Goal: Communication & Community: Answer question/provide support

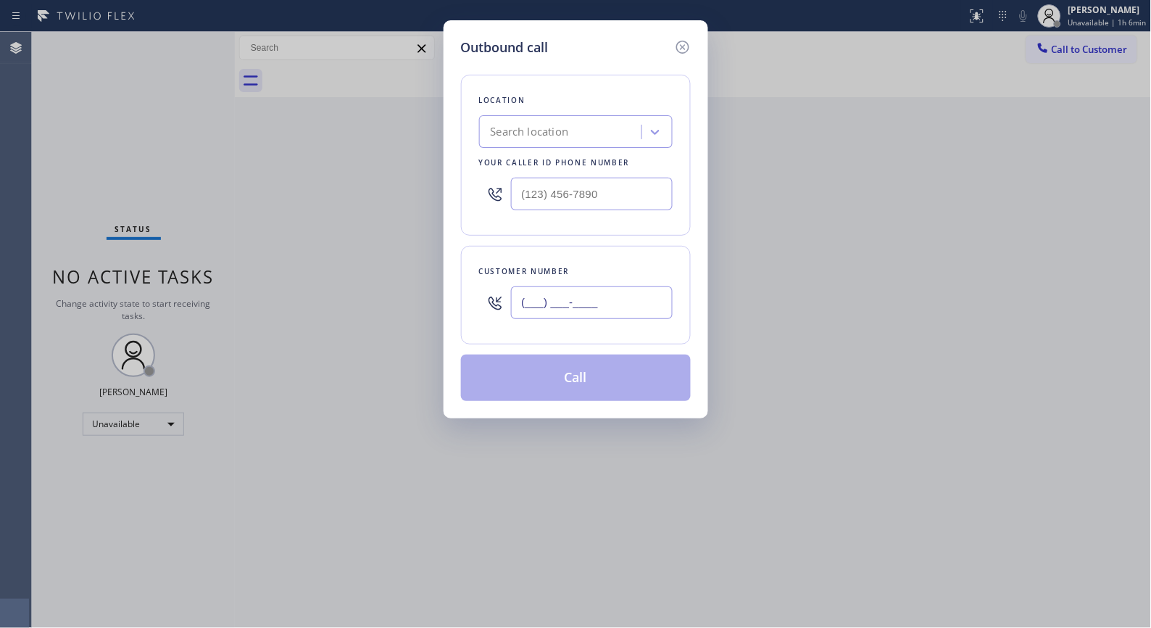
click at [596, 286] on input "(___) ___-____" at bounding box center [592, 302] width 162 height 33
paste input "562) 388-9386"
type input "[PHONE_NUMBER]"
drag, startPoint x: 622, startPoint y: 197, endPoint x: 450, endPoint y: 186, distance: 172.2
click at [450, 186] on div "Outbound call Location Search location Your caller id phone number (___) ___-__…" at bounding box center [576, 219] width 265 height 398
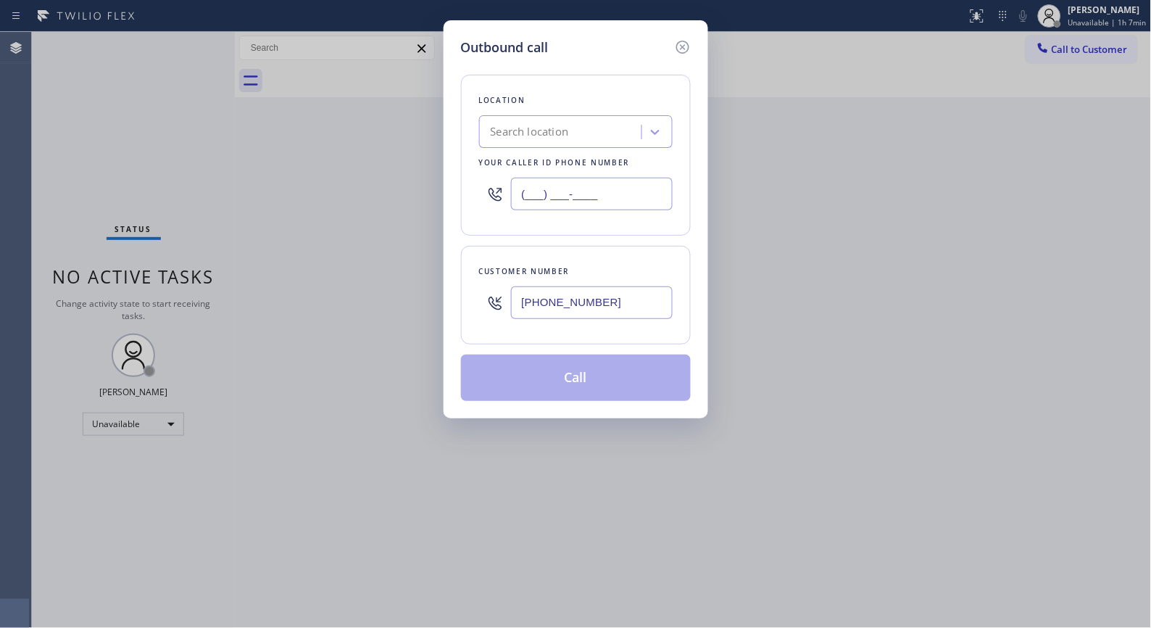
paste input "714) 583-6151"
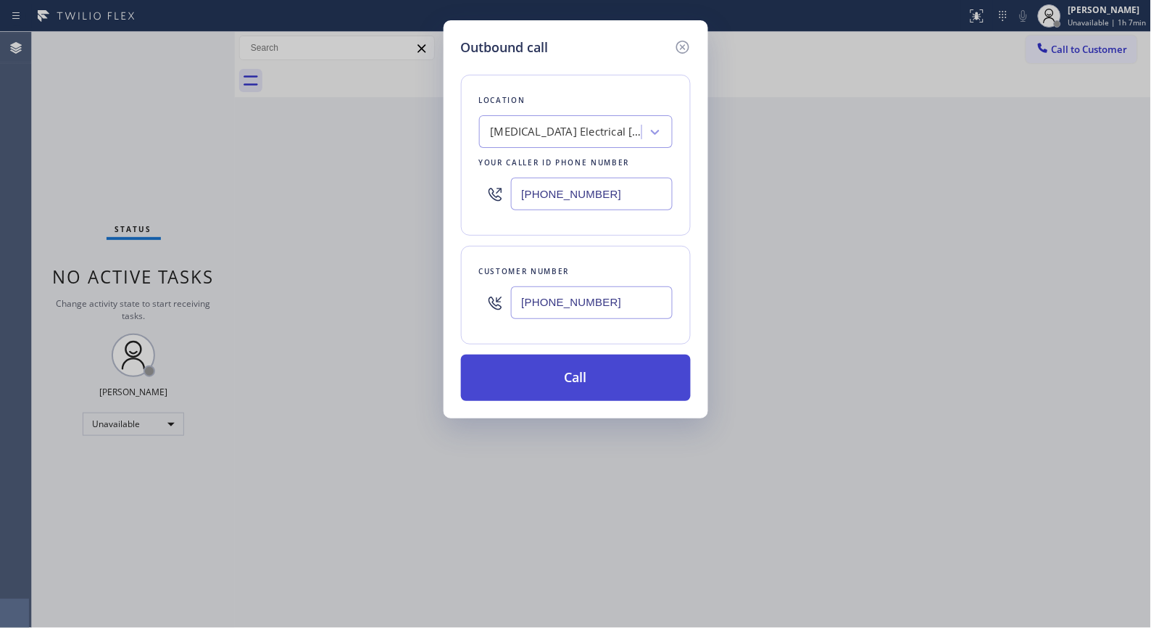
type input "[PHONE_NUMBER]"
click at [614, 372] on button "Call" at bounding box center [576, 377] width 230 height 46
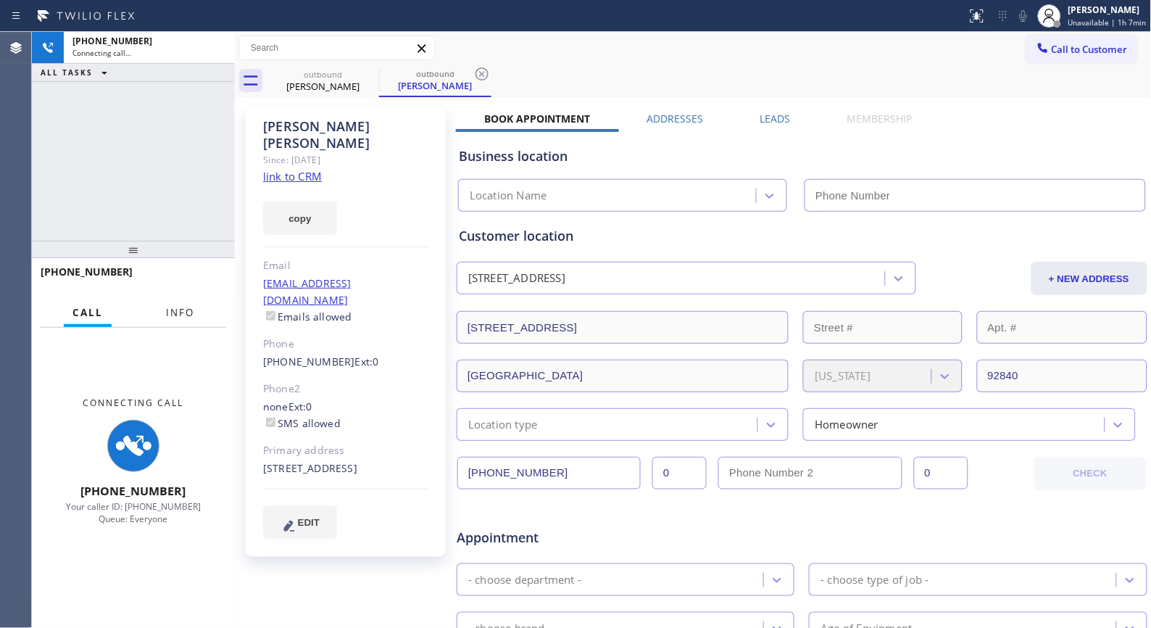
click at [189, 306] on span "Info" at bounding box center [180, 312] width 28 height 13
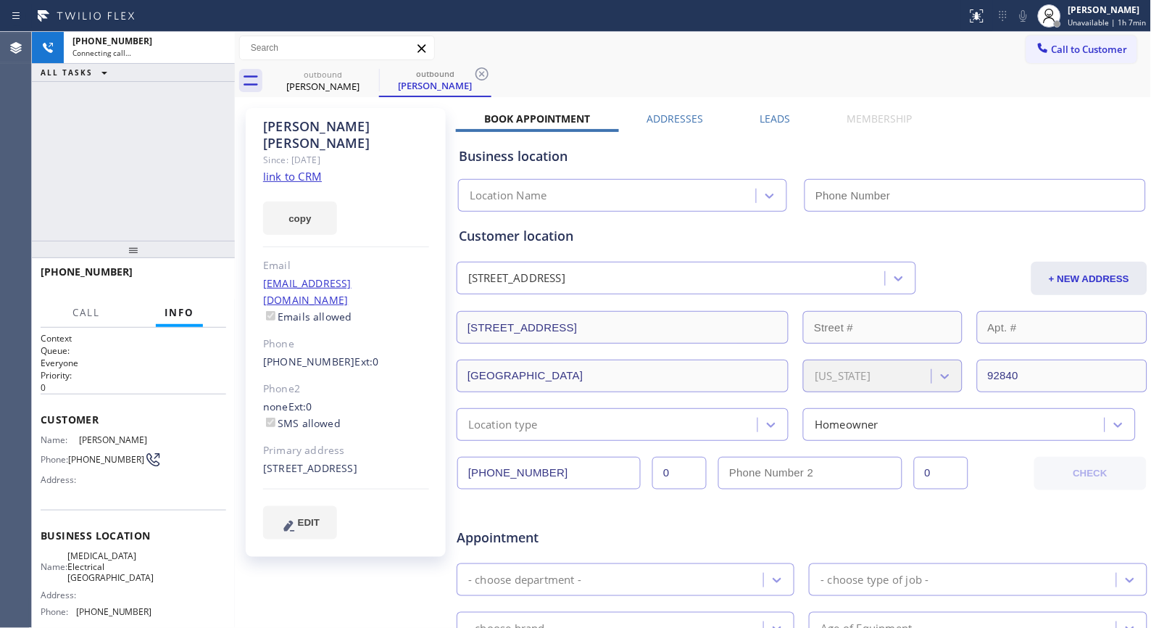
type input "[PHONE_NUMBER]"
click at [493, 71] on div "outbound [PERSON_NAME] outbound [PERSON_NAME]" at bounding box center [709, 81] width 885 height 33
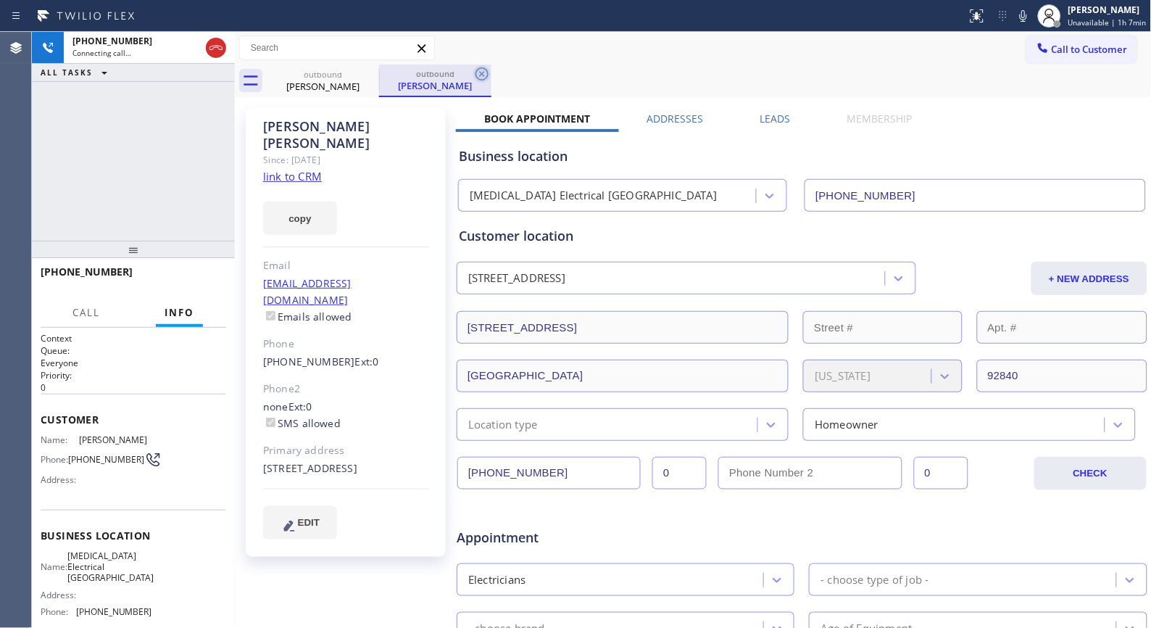
click at [475, 75] on icon at bounding box center [481, 73] width 17 height 17
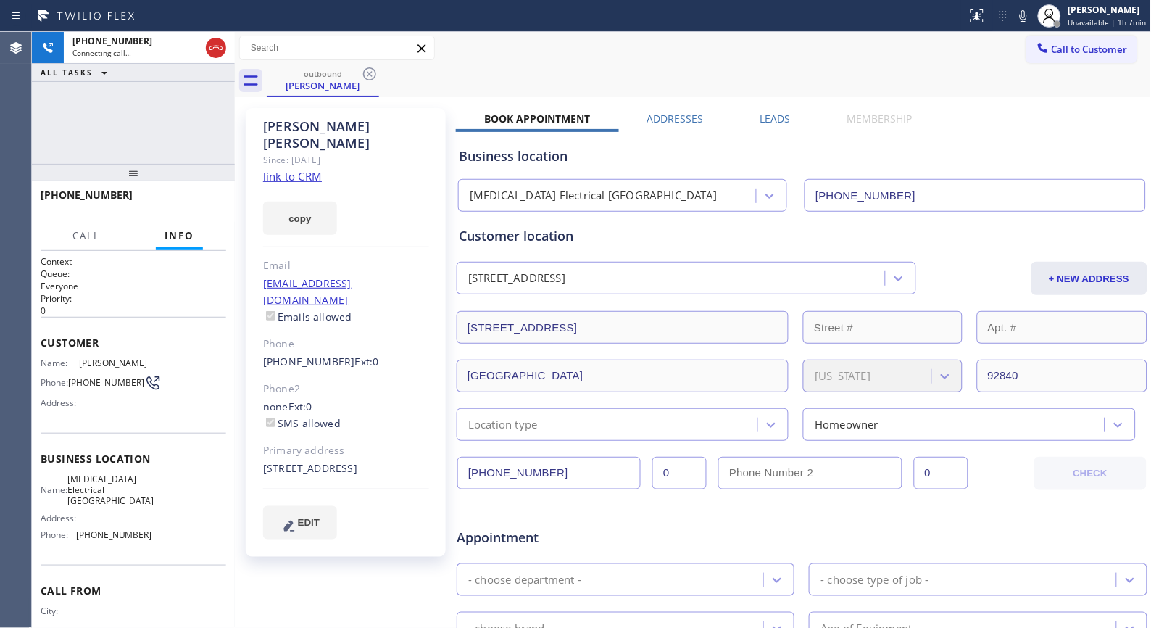
drag, startPoint x: 142, startPoint y: 255, endPoint x: 474, endPoint y: 0, distance: 418.8
click at [167, 164] on div at bounding box center [133, 172] width 203 height 17
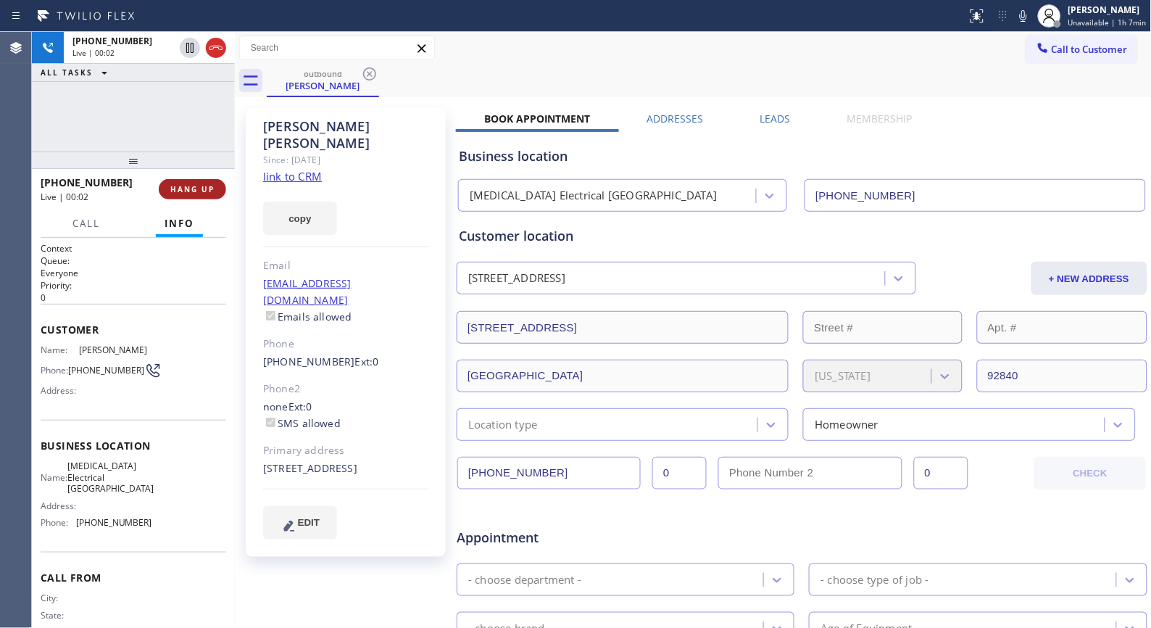
click at [187, 180] on button "HANG UP" at bounding box center [192, 189] width 67 height 20
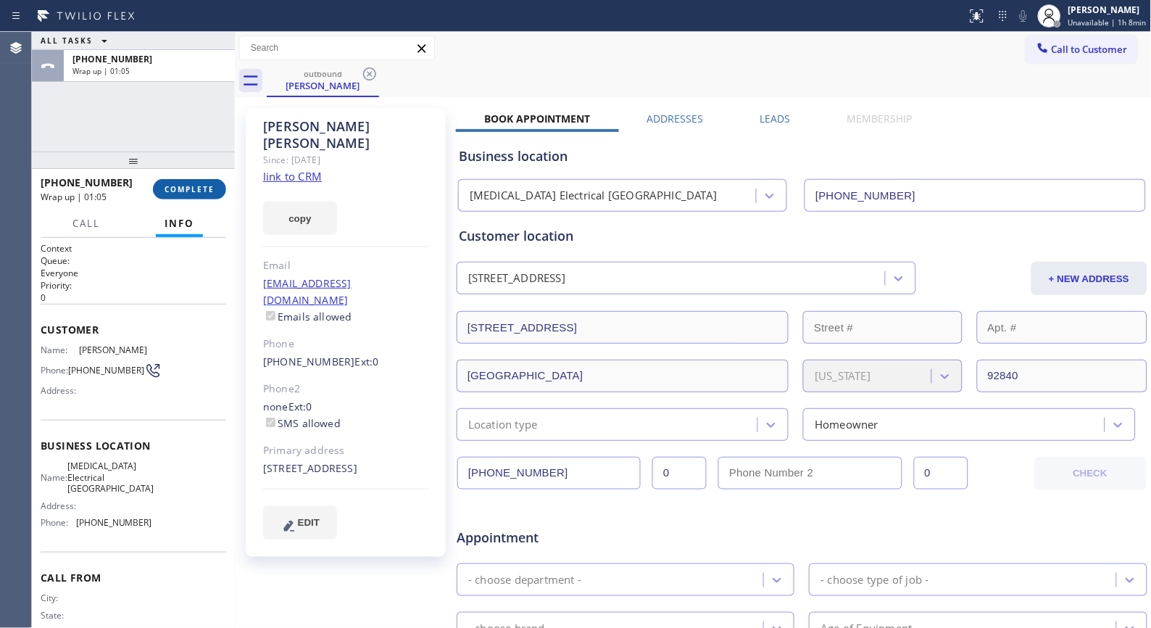
click at [188, 188] on span "COMPLETE" at bounding box center [190, 189] width 50 height 10
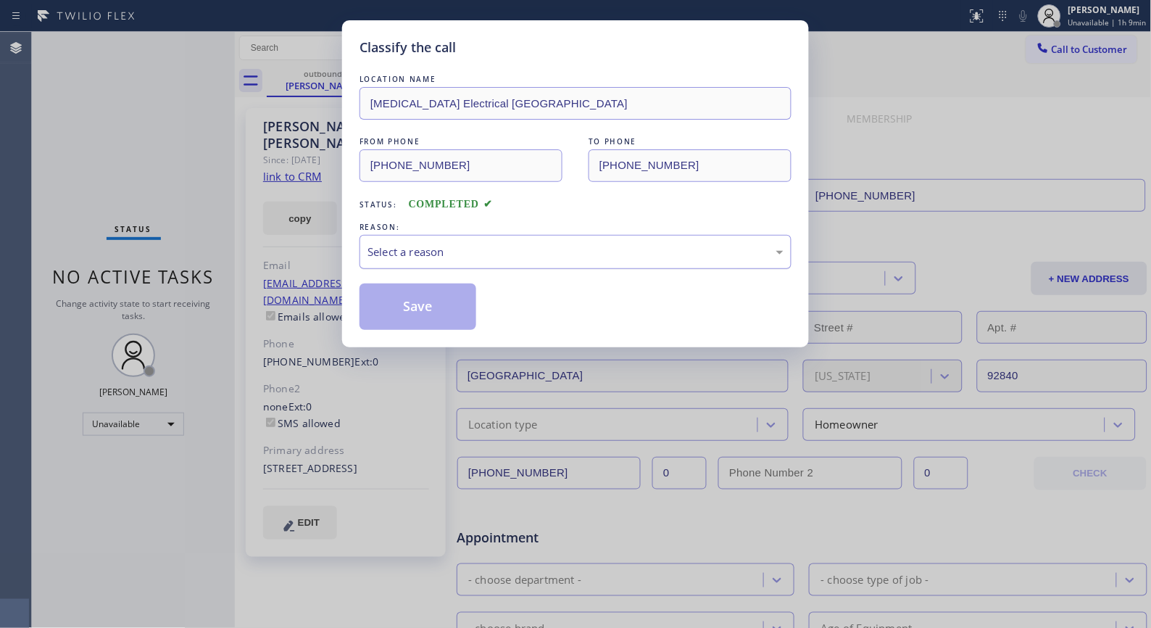
click at [584, 249] on div "Select a reason" at bounding box center [576, 252] width 416 height 17
click at [447, 303] on button "Save" at bounding box center [418, 306] width 117 height 46
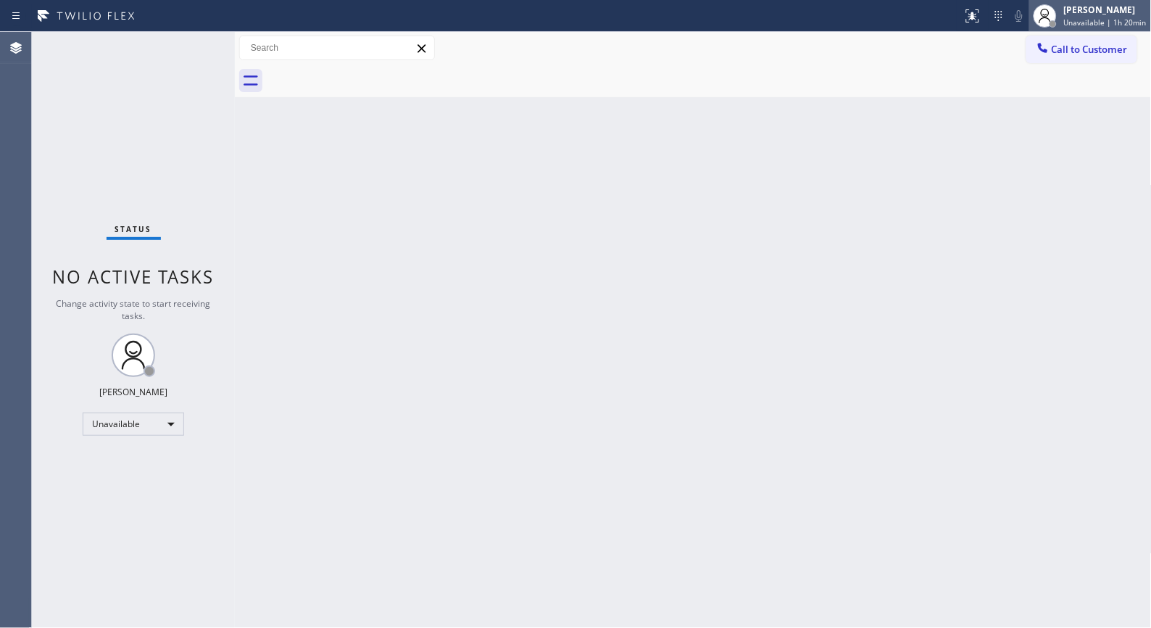
click at [1110, 25] on span "Unavailable | 1h 20min" at bounding box center [1105, 22] width 83 height 10
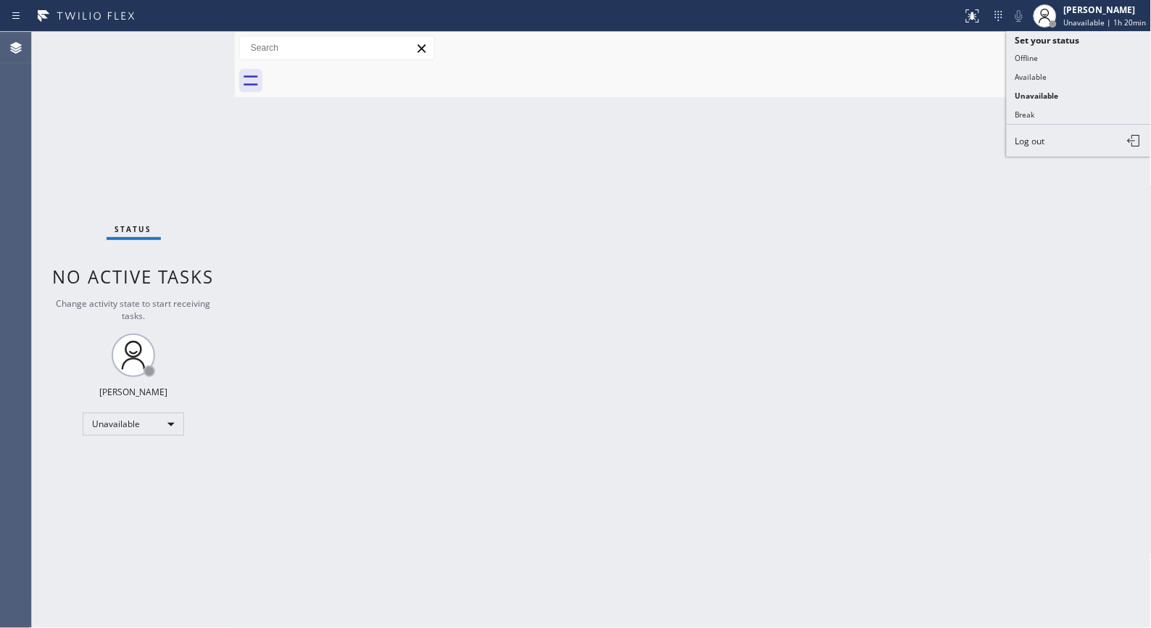
drag, startPoint x: 1039, startPoint y: 75, endPoint x: 1028, endPoint y: 42, distance: 35.1
click at [1038, 76] on button "Available" at bounding box center [1079, 76] width 145 height 19
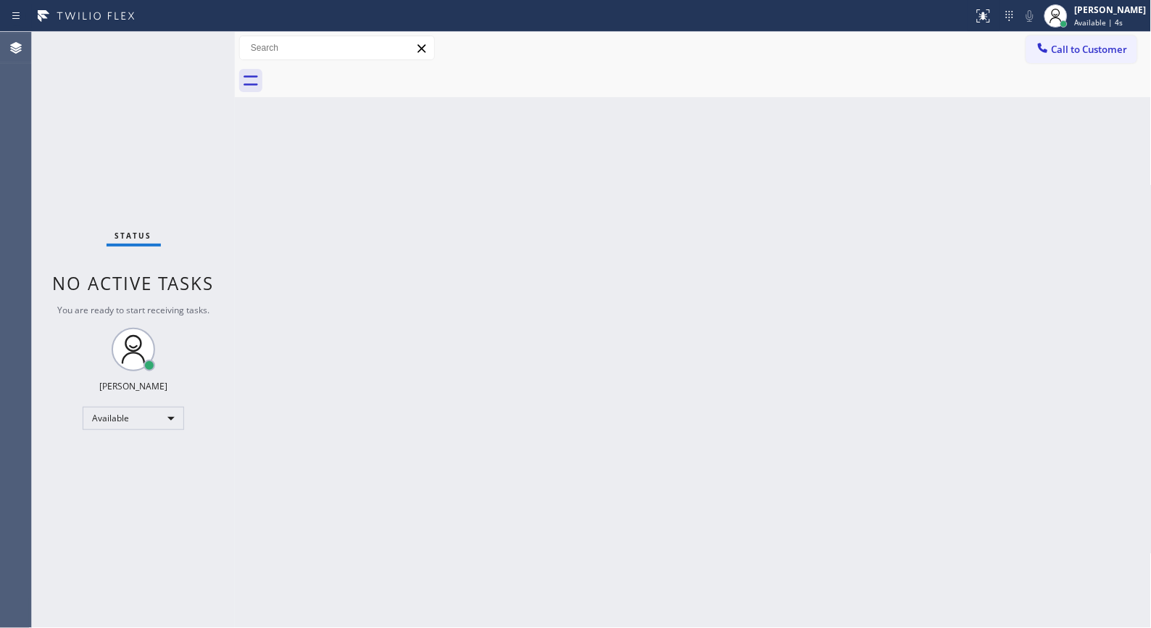
click at [537, 405] on div "Back to Dashboard Change Sender ID Customers Technicians Select a contact Outbo…" at bounding box center [693, 330] width 917 height 596
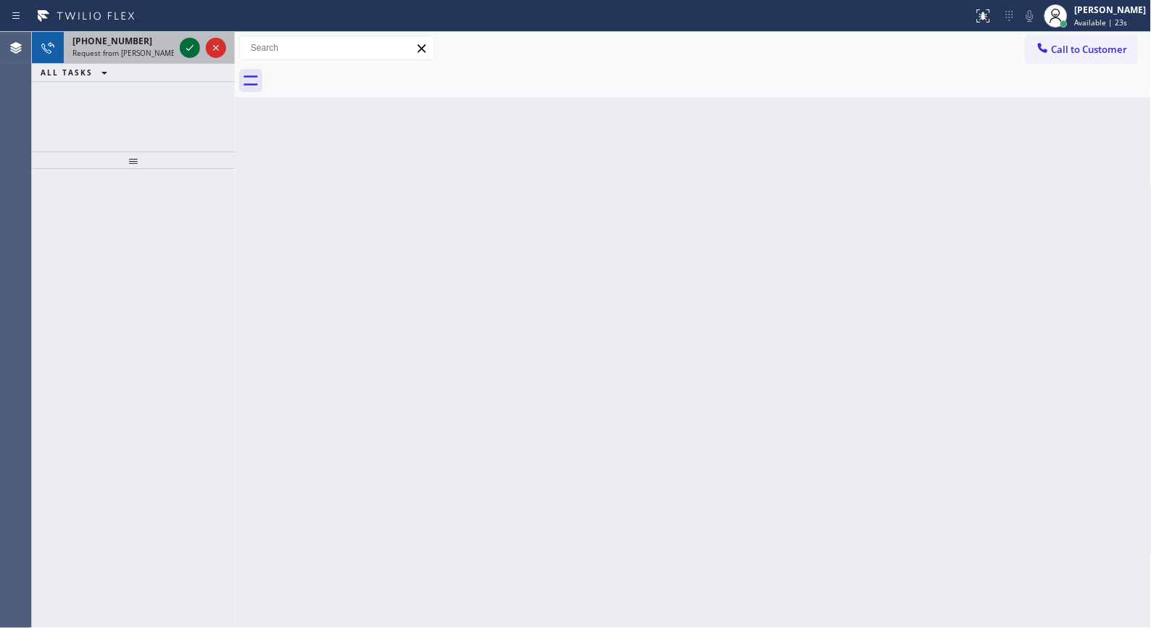
click at [191, 51] on icon at bounding box center [189, 47] width 17 height 17
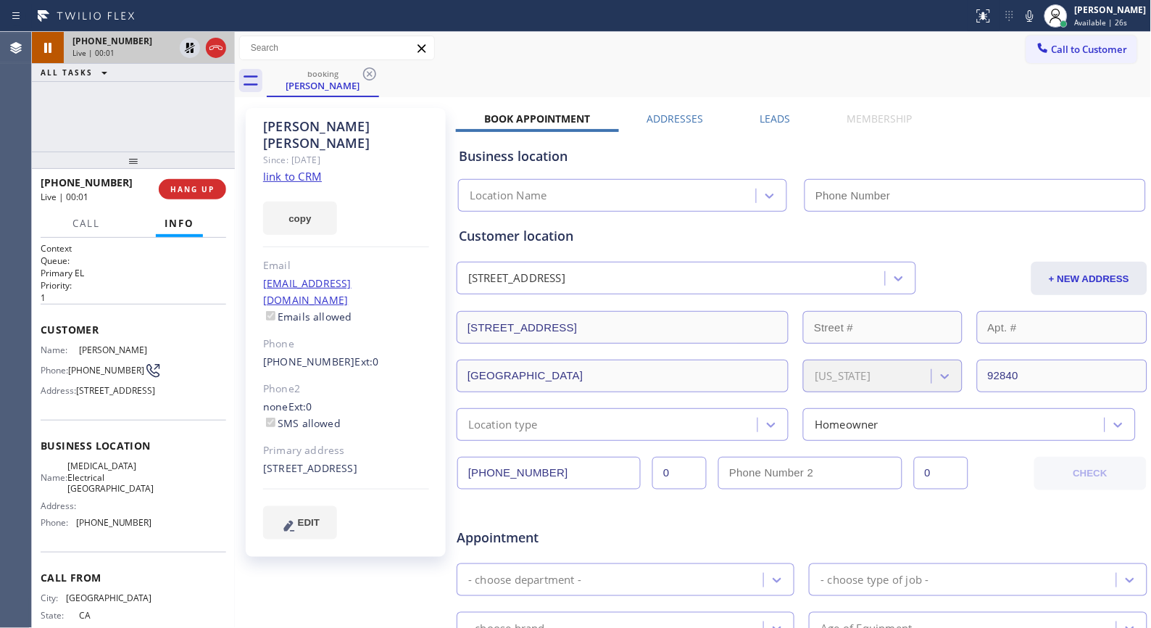
type input "[PHONE_NUMBER]"
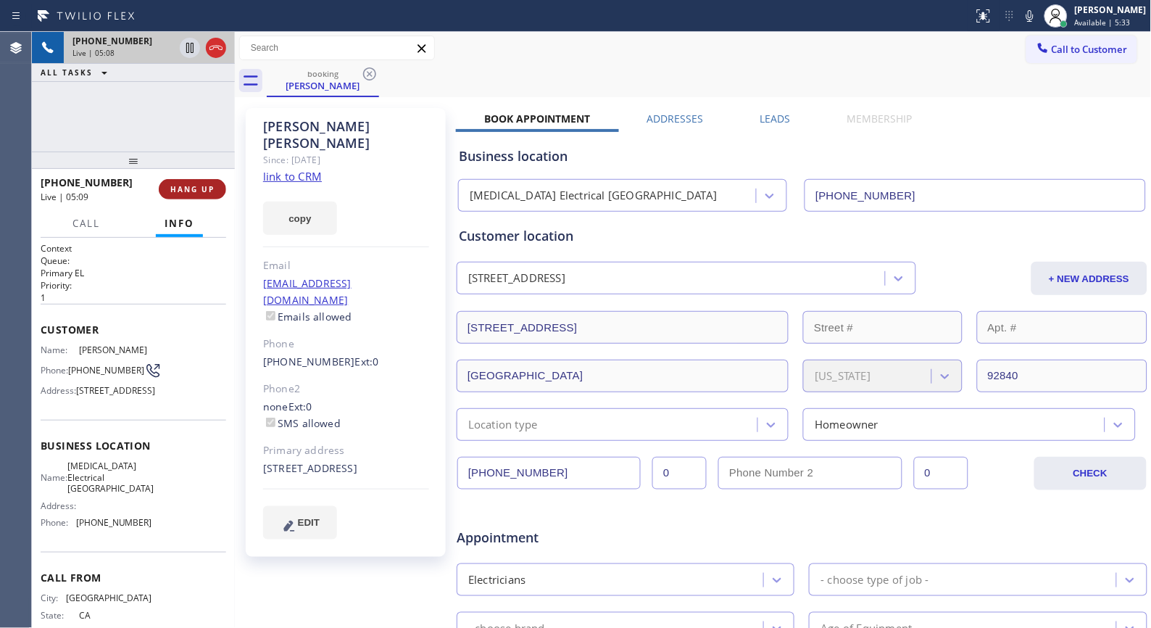
click at [211, 186] on span "HANG UP" at bounding box center [192, 189] width 44 height 10
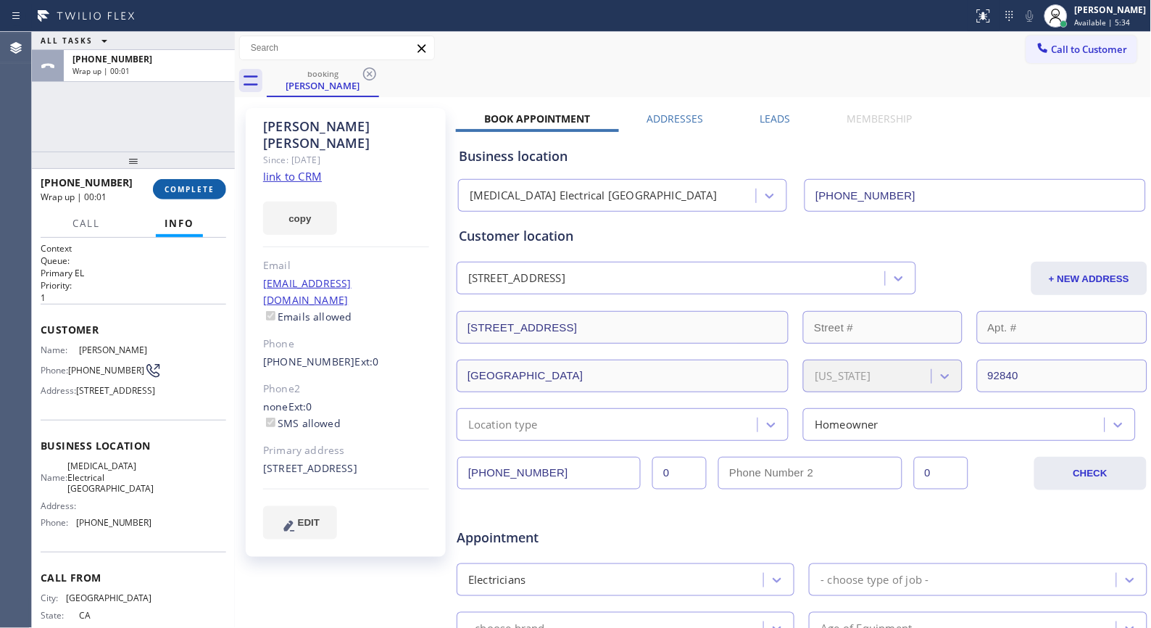
click at [190, 186] on span "COMPLETE" at bounding box center [190, 189] width 50 height 10
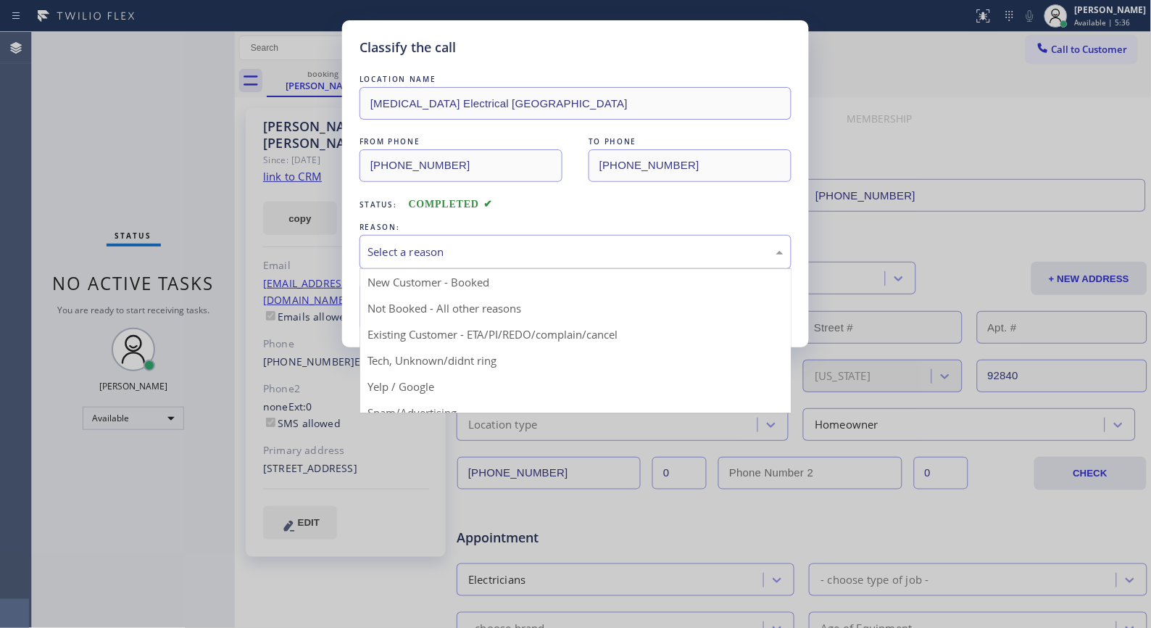
click at [666, 250] on div "Select a reason" at bounding box center [576, 252] width 416 height 17
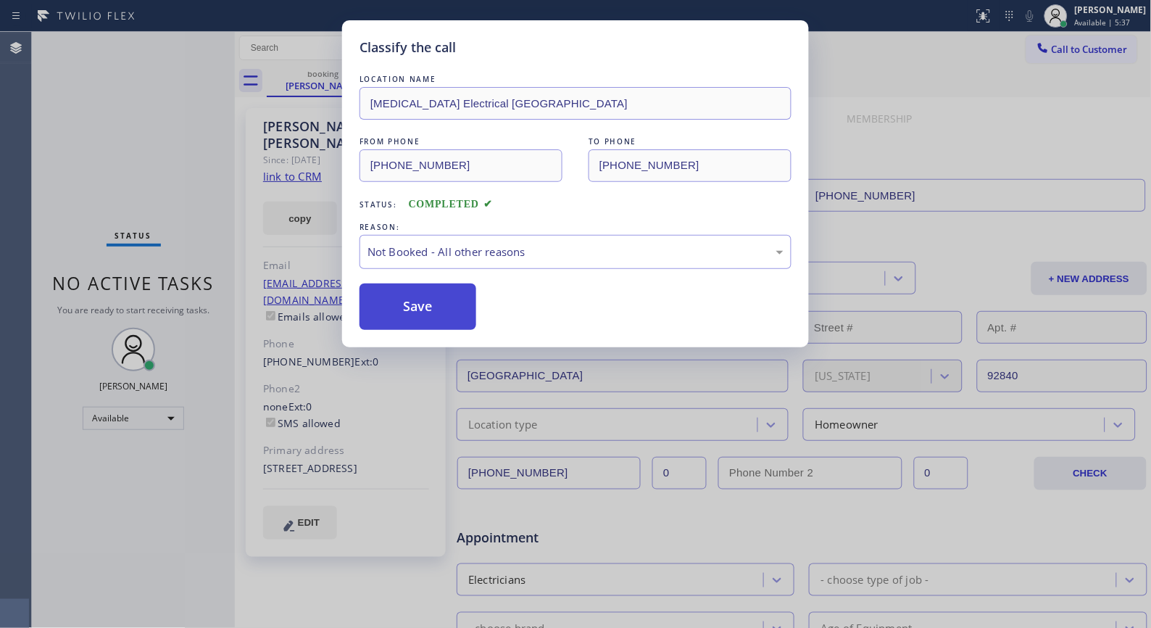
click at [436, 312] on button "Save" at bounding box center [418, 306] width 117 height 46
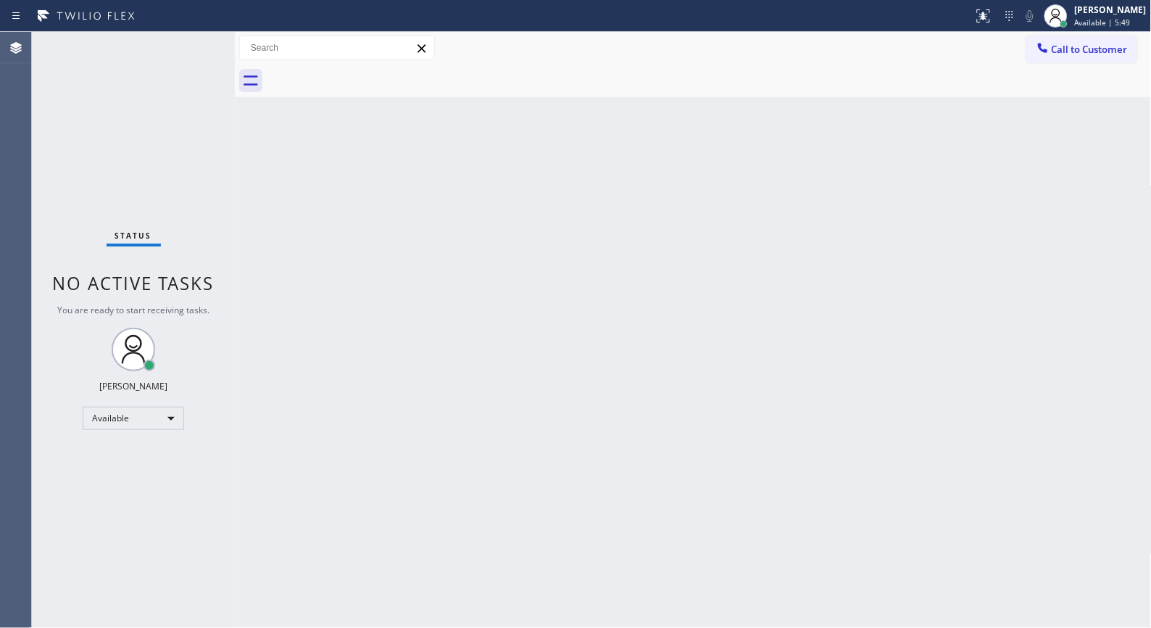
drag, startPoint x: 394, startPoint y: 320, endPoint x: 402, endPoint y: 287, distance: 33.6
click at [394, 320] on div "Back to Dashboard Change Sender ID Customers Technicians Select a contact Outbo…" at bounding box center [693, 330] width 917 height 596
click at [1098, 40] on button "Call to Customer" at bounding box center [1082, 50] width 111 height 28
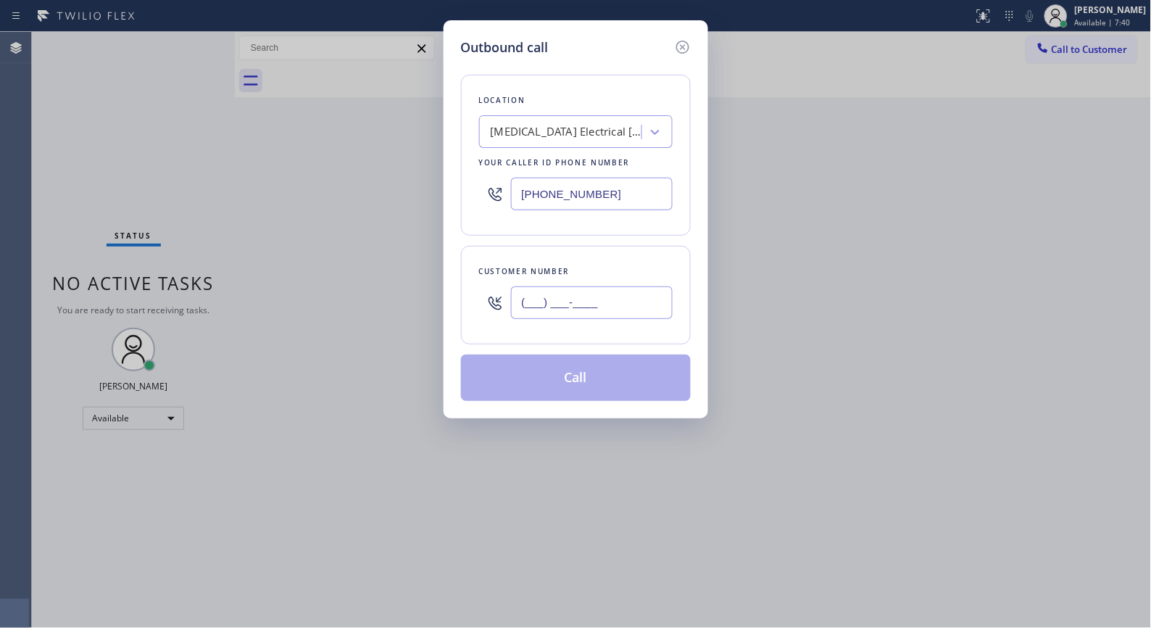
drag, startPoint x: 643, startPoint y: 294, endPoint x: 482, endPoint y: 299, distance: 161.0
click at [489, 301] on div "(___) ___-____" at bounding box center [576, 302] width 194 height 47
paste input "562) 388-9386"
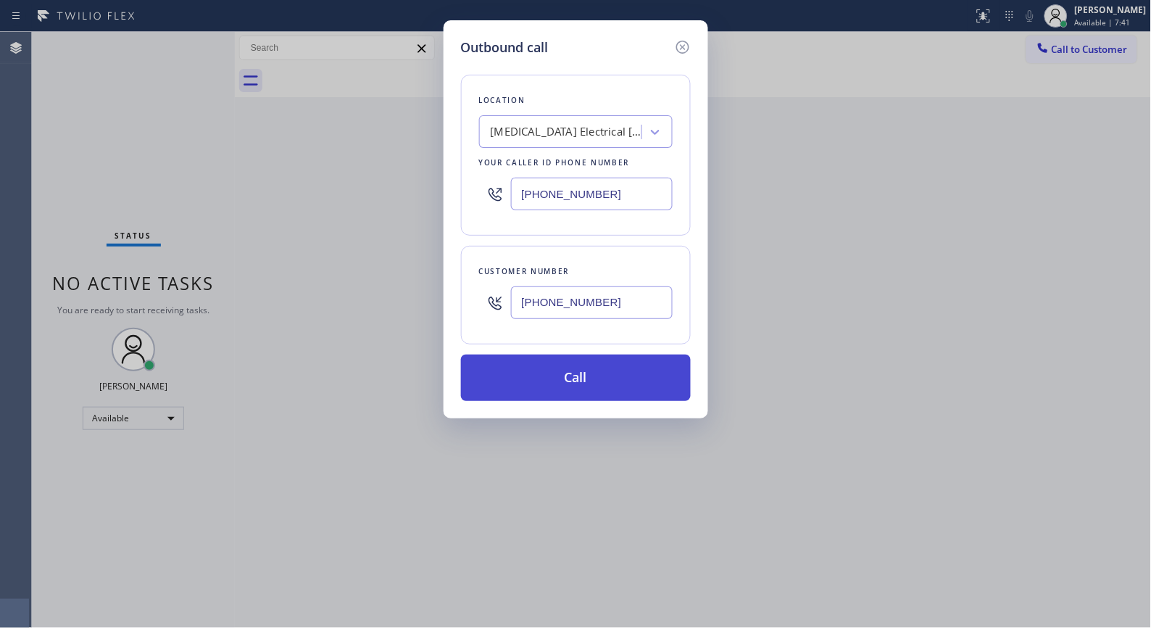
click at [582, 378] on button "Call" at bounding box center [576, 377] width 230 height 46
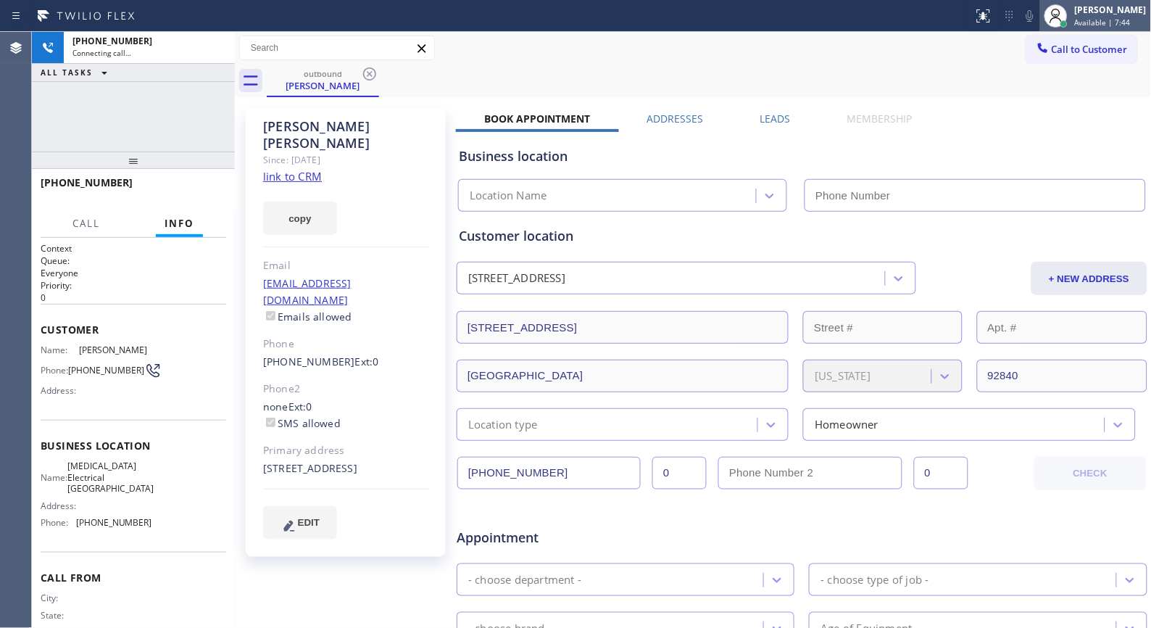
click at [1120, 19] on span "Available | 7:44" at bounding box center [1103, 22] width 56 height 10
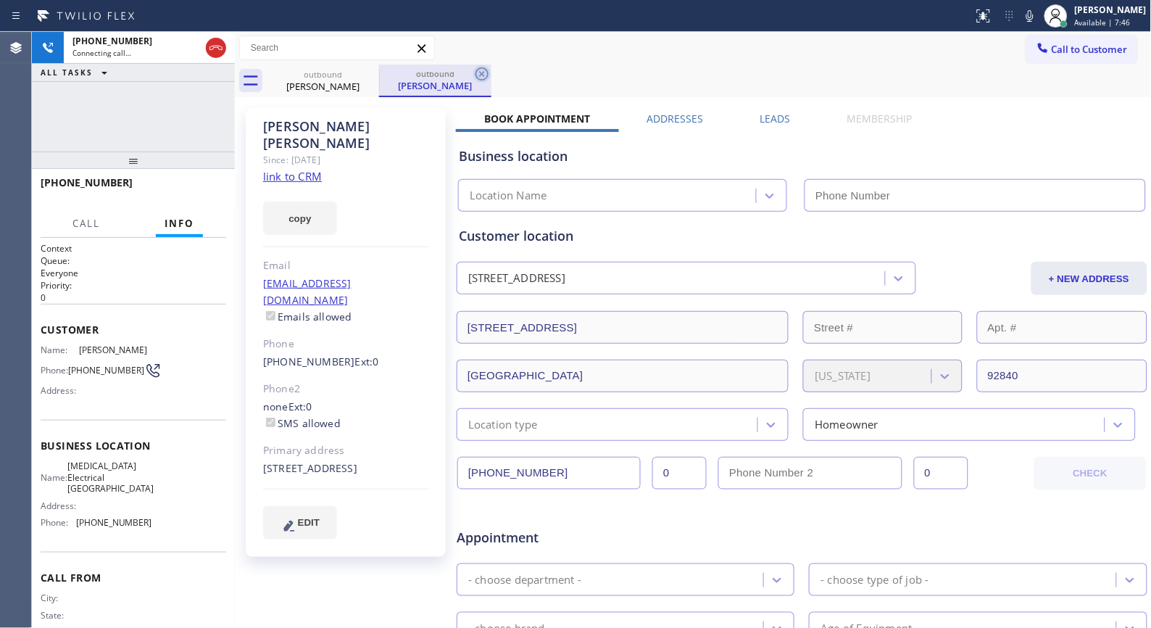
click at [481, 72] on icon at bounding box center [482, 73] width 13 height 13
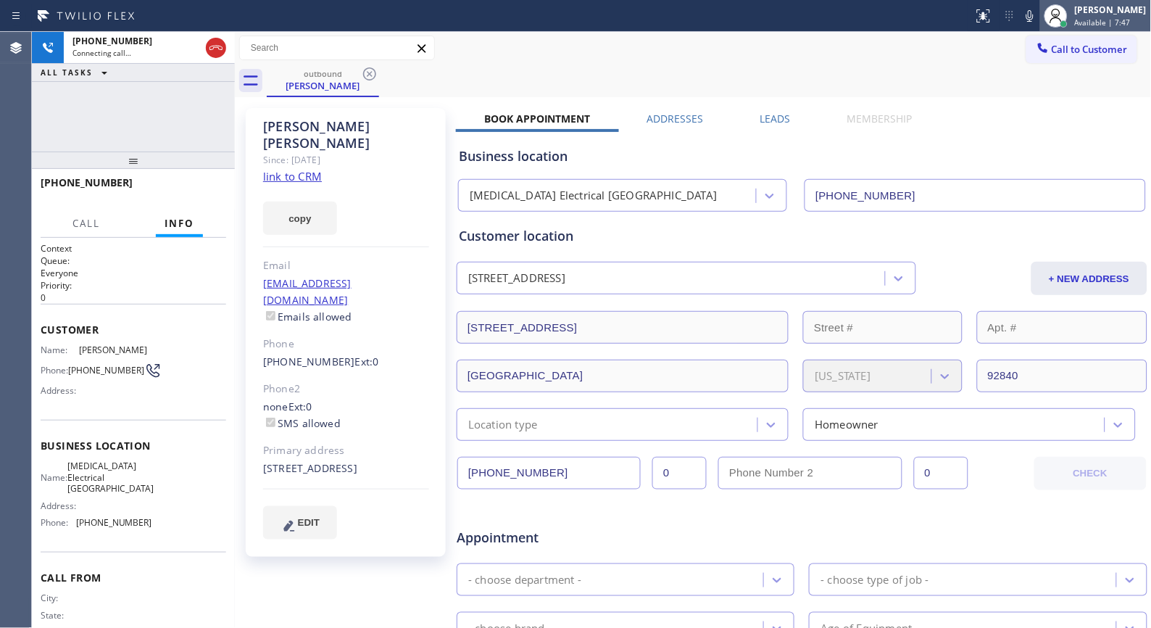
click at [1109, 29] on div "[PERSON_NAME] Available | 7:47" at bounding box center [1095, 16] width 111 height 32
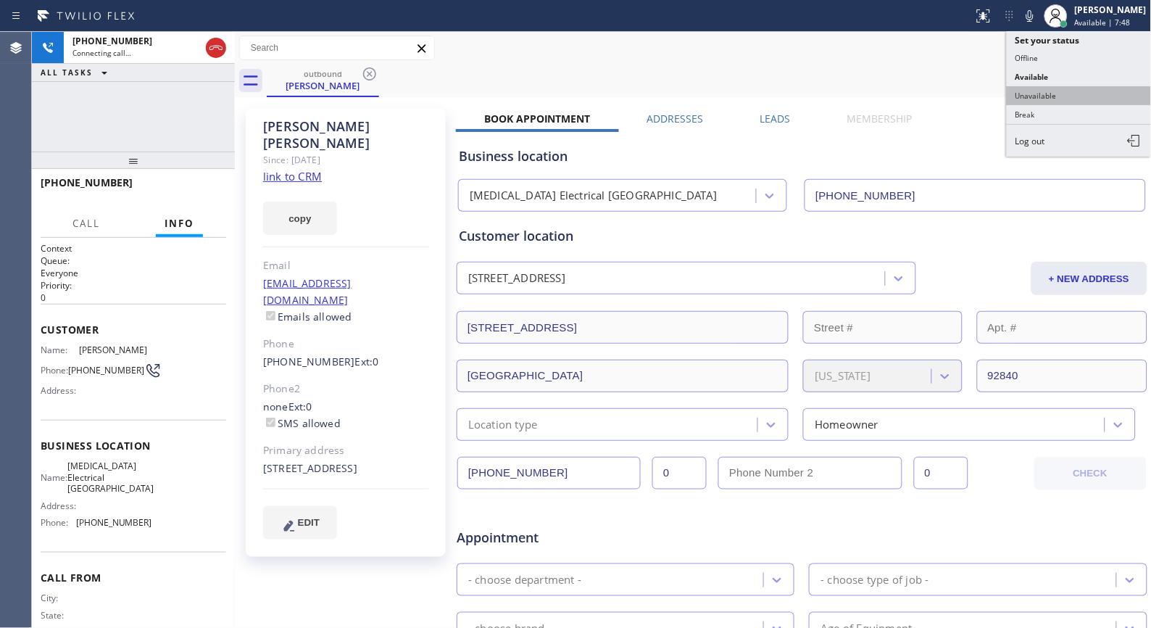
click at [1040, 96] on button "Unavailable" at bounding box center [1079, 95] width 145 height 19
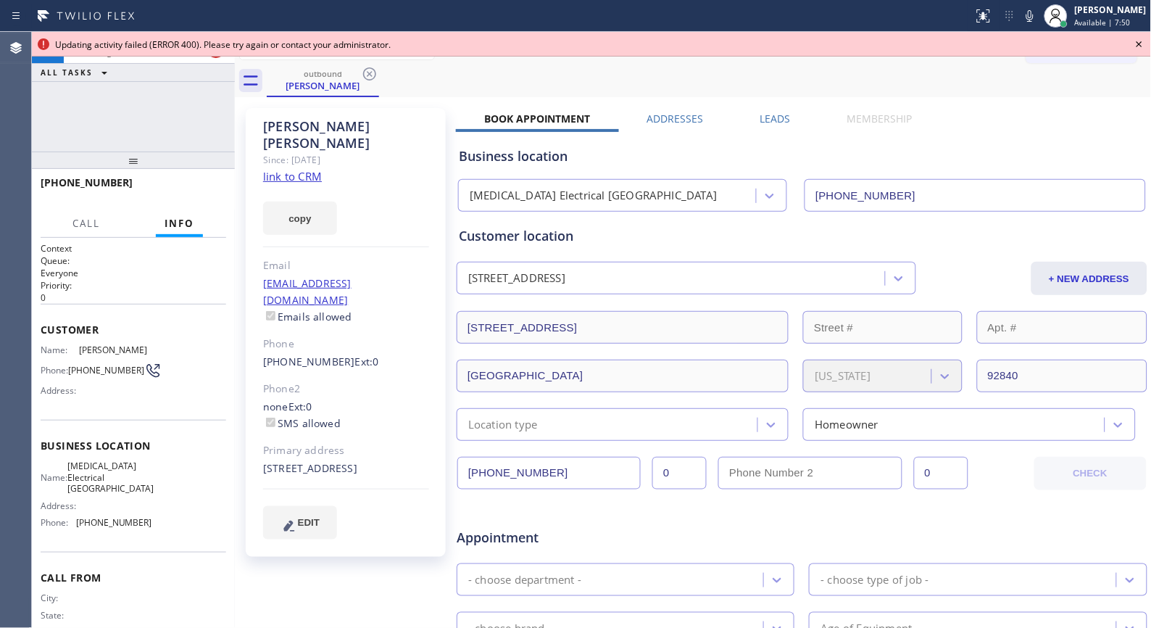
click at [1138, 45] on icon at bounding box center [1139, 44] width 17 height 17
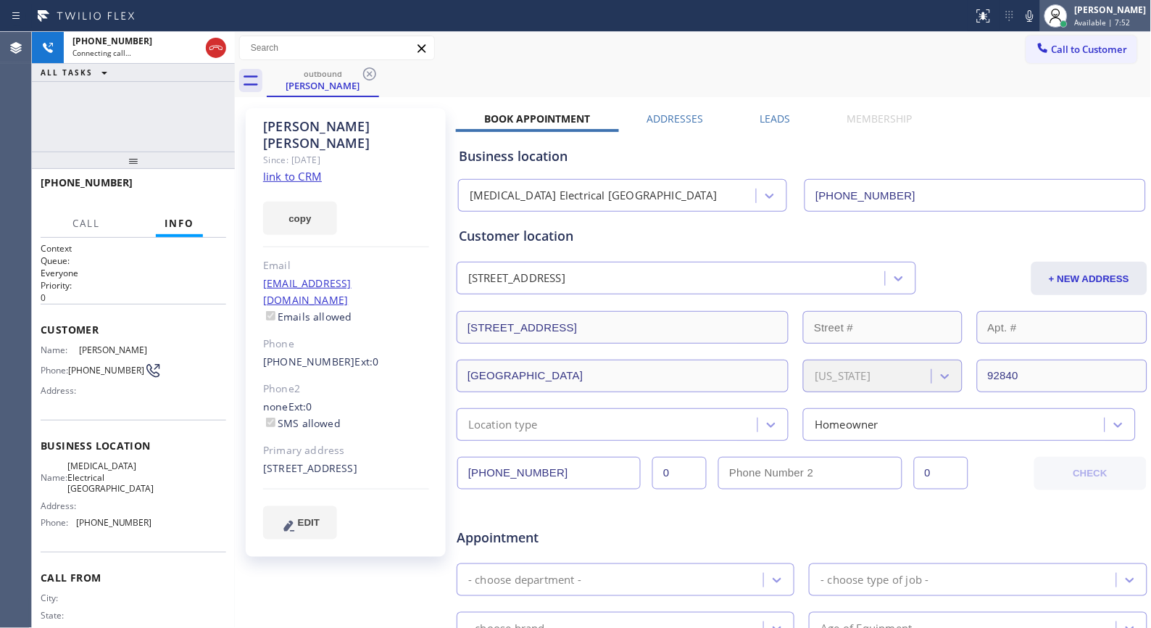
click at [1100, 25] on span "Available | 7:52" at bounding box center [1103, 22] width 56 height 10
copy span "[PHONE_NUMBER]"
drag, startPoint x: 121, startPoint y: 178, endPoint x: 41, endPoint y: 183, distance: 79.9
click at [41, 183] on div "[PHONE_NUMBER]" at bounding box center [95, 182] width 108 height 14
drag, startPoint x: 502, startPoint y: 103, endPoint x: 353, endPoint y: 128, distance: 150.8
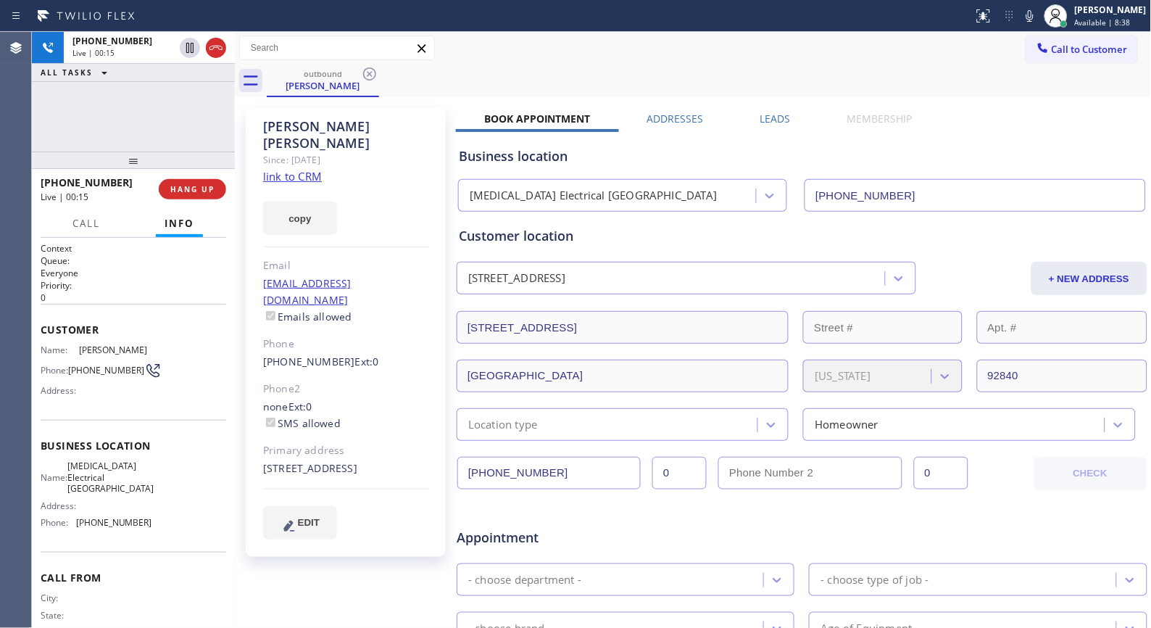
click at [502, 103] on div "[PERSON_NAME] Since: [DATE] link to CRM copy Email [EMAIL_ADDRESS][DOMAIN_NAME]…" at bounding box center [694, 571] width 910 height 940
click at [212, 184] on span "HANG UP" at bounding box center [192, 189] width 44 height 10
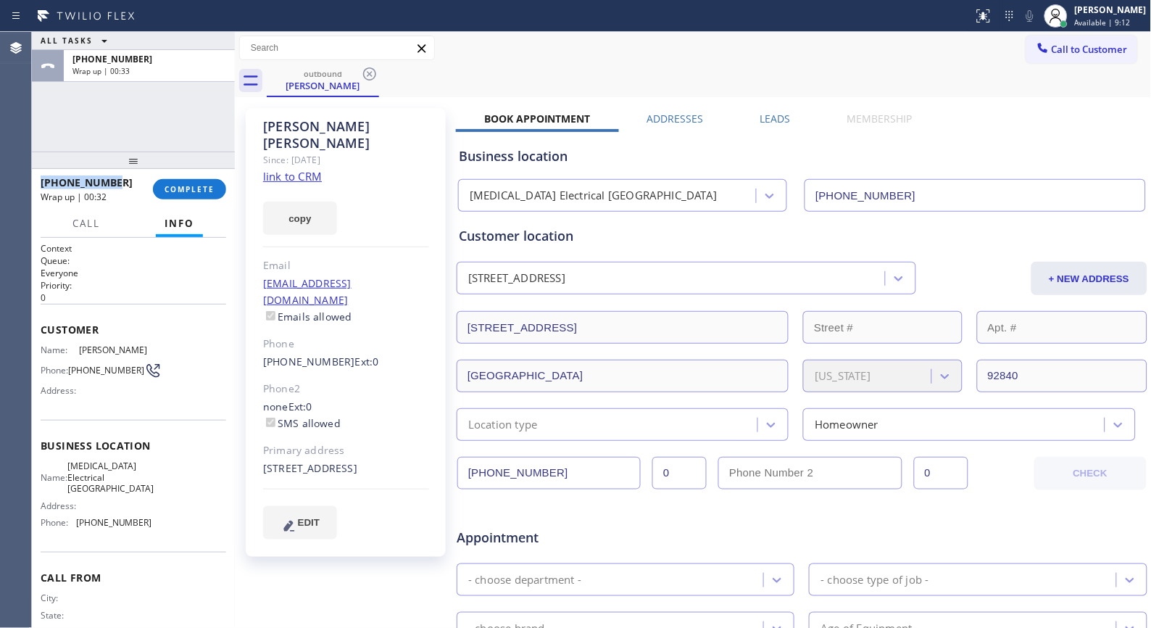
drag, startPoint x: 131, startPoint y: 186, endPoint x: 38, endPoint y: 184, distance: 92.8
click at [38, 184] on div "[PHONE_NUMBER] Wrap up | 00:32 COMPLETE" at bounding box center [133, 189] width 203 height 41
copy span "[PHONE_NUMBER]"
click at [197, 185] on span "COMPLETE" at bounding box center [190, 189] width 50 height 10
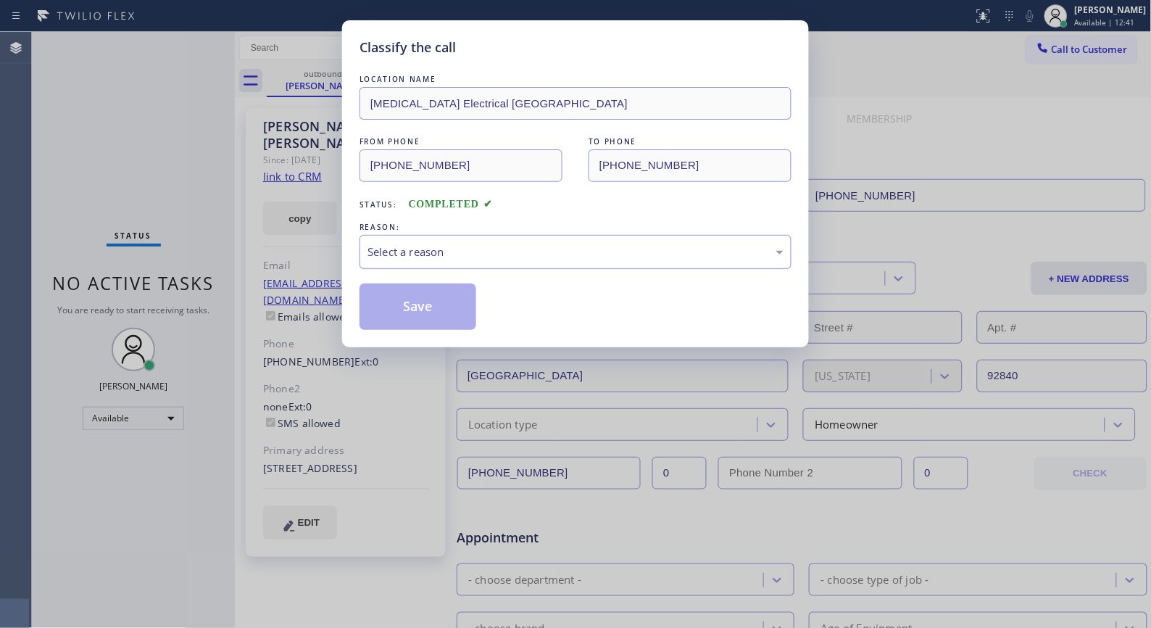
drag, startPoint x: 591, startPoint y: 259, endPoint x: 573, endPoint y: 262, distance: 18.4
click at [591, 259] on div "Select a reason" at bounding box center [576, 252] width 416 height 17
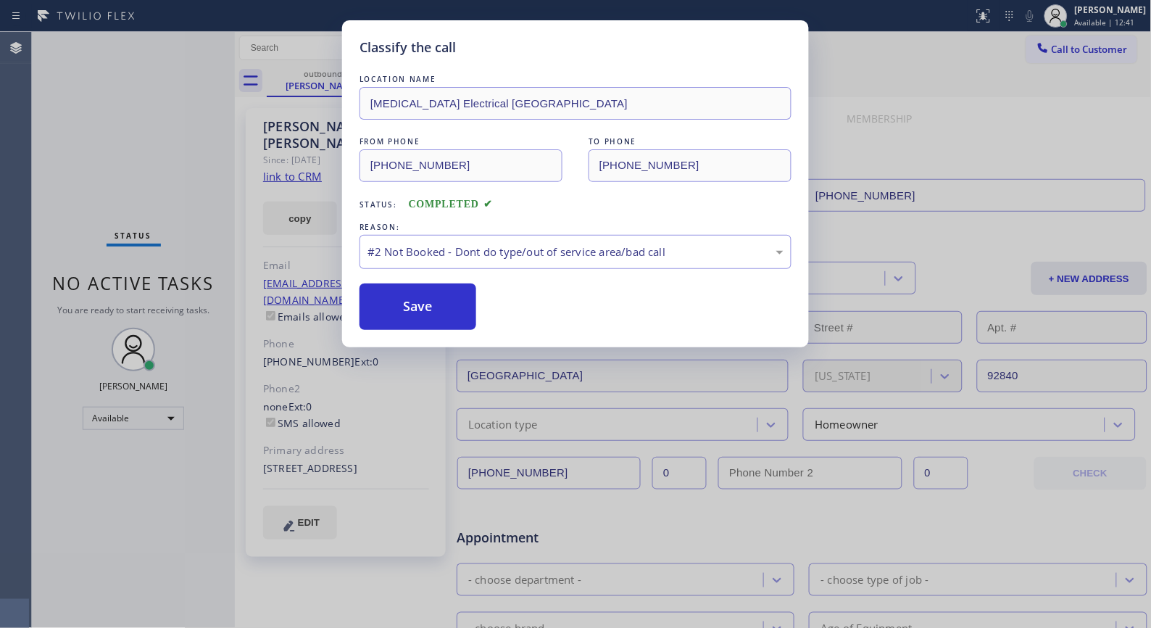
click at [431, 314] on button "Save" at bounding box center [418, 306] width 117 height 46
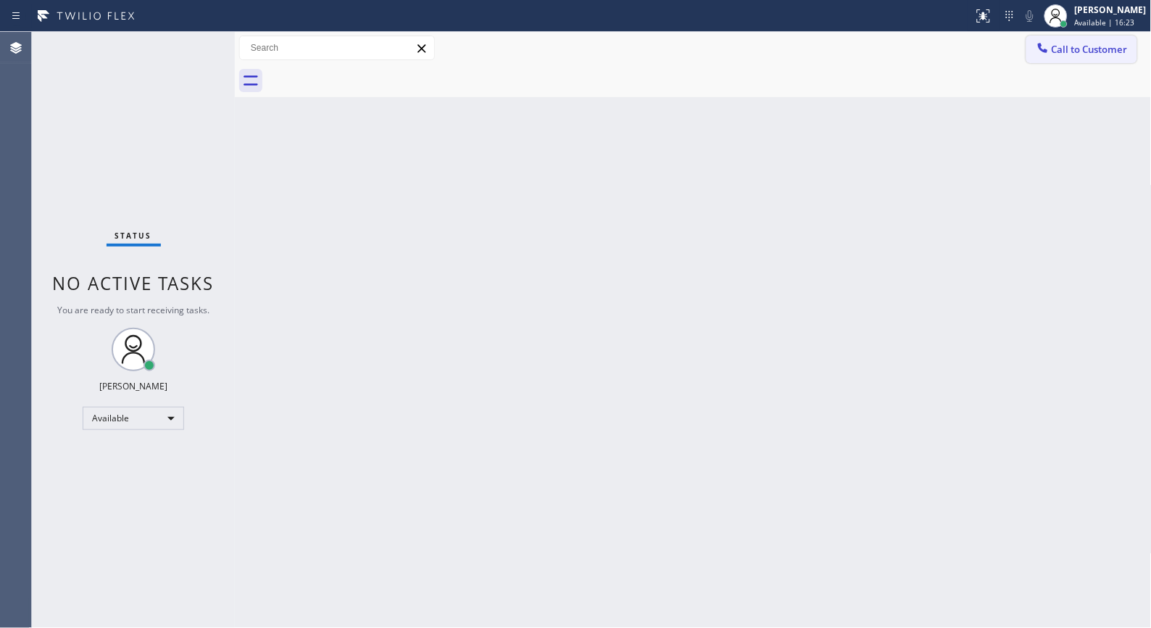
click at [1092, 59] on button "Call to Customer" at bounding box center [1082, 50] width 111 height 28
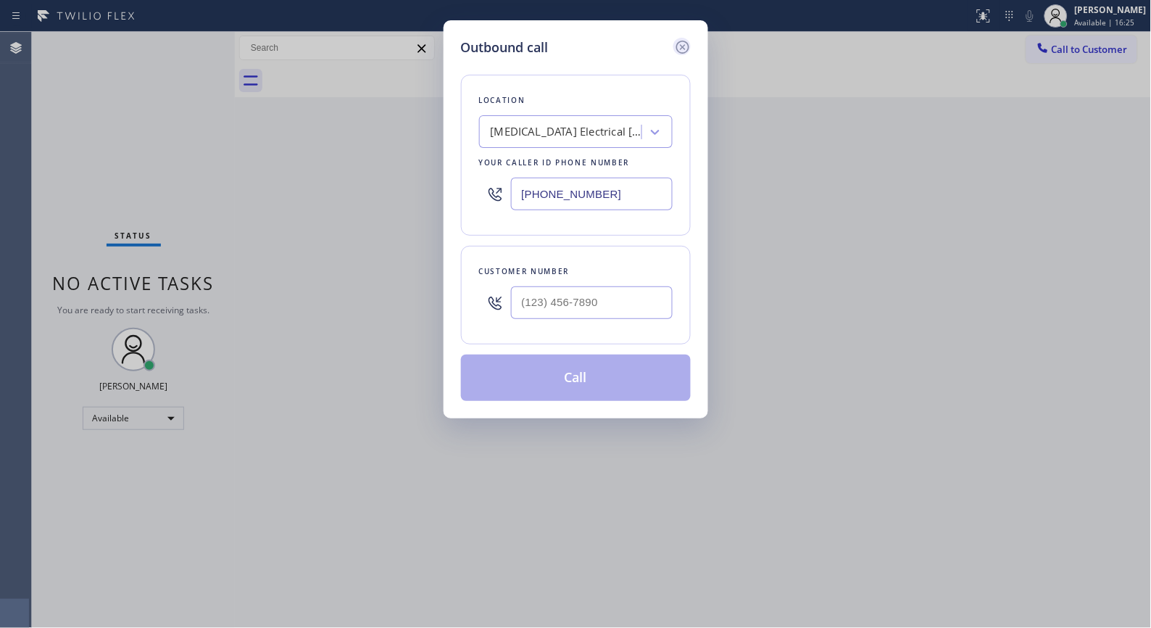
click at [678, 46] on icon at bounding box center [682, 46] width 17 height 17
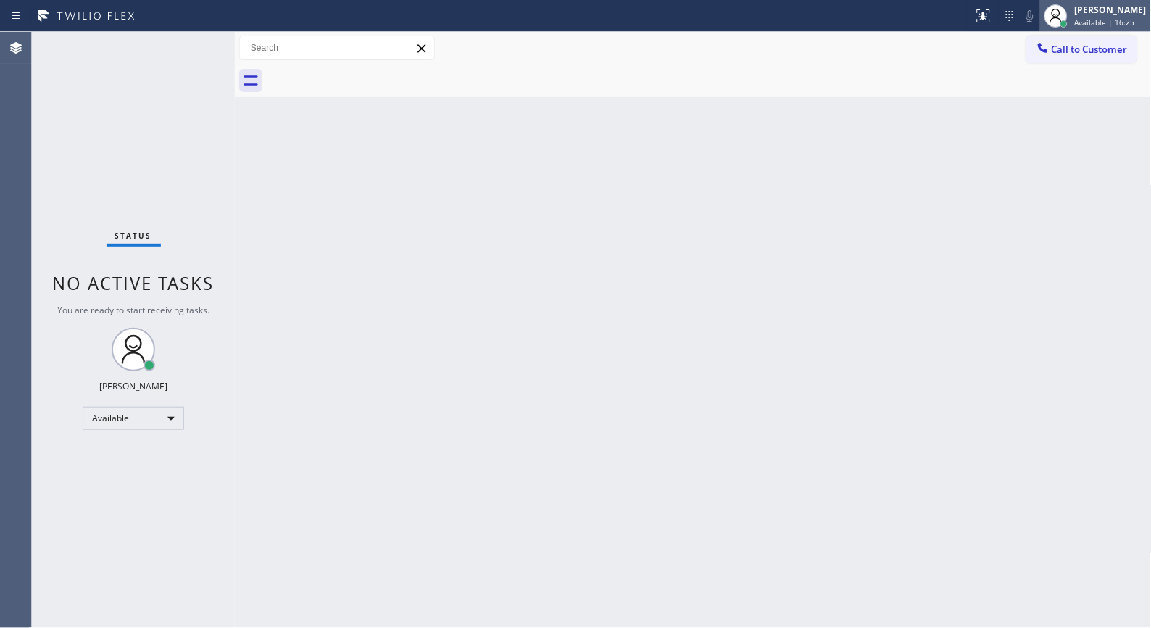
click at [1086, 30] on div "[PERSON_NAME] Available | 16:25" at bounding box center [1095, 16] width 111 height 32
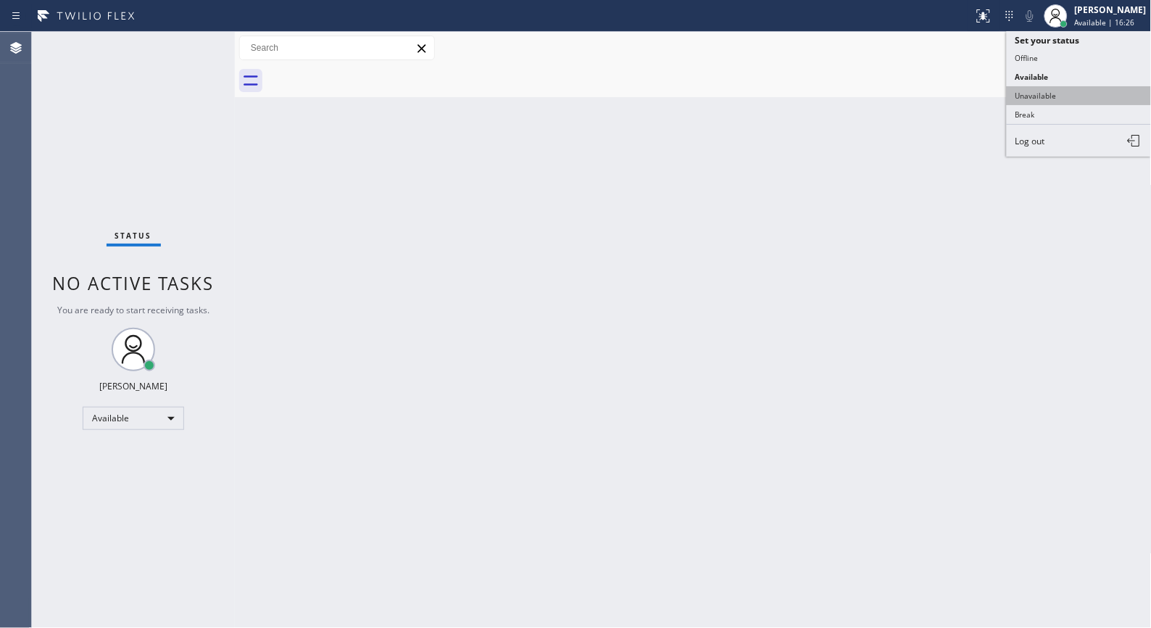
click at [1040, 103] on button "Unavailable" at bounding box center [1079, 95] width 145 height 19
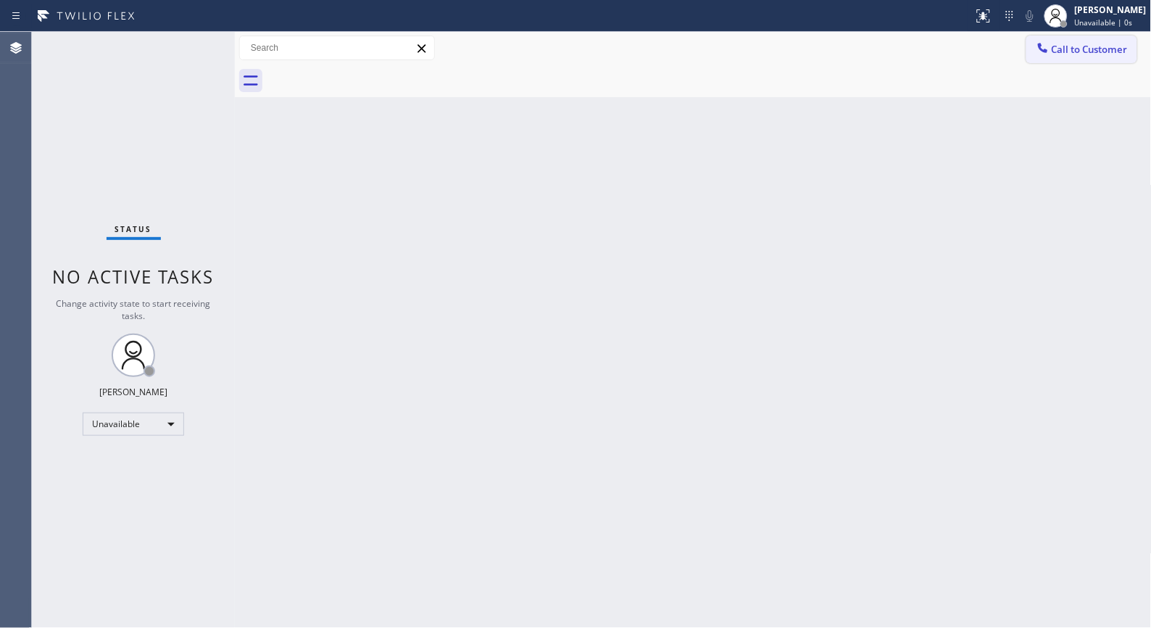
click at [1088, 54] on span "Call to Customer" at bounding box center [1090, 49] width 76 height 13
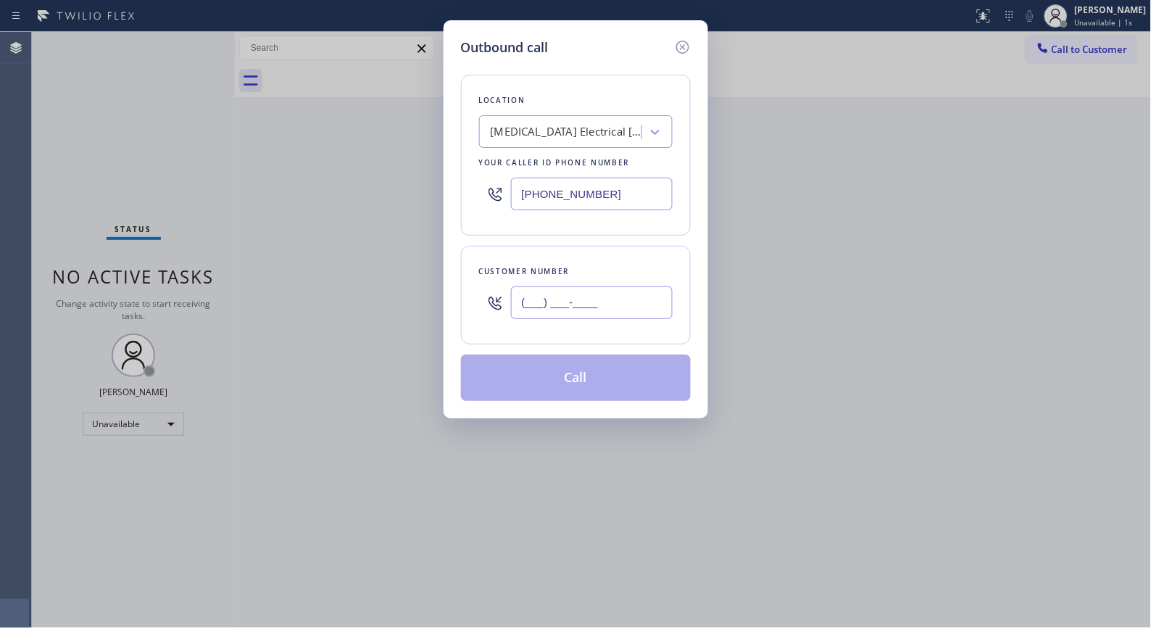
drag, startPoint x: 595, startPoint y: 310, endPoint x: 497, endPoint y: 312, distance: 98.6
click at [499, 312] on div "(___) ___-____" at bounding box center [576, 302] width 194 height 47
paste input "562) 388-9386"
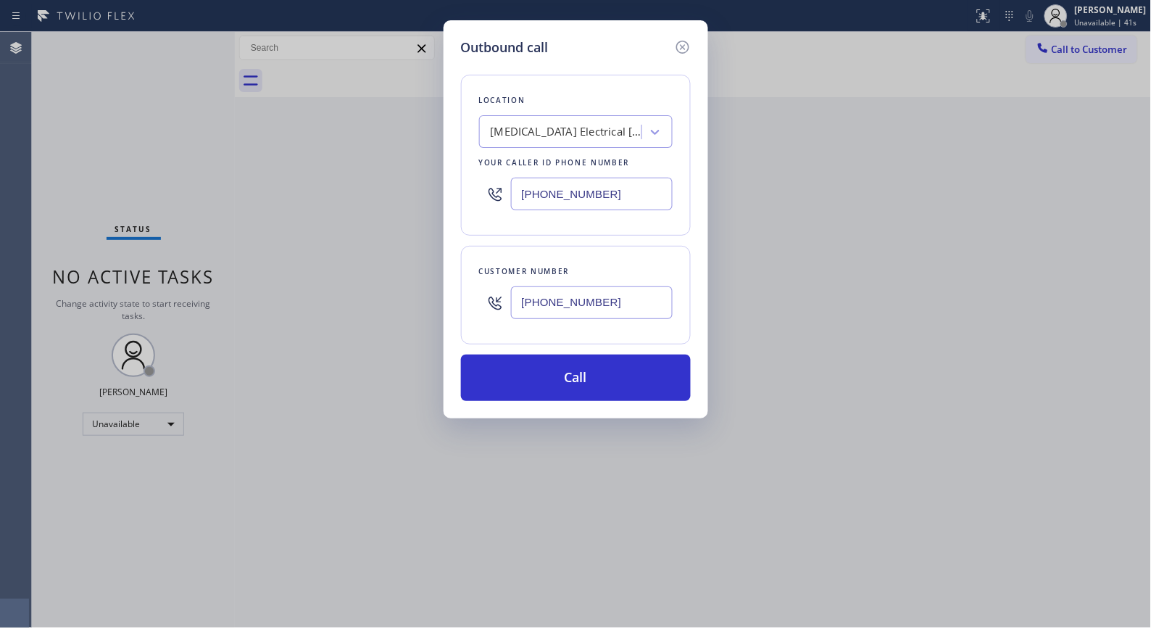
drag, startPoint x: 626, startPoint y: 306, endPoint x: 394, endPoint y: 250, distance: 238.6
click at [453, 303] on div "Outbound call Location [MEDICAL_DATA] Electrical [GEOGRAPHIC_DATA] Your caller …" at bounding box center [576, 219] width 265 height 398
paste input "text"
type input "[PHONE_NUMBER]"
click at [618, 384] on button "Call" at bounding box center [576, 377] width 230 height 46
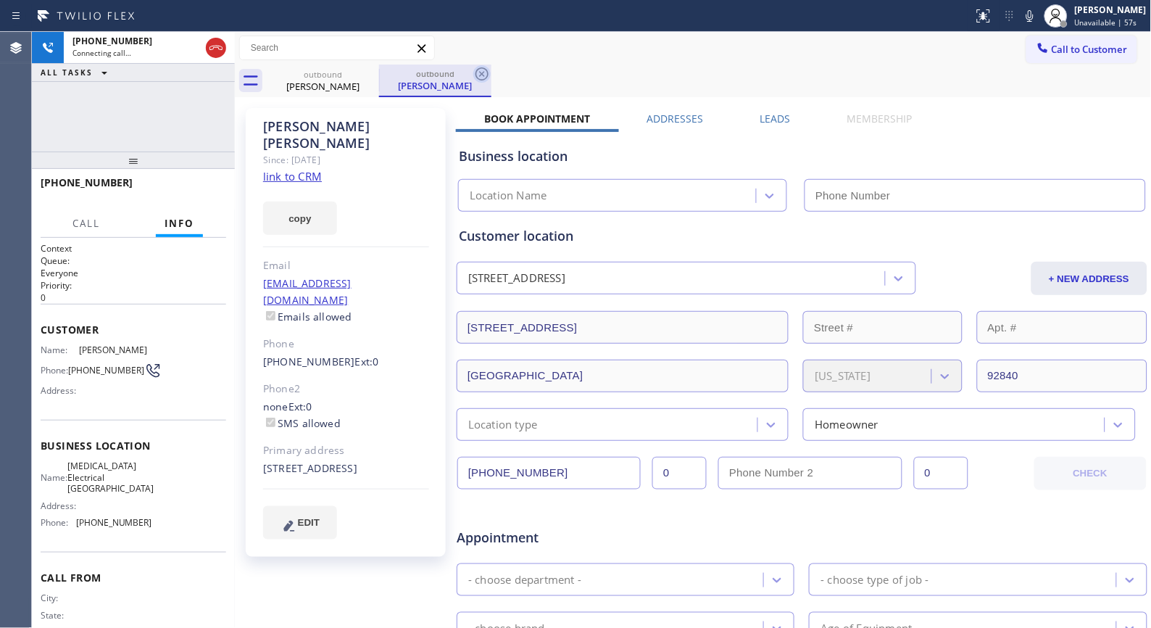
click at [478, 75] on icon at bounding box center [481, 73] width 17 height 17
type input "[PHONE_NUMBER]"
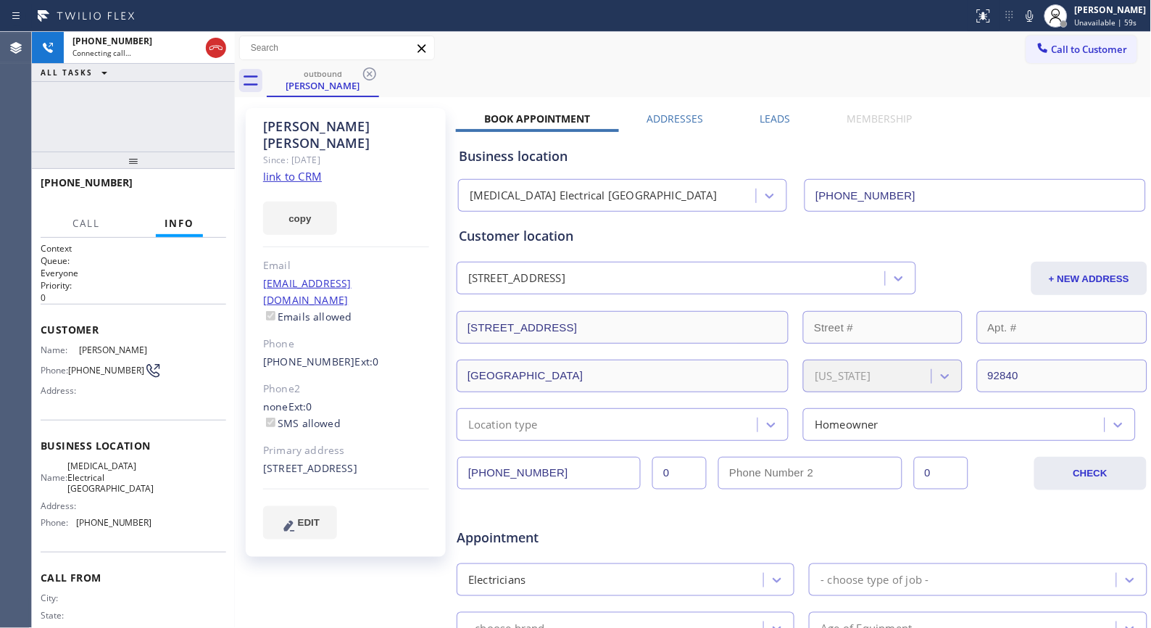
drag, startPoint x: 140, startPoint y: 165, endPoint x: 140, endPoint y: 136, distance: 29.7
click at [140, 136] on div "[PHONE_NUMBER] Connecting call… ALL TASKS ALL TASKS ACTIVE TASKS TASKS IN WRAP …" at bounding box center [133, 330] width 203 height 596
click at [475, 85] on div "outbound [PERSON_NAME]" at bounding box center [709, 81] width 885 height 33
click at [207, 188] on span "HANG UP" at bounding box center [192, 189] width 44 height 10
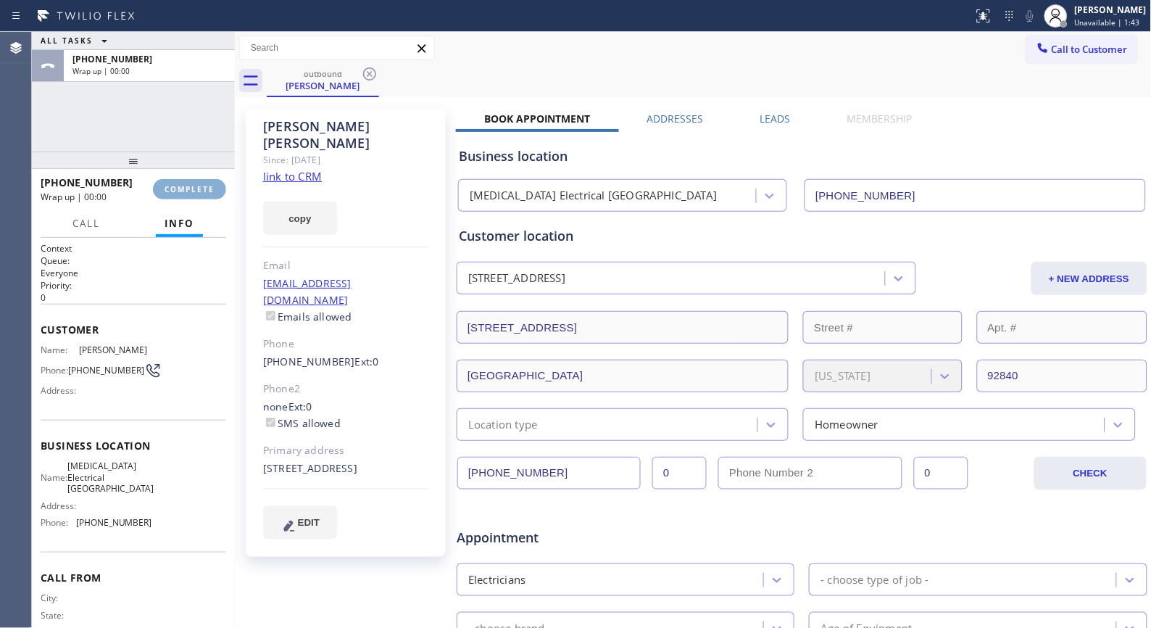
click at [207, 188] on span "COMPLETE" at bounding box center [190, 189] width 50 height 10
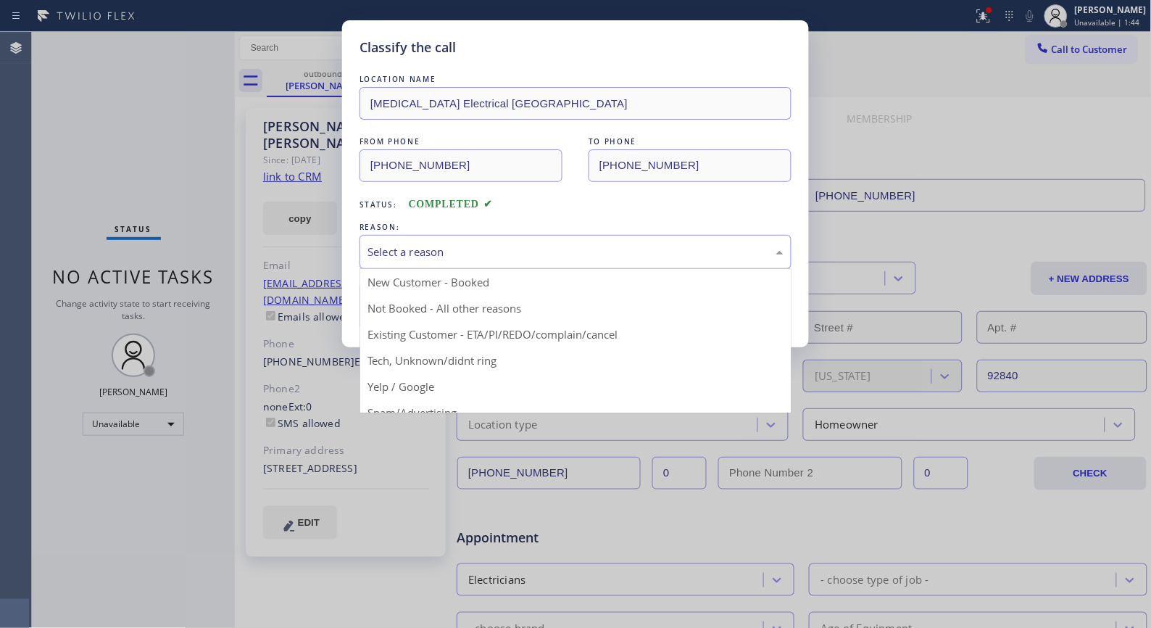
click at [513, 251] on div "Select a reason" at bounding box center [576, 252] width 416 height 17
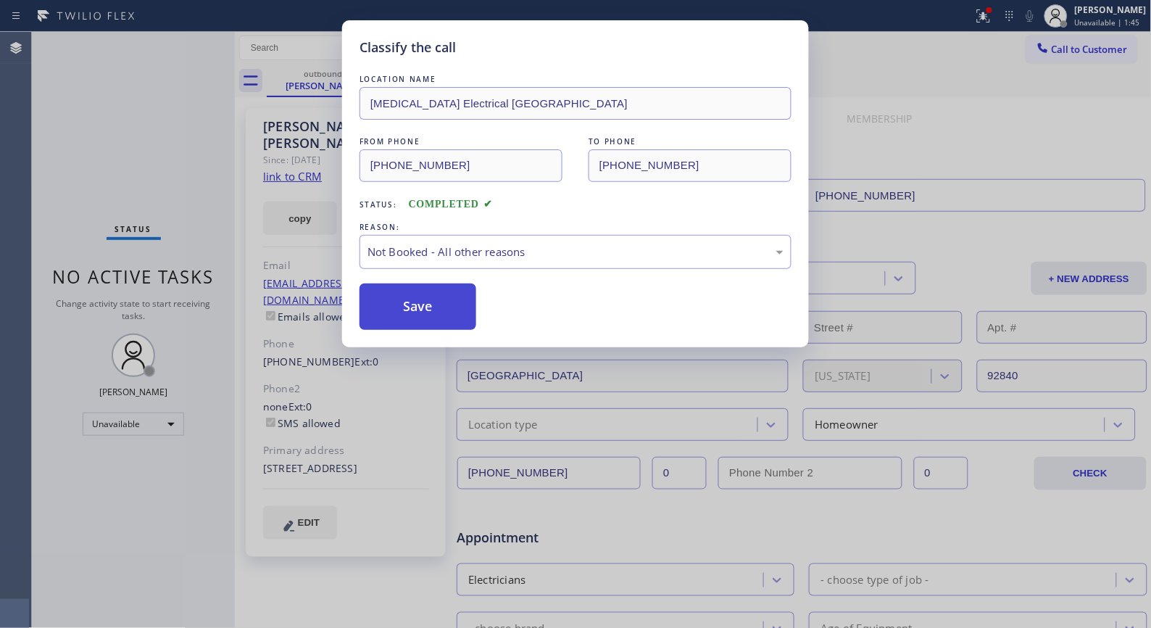
drag, startPoint x: 435, startPoint y: 300, endPoint x: 433, endPoint y: 309, distance: 9.0
click at [432, 309] on button "Save" at bounding box center [418, 306] width 117 height 46
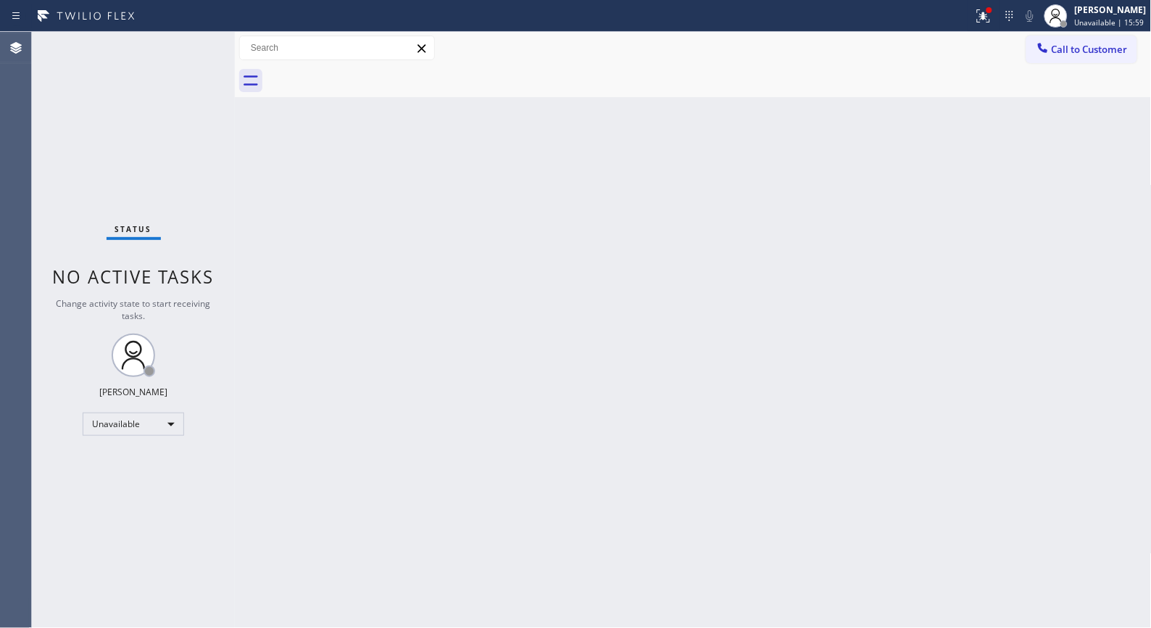
drag, startPoint x: 748, startPoint y: 300, endPoint x: 645, endPoint y: 124, distance: 204.0
click at [729, 273] on div "Back to Dashboard Change Sender ID Customers Technicians Select a contact Outbo…" at bounding box center [693, 330] width 917 height 596
click at [1085, 44] on span "Call to Customer" at bounding box center [1090, 49] width 76 height 13
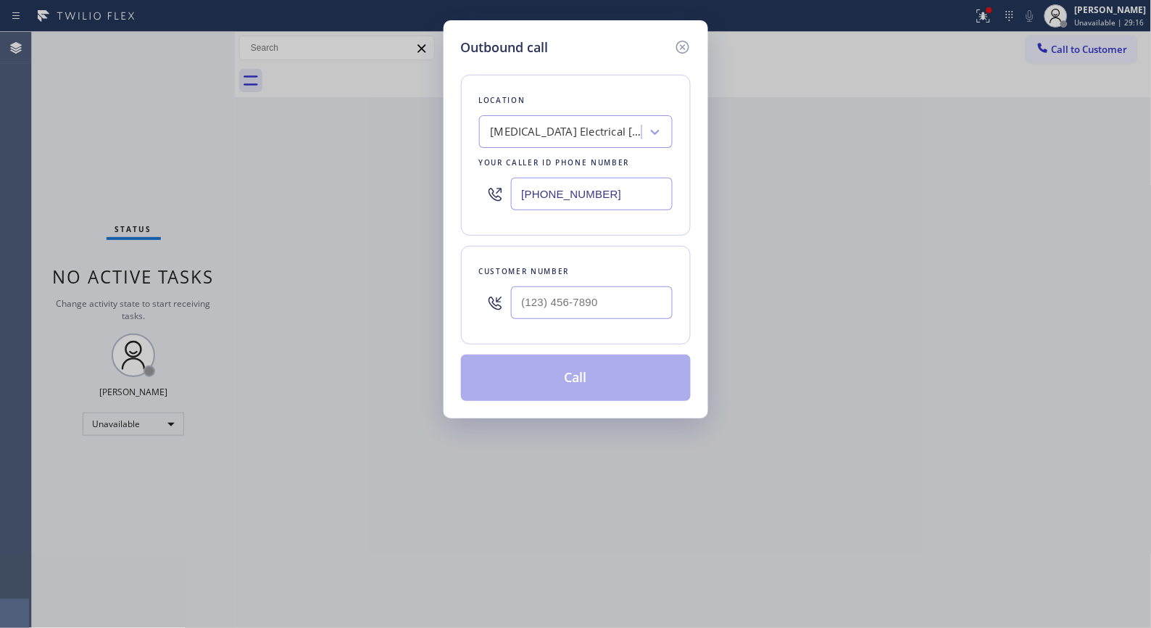
drag, startPoint x: 633, startPoint y: 191, endPoint x: 460, endPoint y: 112, distance: 190.1
click at [464, 122] on div "Location [MEDICAL_DATA] Electrical [GEOGRAPHIC_DATA] Your caller id phone numbe…" at bounding box center [576, 155] width 230 height 161
paste input "08) 998-5526"
type input "[PHONE_NUMBER]"
drag, startPoint x: 663, startPoint y: 310, endPoint x: 510, endPoint y: 304, distance: 153.8
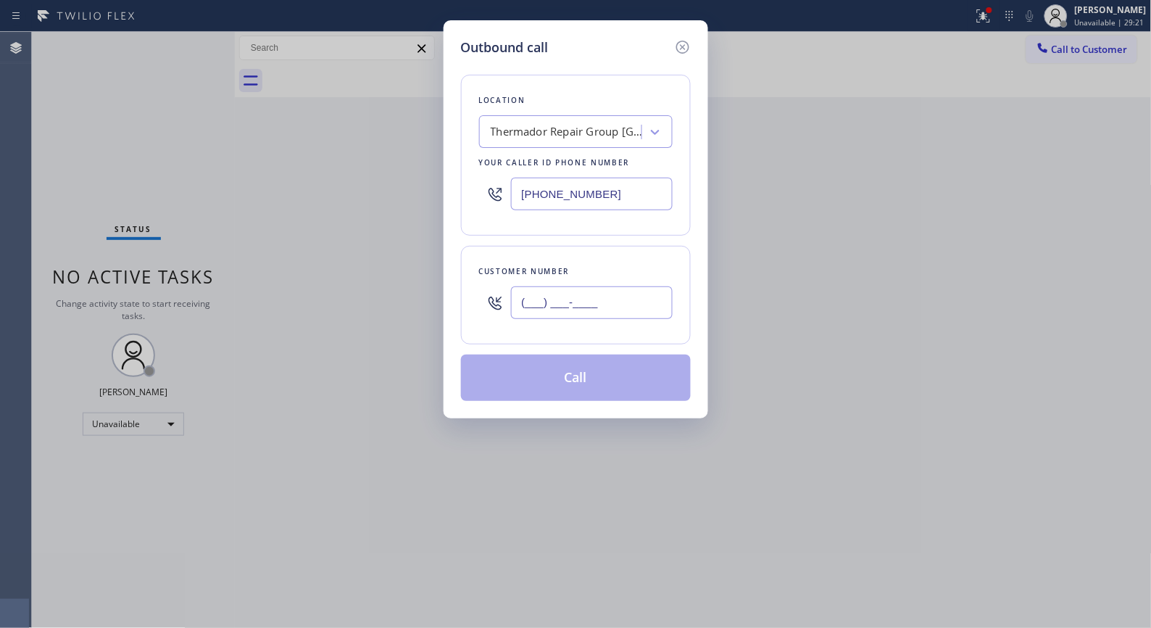
click at [510, 304] on div "(___) ___-____" at bounding box center [576, 302] width 194 height 47
paste input "313) 737-6692"
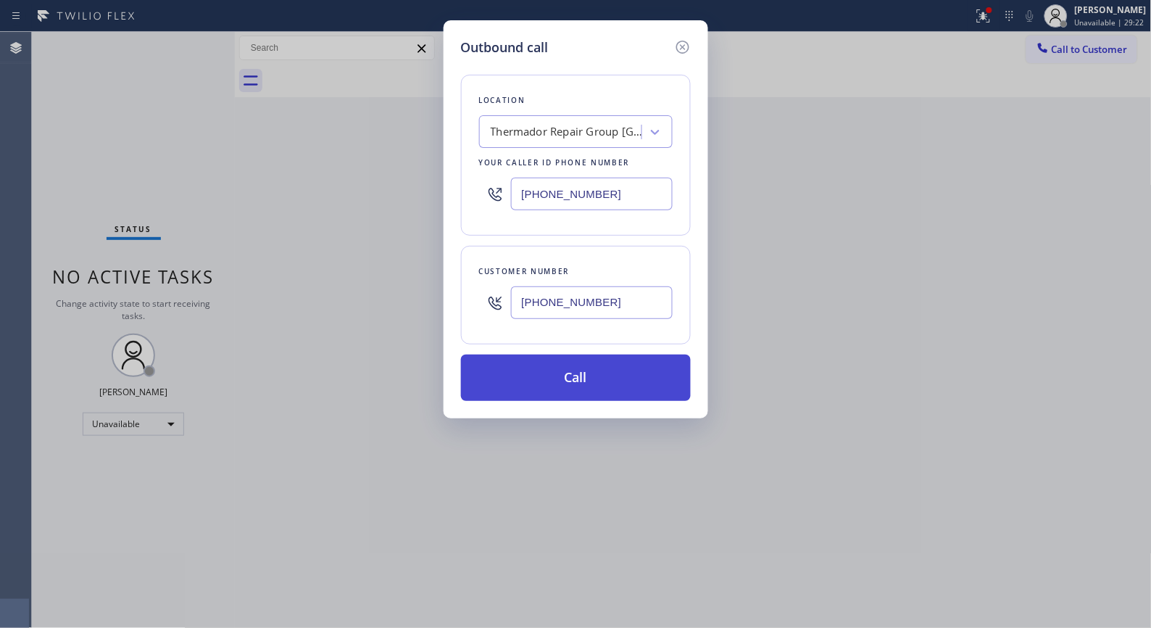
type input "[PHONE_NUMBER]"
click at [623, 387] on button "Call" at bounding box center [576, 377] width 230 height 46
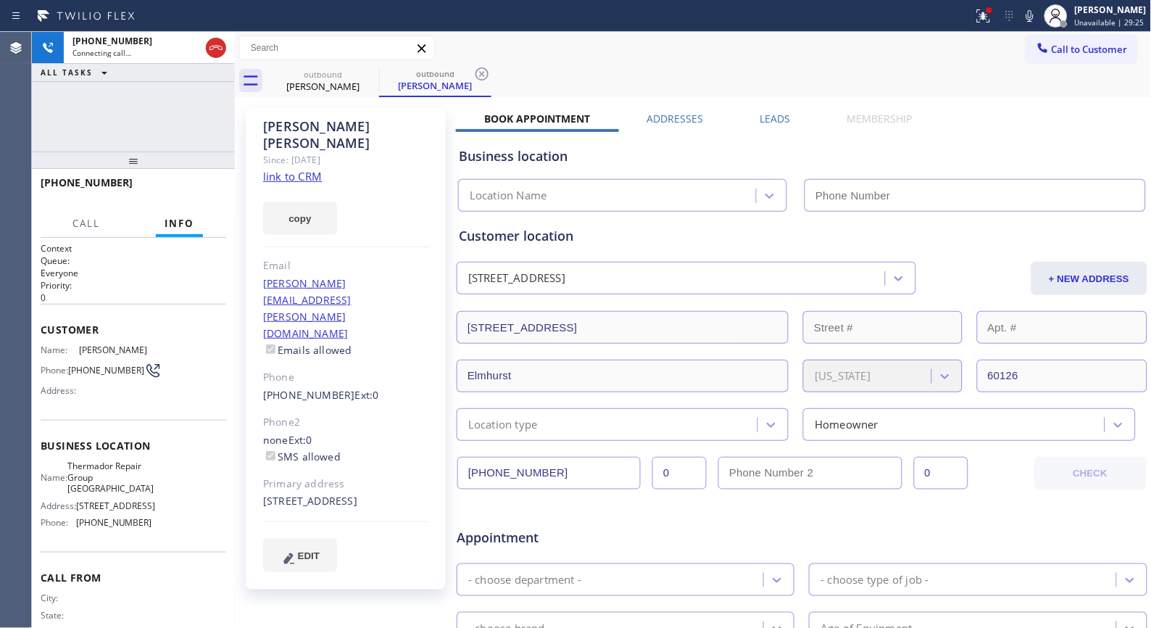
type input "[PHONE_NUMBER]"
click at [482, 72] on icon at bounding box center [481, 73] width 17 height 17
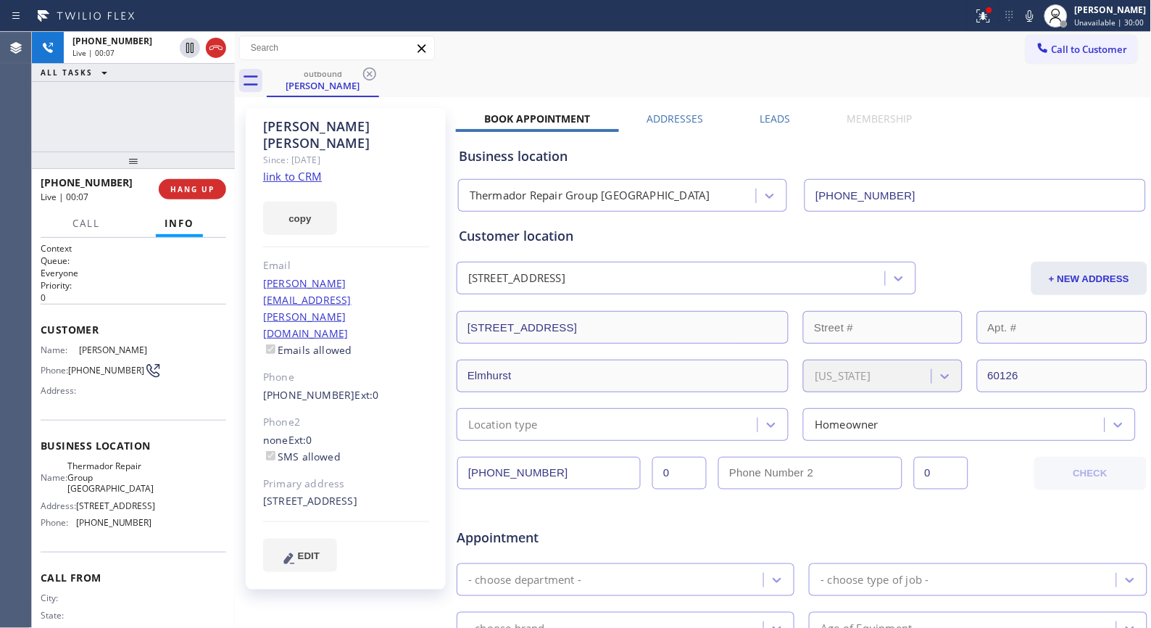
drag, startPoint x: 187, startPoint y: 188, endPoint x: 109, endPoint y: 245, distance: 96.6
click at [187, 189] on span "HANG UP" at bounding box center [192, 189] width 44 height 10
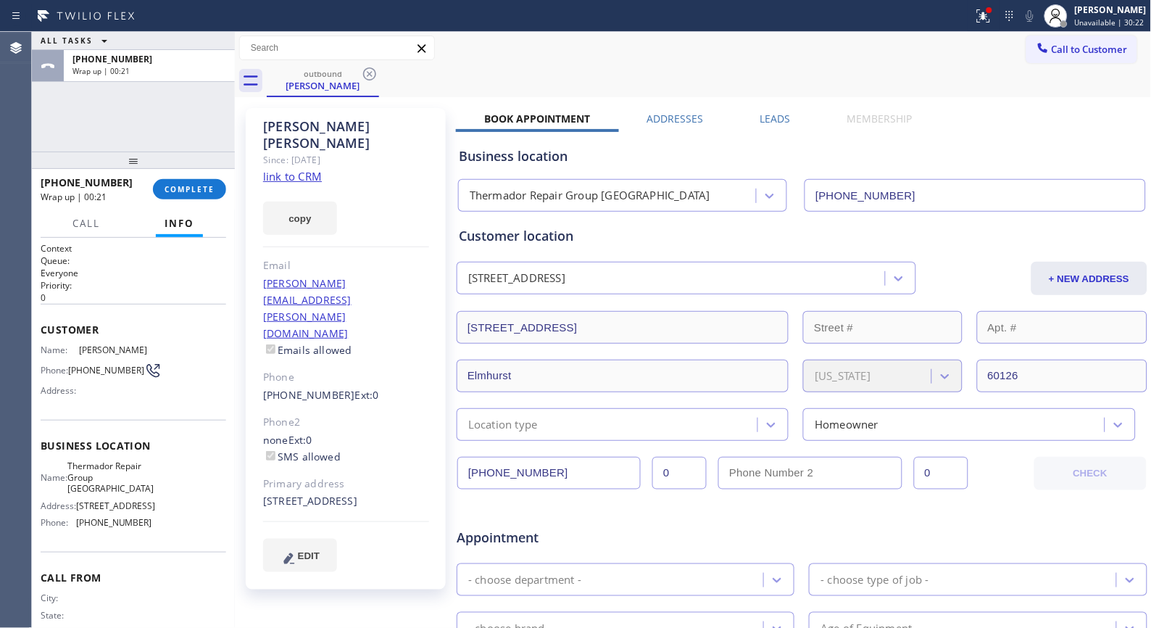
drag, startPoint x: 579, startPoint y: 74, endPoint x: 556, endPoint y: 51, distance: 32.3
click at [579, 74] on div "outbound [PERSON_NAME]" at bounding box center [709, 81] width 885 height 33
drag, startPoint x: 119, startPoint y: 178, endPoint x: 43, endPoint y: 186, distance: 75.7
click at [43, 186] on div "[PHONE_NUMBER]" at bounding box center [92, 182] width 102 height 14
copy span "13137376692"
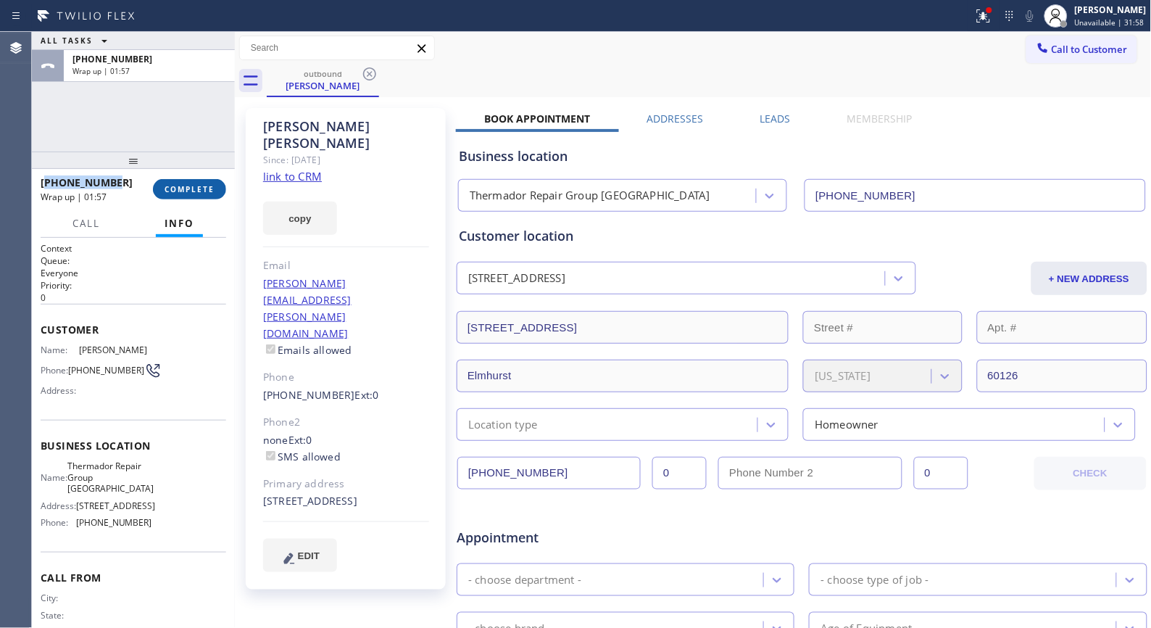
click at [191, 179] on button "COMPLETE" at bounding box center [189, 189] width 73 height 20
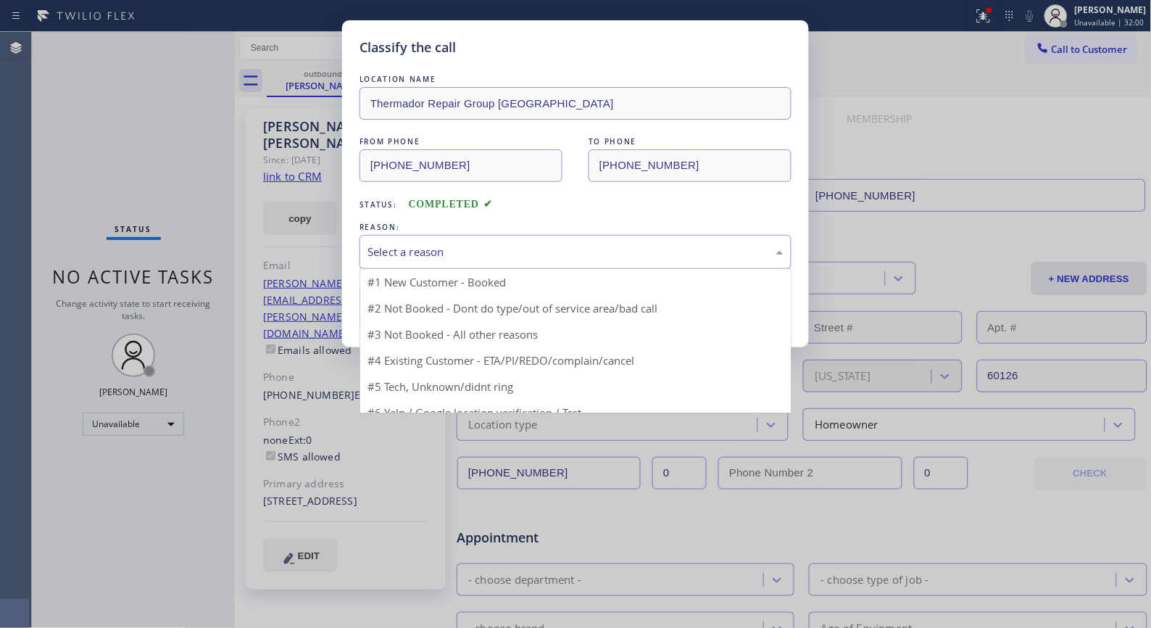
click at [541, 248] on div "Select a reason" at bounding box center [576, 252] width 416 height 17
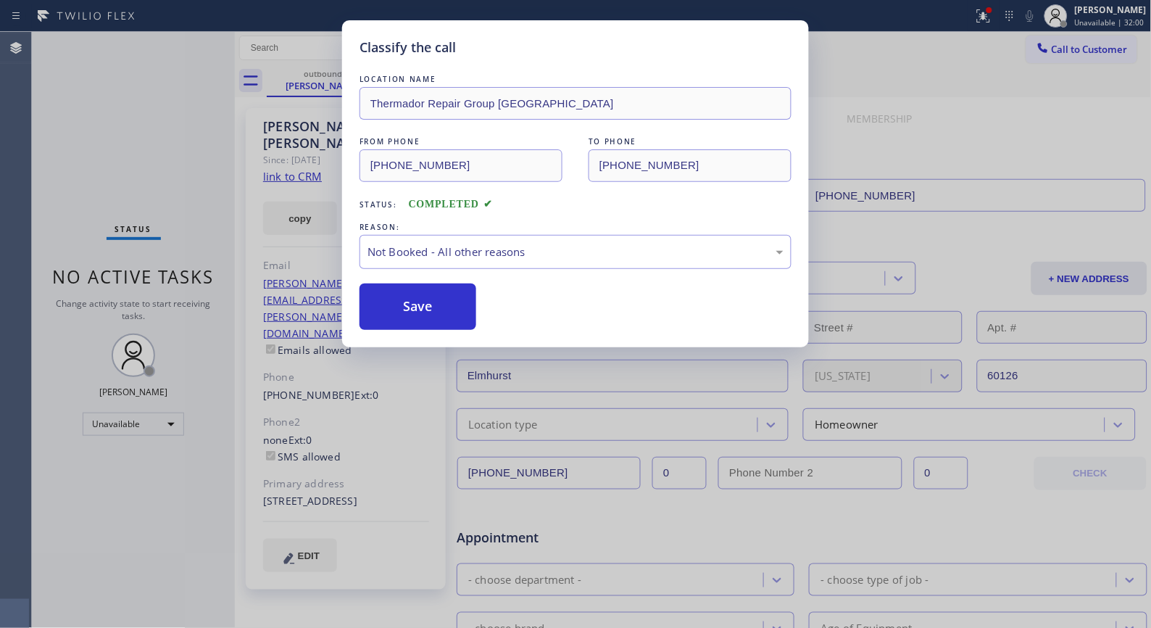
click at [429, 305] on button "Save" at bounding box center [418, 306] width 117 height 46
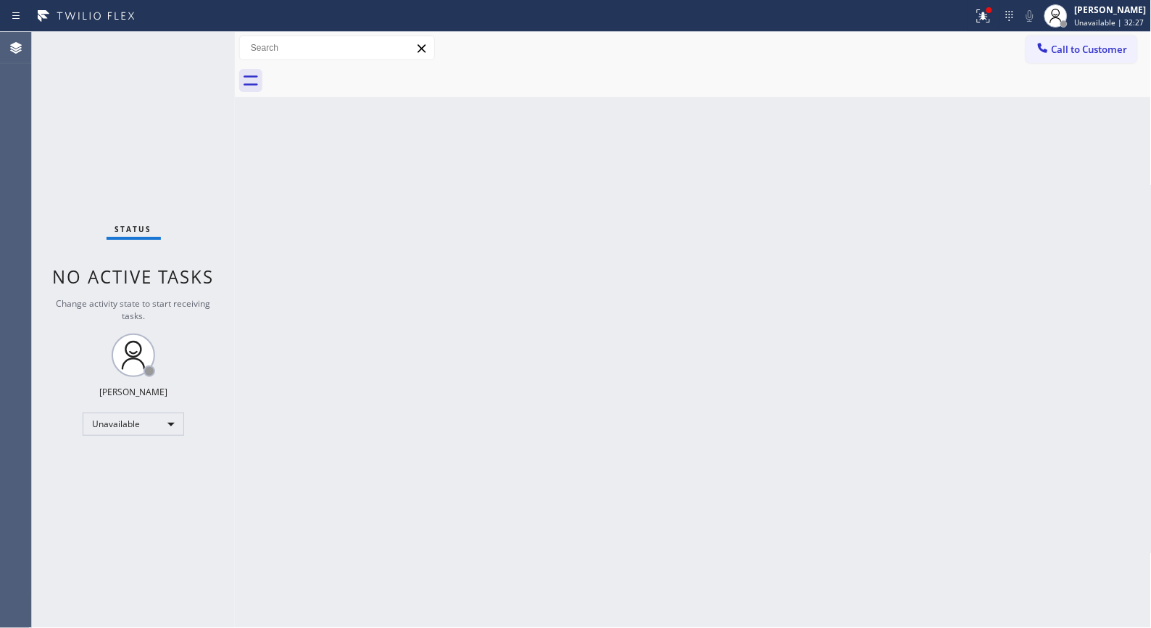
drag, startPoint x: 613, startPoint y: 341, endPoint x: 629, endPoint y: 138, distance: 203.6
click at [613, 341] on div "Back to Dashboard Change Sender ID Customers Technicians Select a contact Outbo…" at bounding box center [693, 330] width 917 height 596
drag, startPoint x: 1087, startPoint y: 48, endPoint x: 704, endPoint y: 117, distance: 389.6
click at [1081, 48] on span "Call to Customer" at bounding box center [1090, 49] width 76 height 13
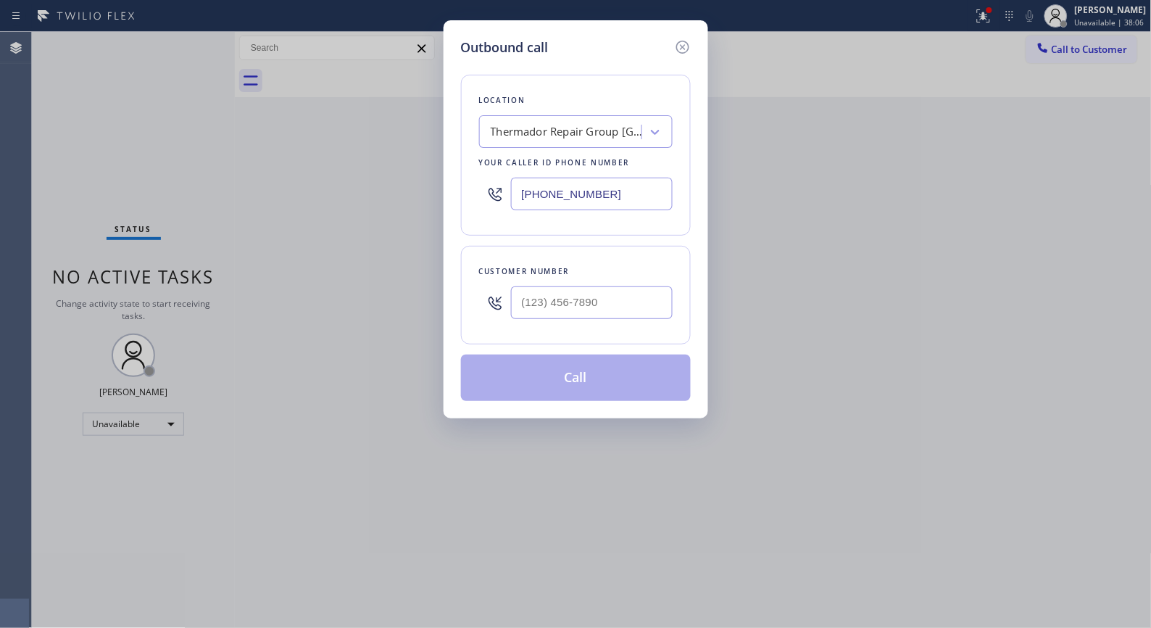
drag, startPoint x: 616, startPoint y: 196, endPoint x: 426, endPoint y: 130, distance: 201.5
click at [437, 146] on div "Outbound call Location Thermador Repair Group [GEOGRAPHIC_DATA] Your caller id …" at bounding box center [575, 314] width 1151 height 628
paste input "800) 568-8664"
type input "[PHONE_NUMBER]"
click at [567, 306] on input "(___) ___-____" at bounding box center [592, 302] width 162 height 33
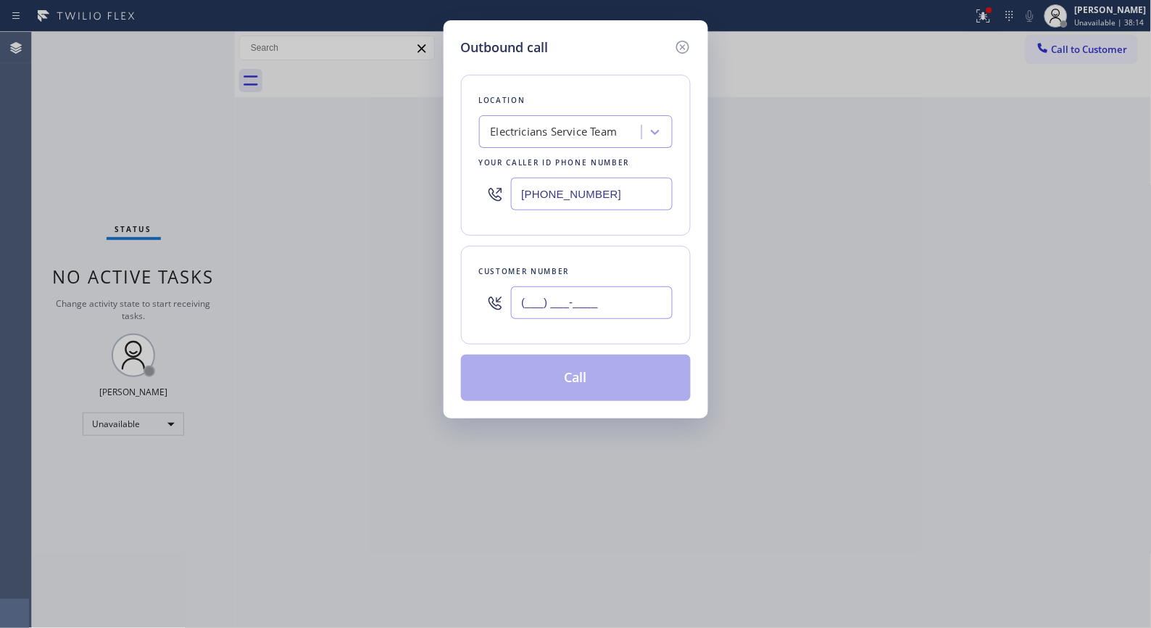
paste input "805) 231-7121"
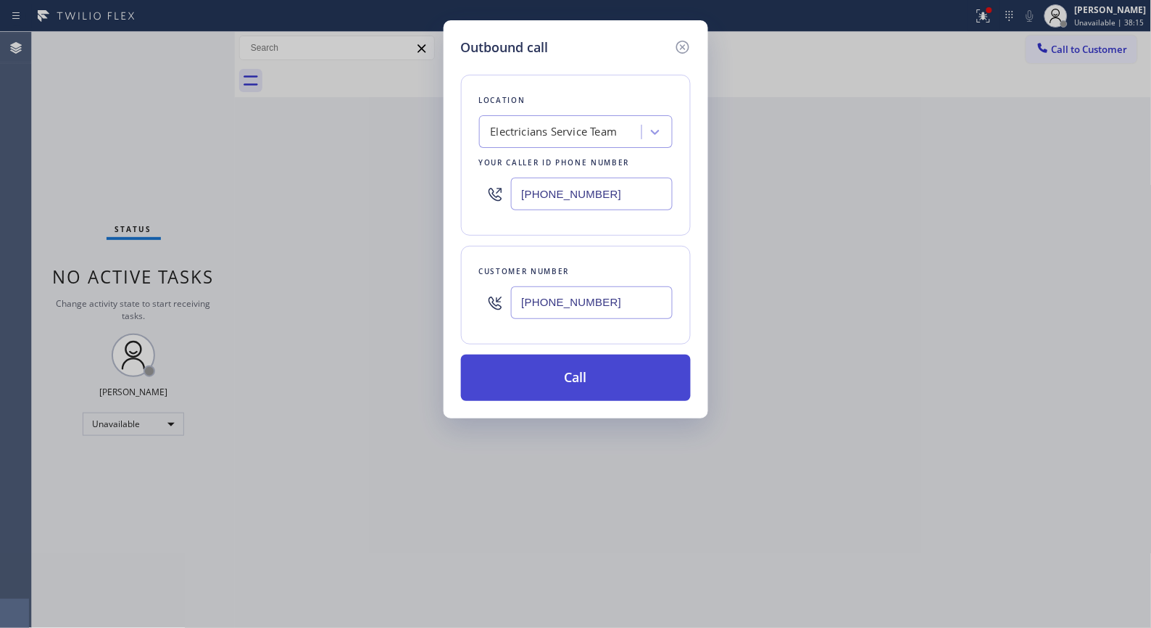
type input "[PHONE_NUMBER]"
click at [582, 370] on button "Call" at bounding box center [576, 377] width 230 height 46
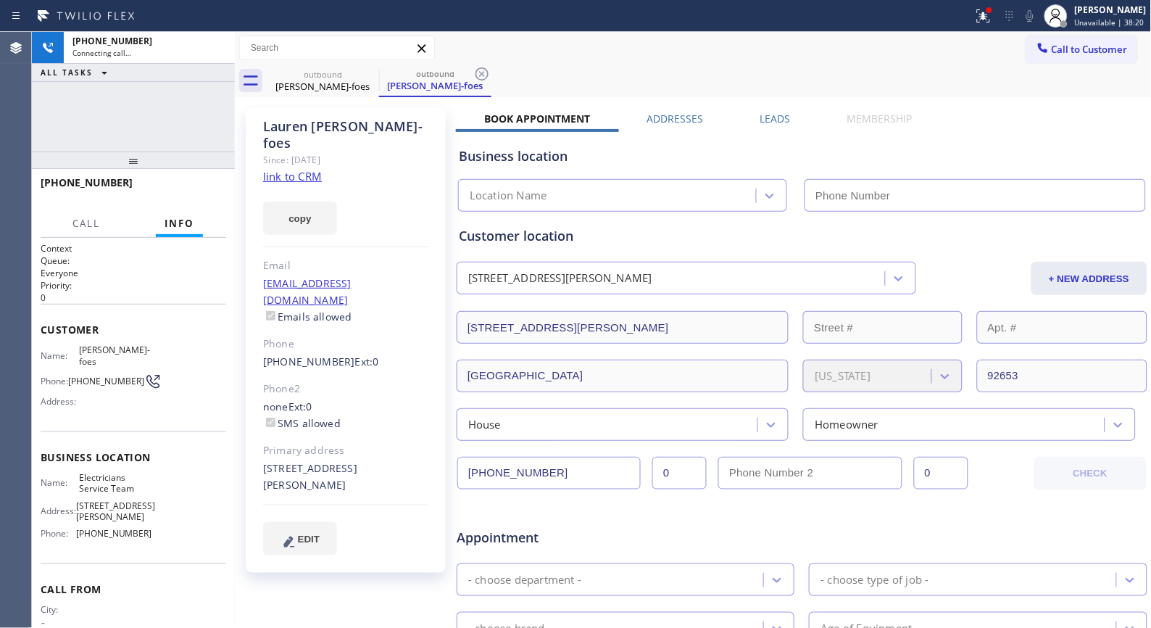
type input "[PHONE_NUMBER]"
drag, startPoint x: 479, startPoint y: 75, endPoint x: 471, endPoint y: 73, distance: 8.3
click at [476, 75] on icon at bounding box center [481, 73] width 17 height 17
drag, startPoint x: 154, startPoint y: 167, endPoint x: 256, endPoint y: 62, distance: 146.1
click at [191, 109] on div "[PHONE_NUMBER] Connecting call… ALL TASKS ALL TASKS ACTIVE TASKS TASKS IN WRAP …" at bounding box center [133, 330] width 203 height 596
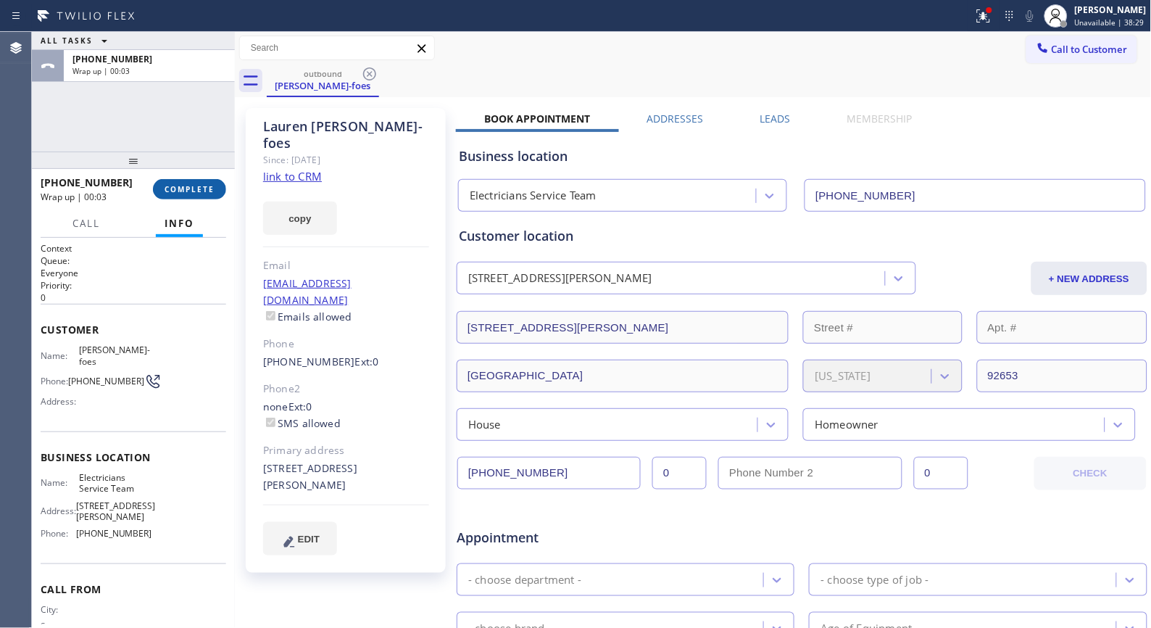
drag, startPoint x: 193, startPoint y: 187, endPoint x: 478, endPoint y: 175, distance: 285.9
click at [194, 187] on span "COMPLETE" at bounding box center [190, 189] width 50 height 10
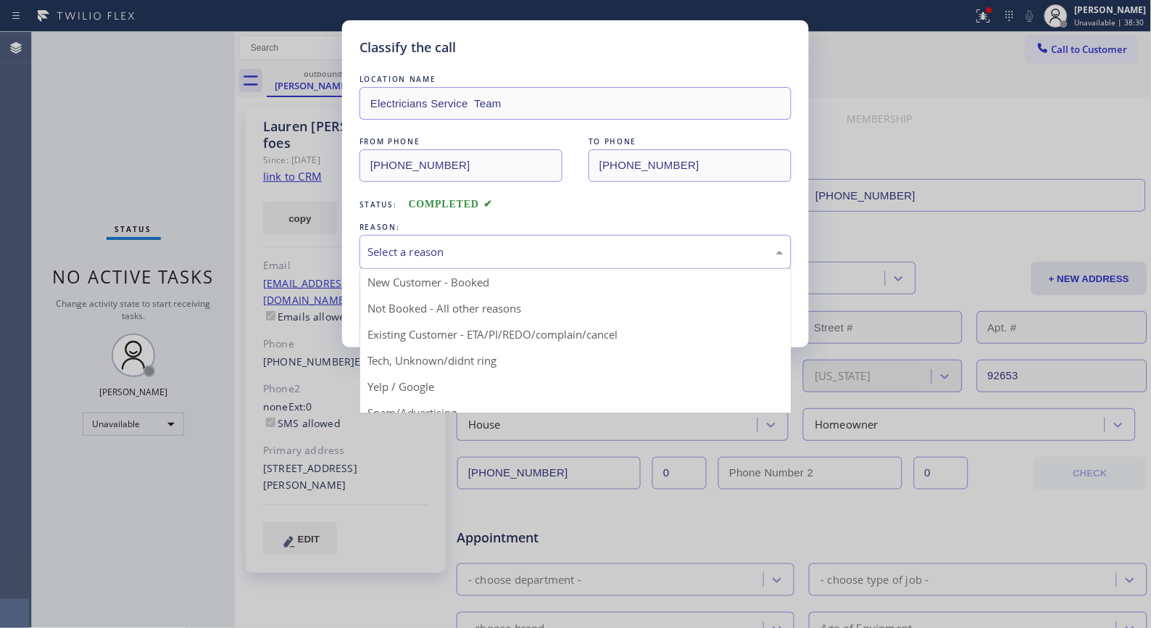
click at [502, 254] on div "Select a reason" at bounding box center [576, 252] width 416 height 17
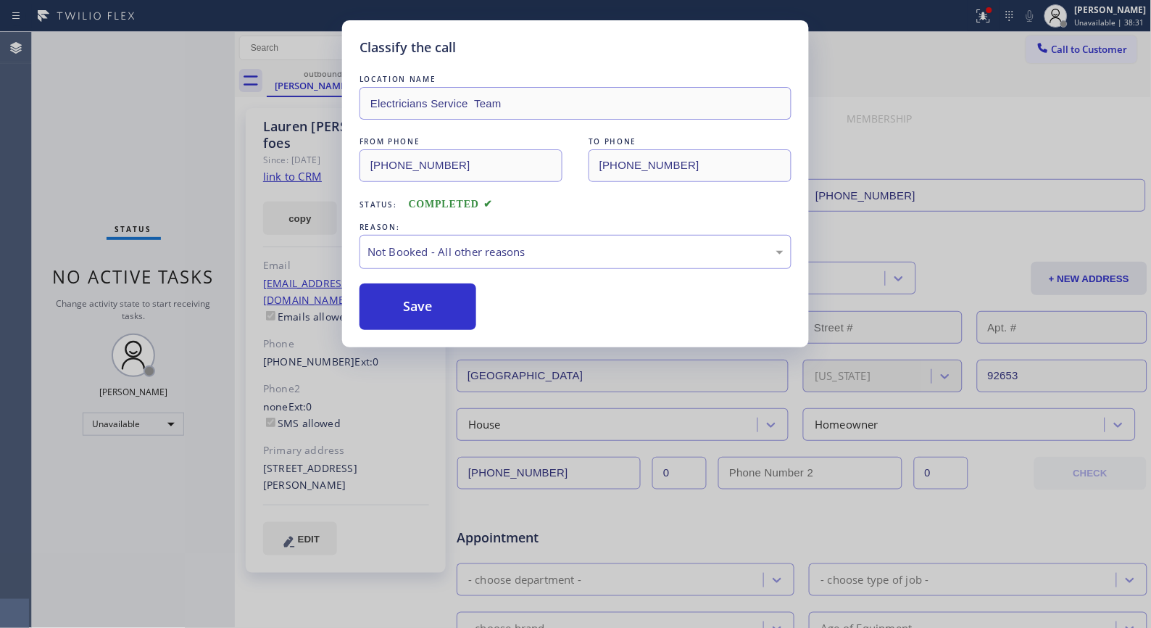
click at [434, 310] on button "Save" at bounding box center [418, 306] width 117 height 46
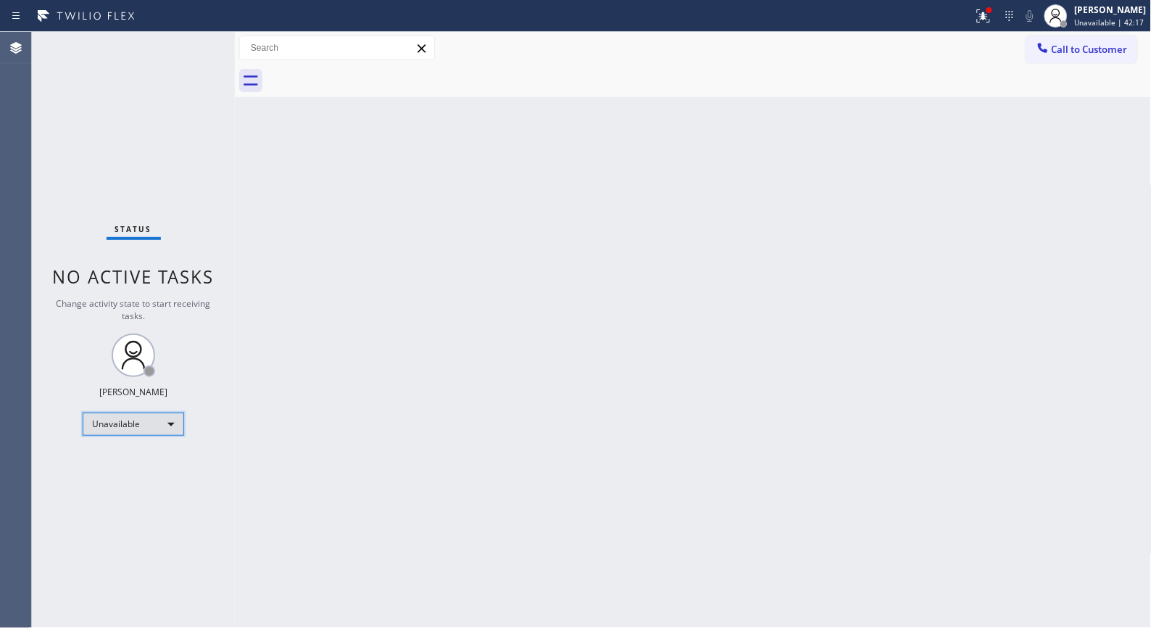
click at [169, 423] on div "Unavailable" at bounding box center [133, 423] width 101 height 23
click at [116, 497] on li "Break" at bounding box center [132, 497] width 99 height 17
click at [567, 375] on div "Back to Dashboard Change Sender ID Customers Technicians Select a contact Outbo…" at bounding box center [693, 330] width 917 height 596
click at [469, 450] on div "Back to Dashboard Change Sender ID Customers Technicians Select a contact Outbo…" at bounding box center [693, 330] width 917 height 596
click at [1129, 17] on div "Break | 13:18" at bounding box center [1111, 22] width 72 height 10
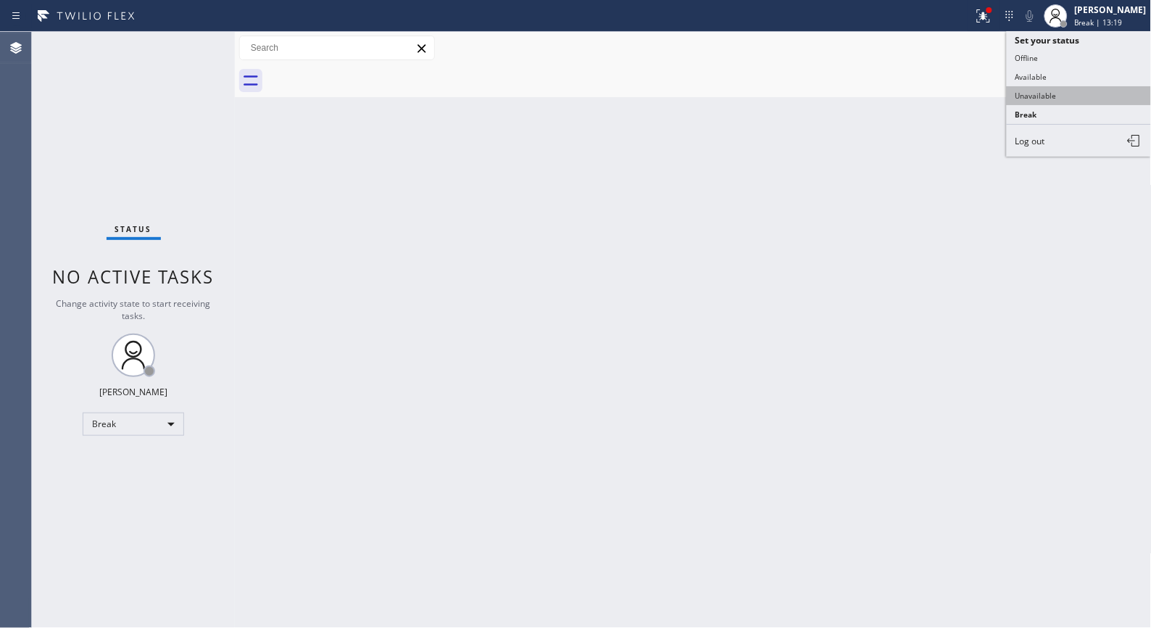
click at [1033, 95] on button "Unavailable" at bounding box center [1079, 95] width 145 height 19
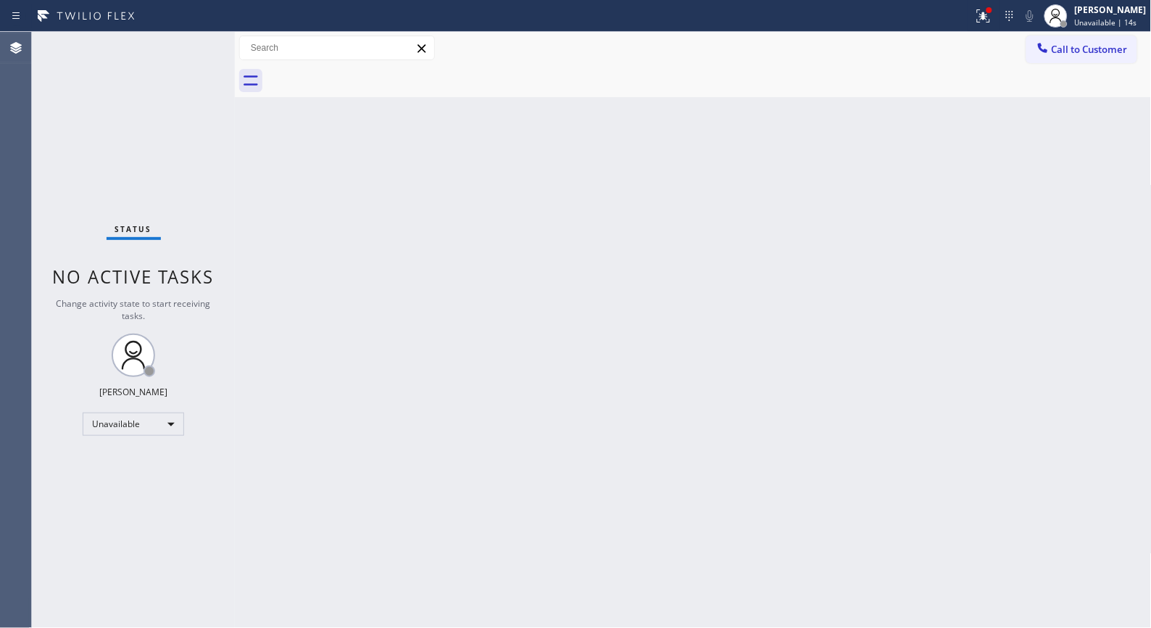
drag, startPoint x: 492, startPoint y: 331, endPoint x: 370, endPoint y: 208, distance: 172.2
click at [492, 330] on div "Back to Dashboard Change Sender ID Customers Technicians Select a contact Outbo…" at bounding box center [693, 330] width 917 height 596
click at [700, 156] on div "Back to Dashboard Change Sender ID Customers Technicians Select a contact Outbo…" at bounding box center [693, 330] width 917 height 596
click at [526, 285] on div "Back to Dashboard Change Sender ID Customers Technicians Select a contact Outbo…" at bounding box center [693, 330] width 917 height 596
click at [1105, 59] on button "Call to Customer" at bounding box center [1082, 50] width 111 height 28
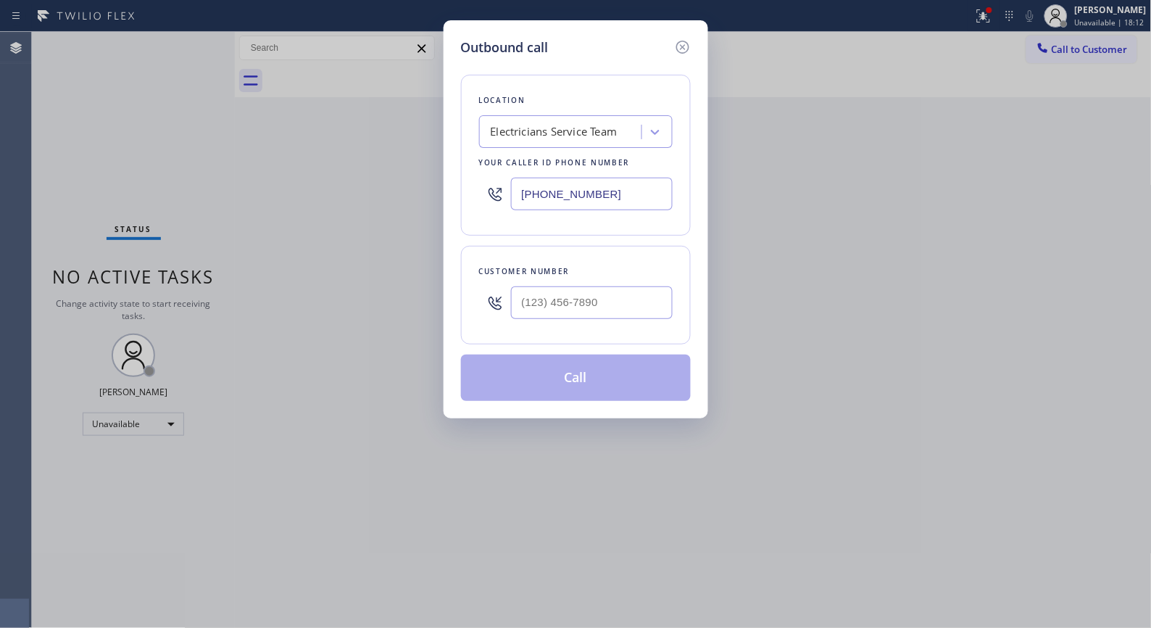
drag, startPoint x: 631, startPoint y: 191, endPoint x: 394, endPoint y: 0, distance: 304.2
click at [408, 85] on div "Outbound call Location Electricians Service Team Your caller id phone number [P…" at bounding box center [575, 314] width 1151 height 628
paste input "562) 379-6611"
type input "[PHONE_NUMBER]"
drag, startPoint x: 576, startPoint y: 294, endPoint x: 473, endPoint y: 287, distance: 102.5
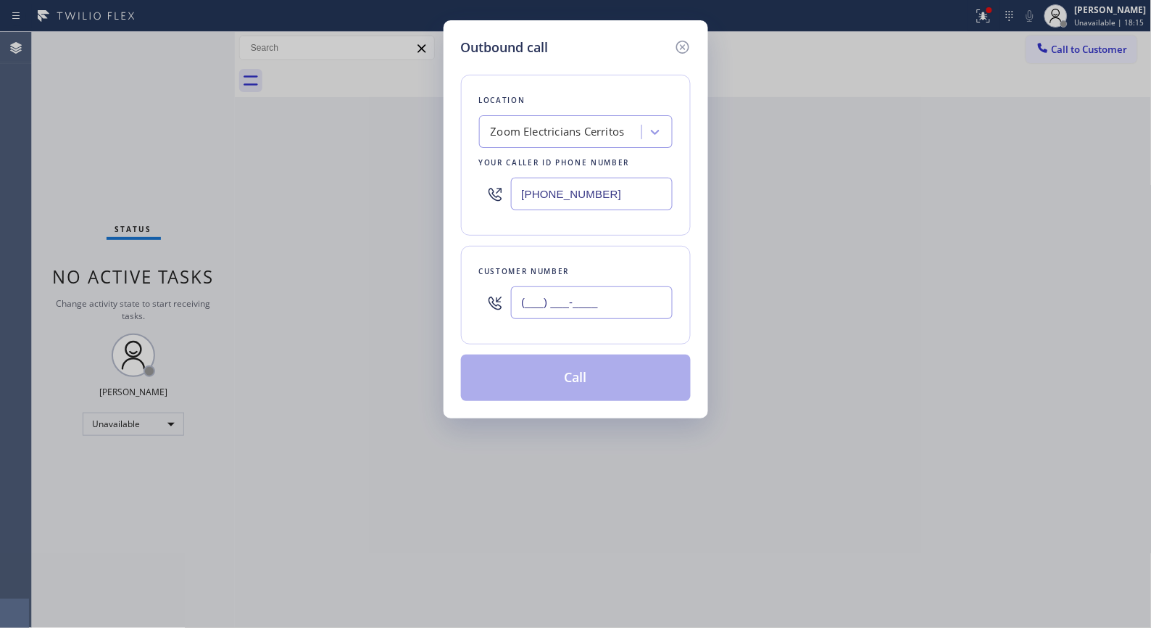
click at [481, 296] on div "(___) ___-____" at bounding box center [576, 302] width 194 height 47
paste input "617) 513-9052"
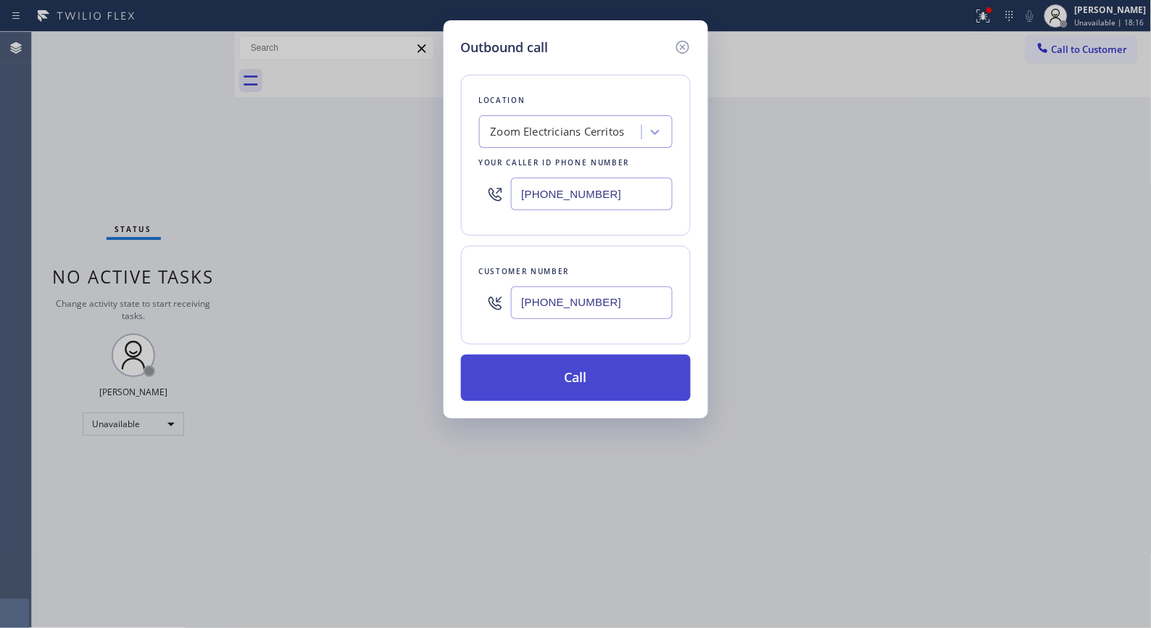
type input "[PHONE_NUMBER]"
click at [612, 378] on button "Call" at bounding box center [576, 377] width 230 height 46
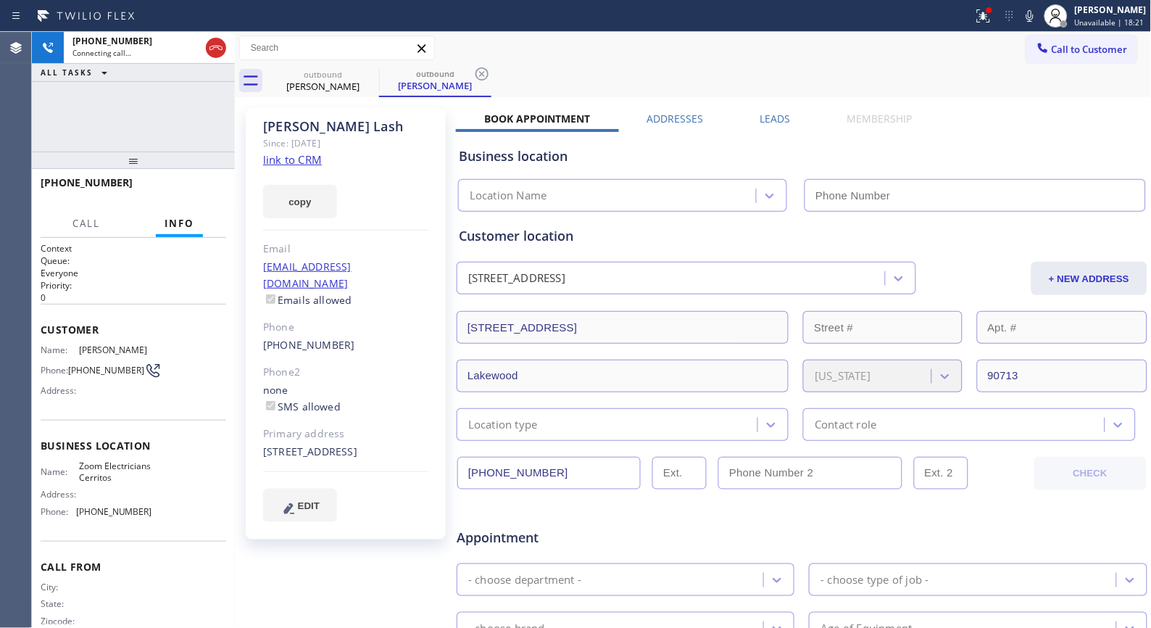
type input "[PHONE_NUMBER]"
drag, startPoint x: 486, startPoint y: 80, endPoint x: 438, endPoint y: 0, distance: 93.4
click at [486, 80] on icon at bounding box center [481, 73] width 17 height 17
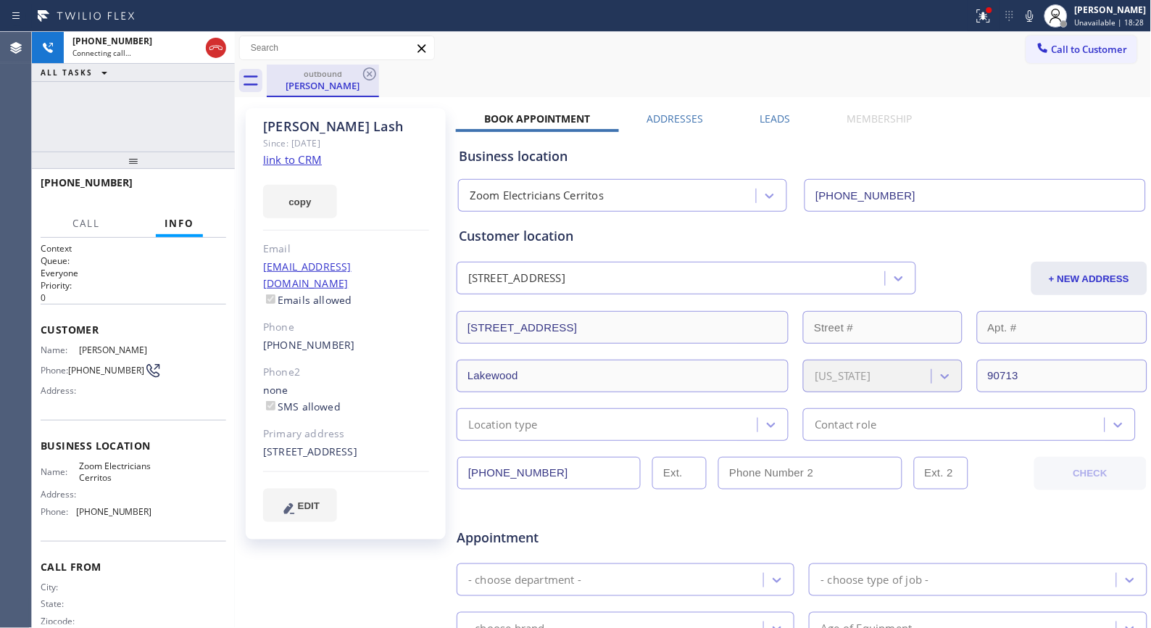
drag, startPoint x: 139, startPoint y: 159, endPoint x: 307, endPoint y: 75, distance: 188.4
click at [143, 86] on div "[PHONE_NUMBER] Connecting call… ALL TASKS ALL TASKS ACTIVE TASKS TASKS IN WRAP …" at bounding box center [133, 330] width 203 height 596
click at [225, 131] on div "[PHONE_NUMBER] Live | 00:24 ALL TASKS ALL TASKS ACTIVE TASKS TASKS IN WRAP UP" at bounding box center [133, 92] width 203 height 120
click at [197, 184] on span "HANG UP" at bounding box center [192, 189] width 44 height 10
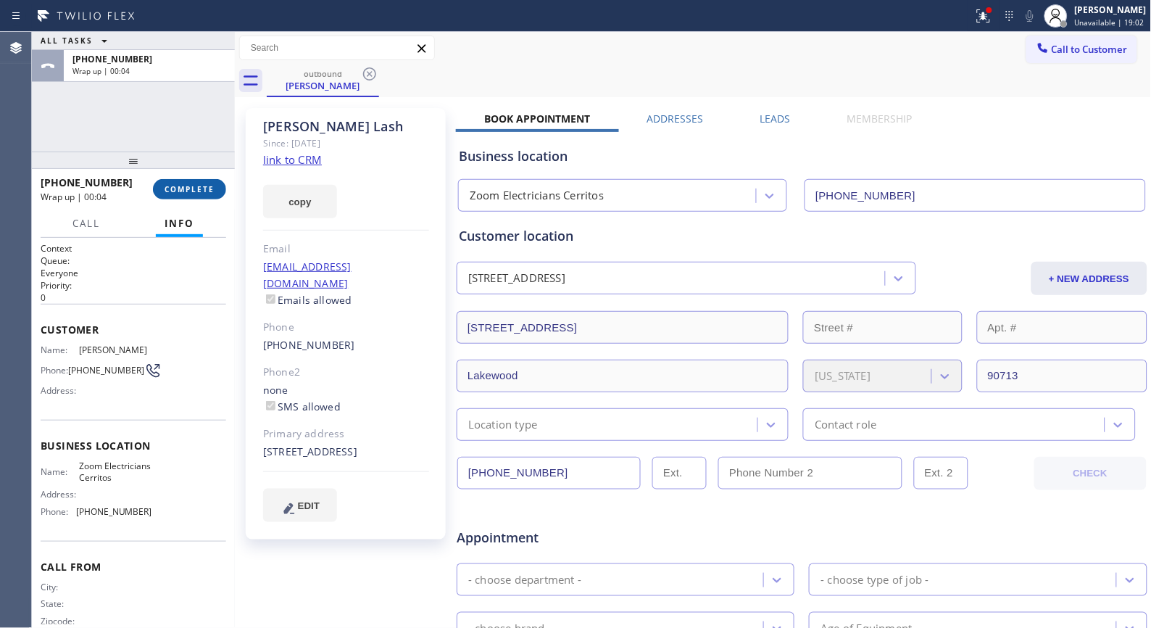
click at [193, 187] on span "COMPLETE" at bounding box center [190, 189] width 50 height 10
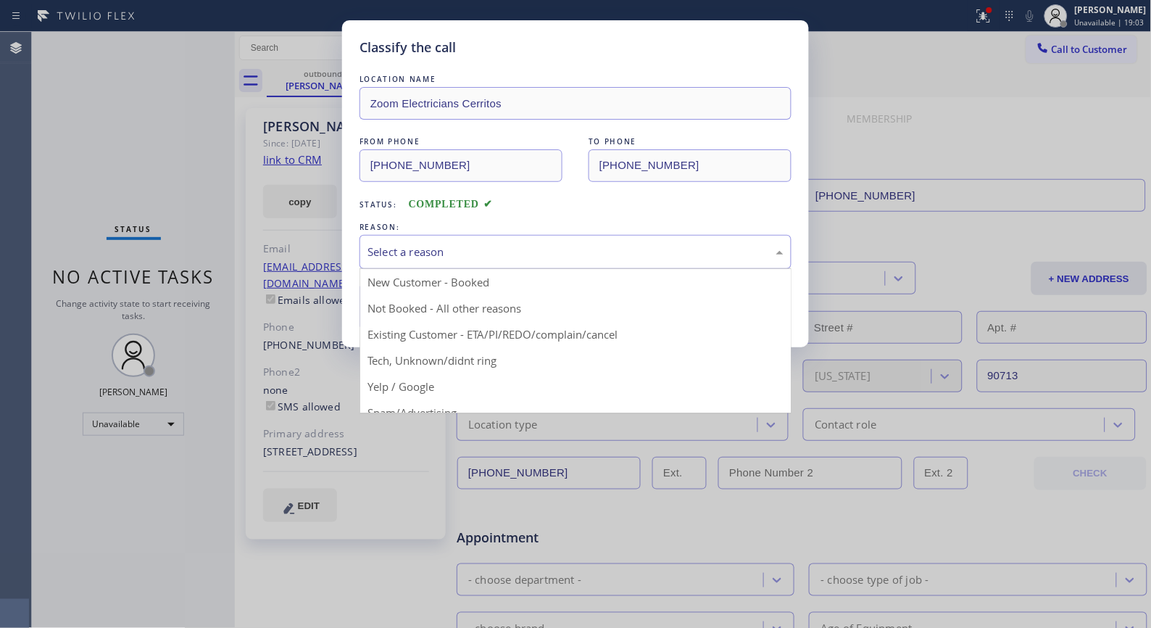
click at [610, 259] on div "Select a reason" at bounding box center [576, 252] width 416 height 17
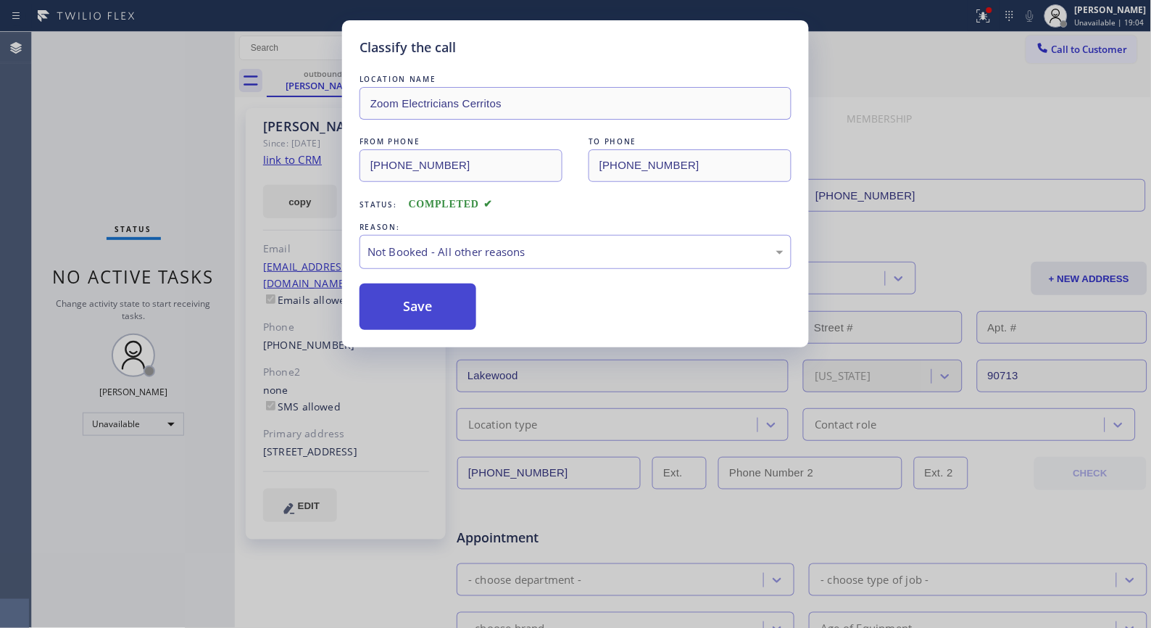
click at [423, 317] on button "Save" at bounding box center [418, 306] width 117 height 46
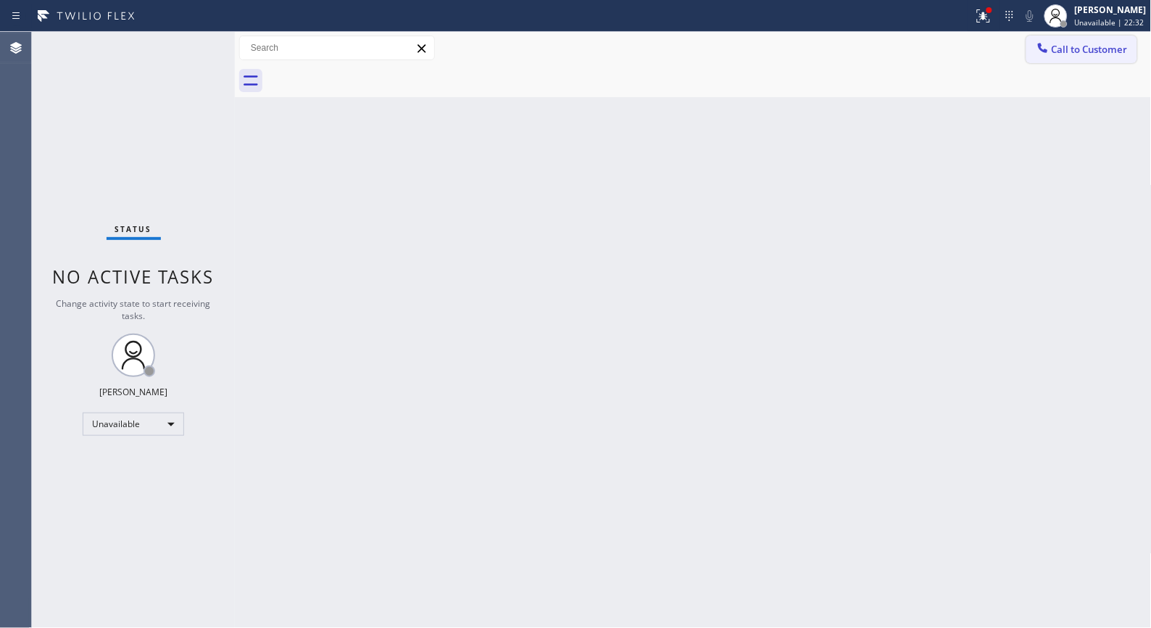
click at [1074, 53] on span "Call to Customer" at bounding box center [1090, 49] width 76 height 13
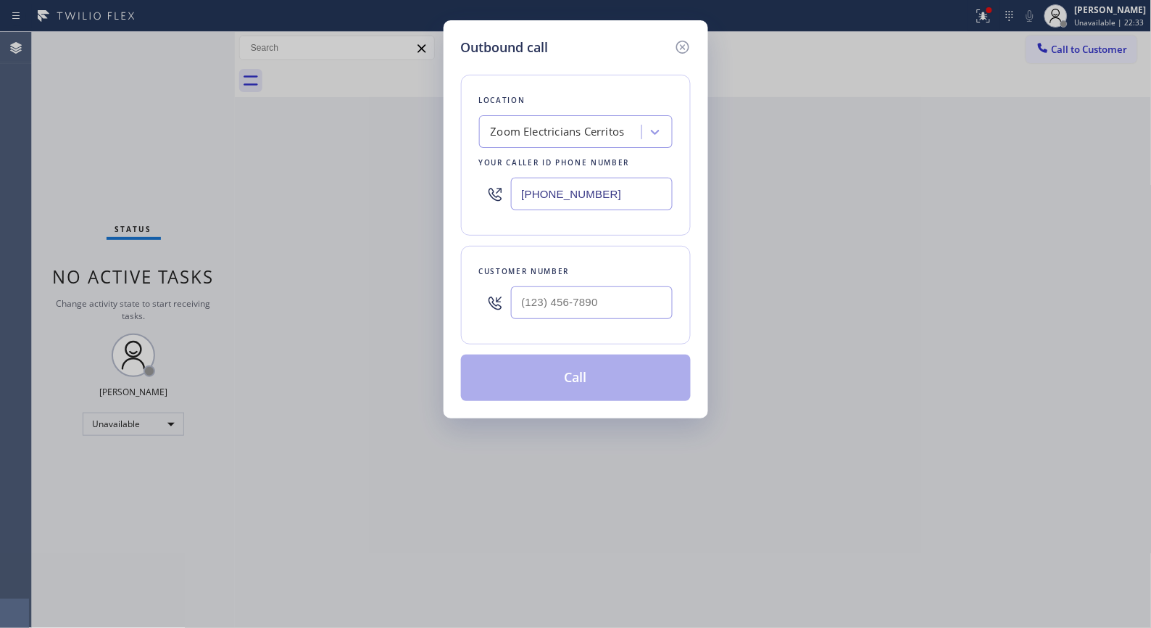
drag, startPoint x: 631, startPoint y: 196, endPoint x: 416, endPoint y: 121, distance: 228.1
click at [418, 127] on div "Outbound call Location Zoom Electricians Cerritos Your caller id phone number […" at bounding box center [575, 314] width 1151 height 628
paste input "415) 366-3233"
type input "[PHONE_NUMBER]"
drag, startPoint x: 613, startPoint y: 304, endPoint x: 451, endPoint y: 277, distance: 164.7
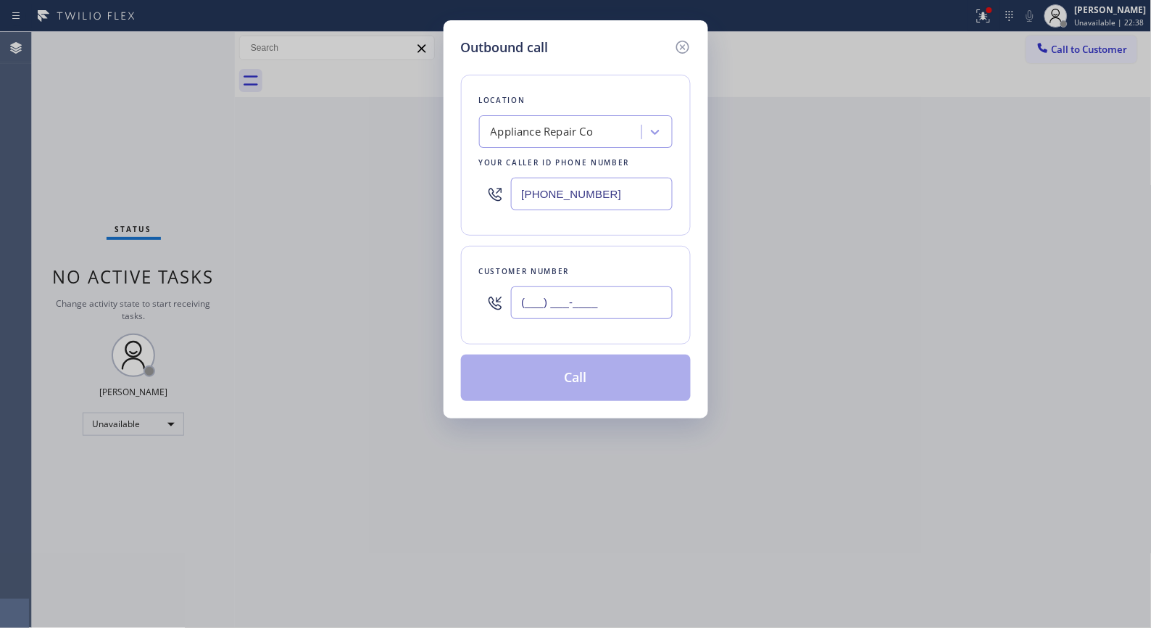
click at [457, 278] on div "Outbound call Location Appliance Repair Co Your caller id phone number [PHONE_N…" at bounding box center [576, 219] width 265 height 398
paste input "210) 872-4127"
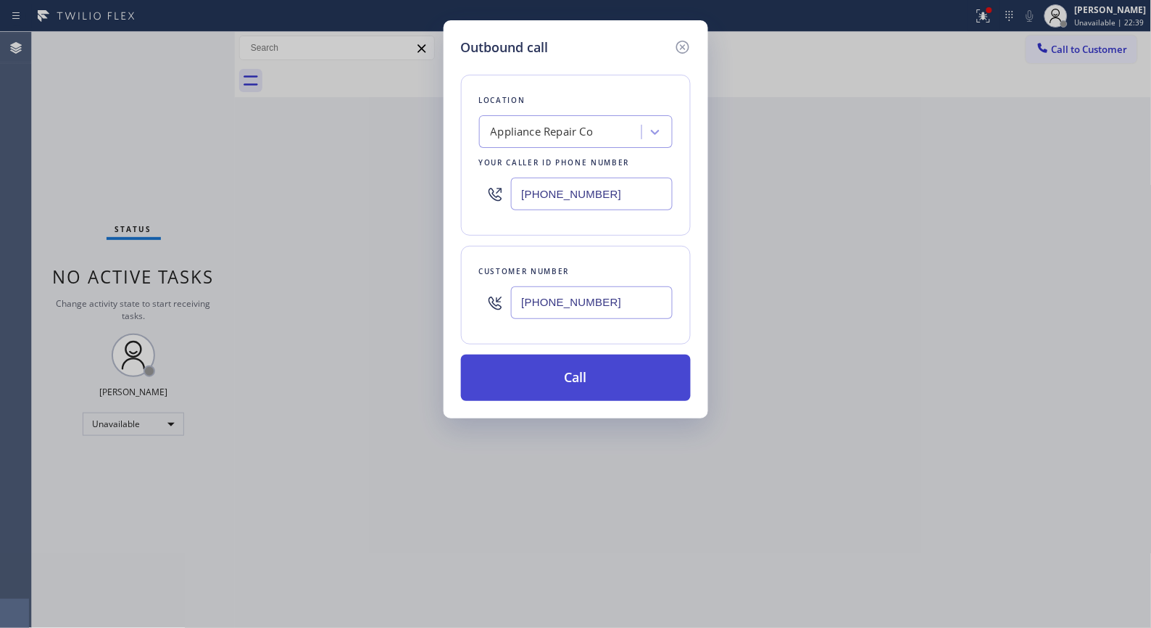
type input "[PHONE_NUMBER]"
click at [588, 386] on button "Call" at bounding box center [576, 377] width 230 height 46
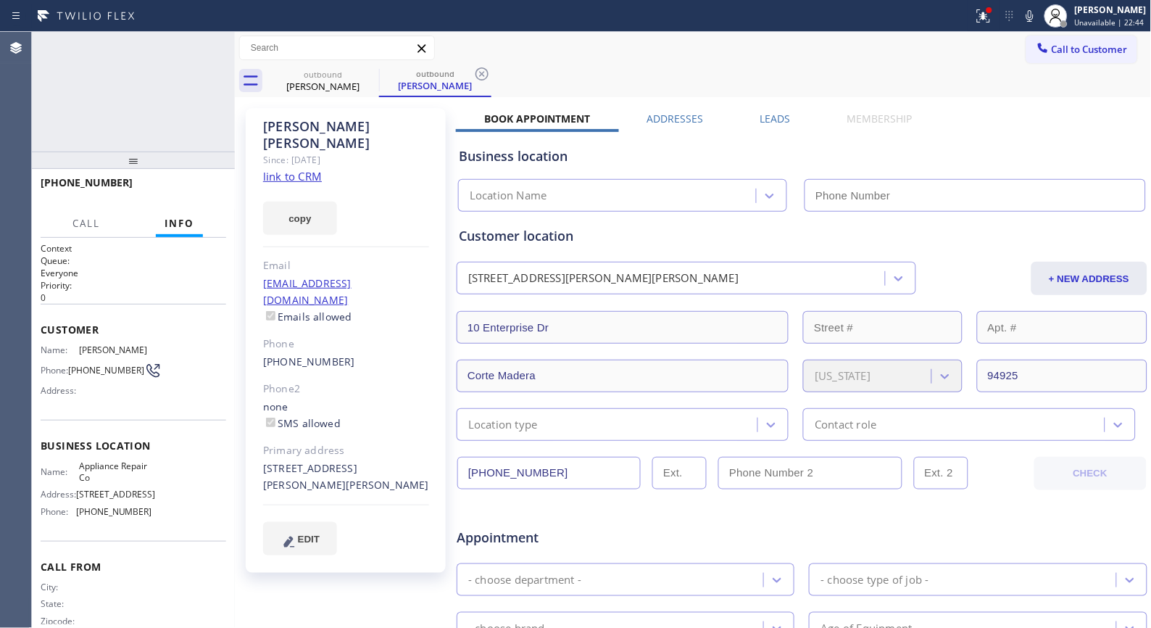
type input "[PHONE_NUMBER]"
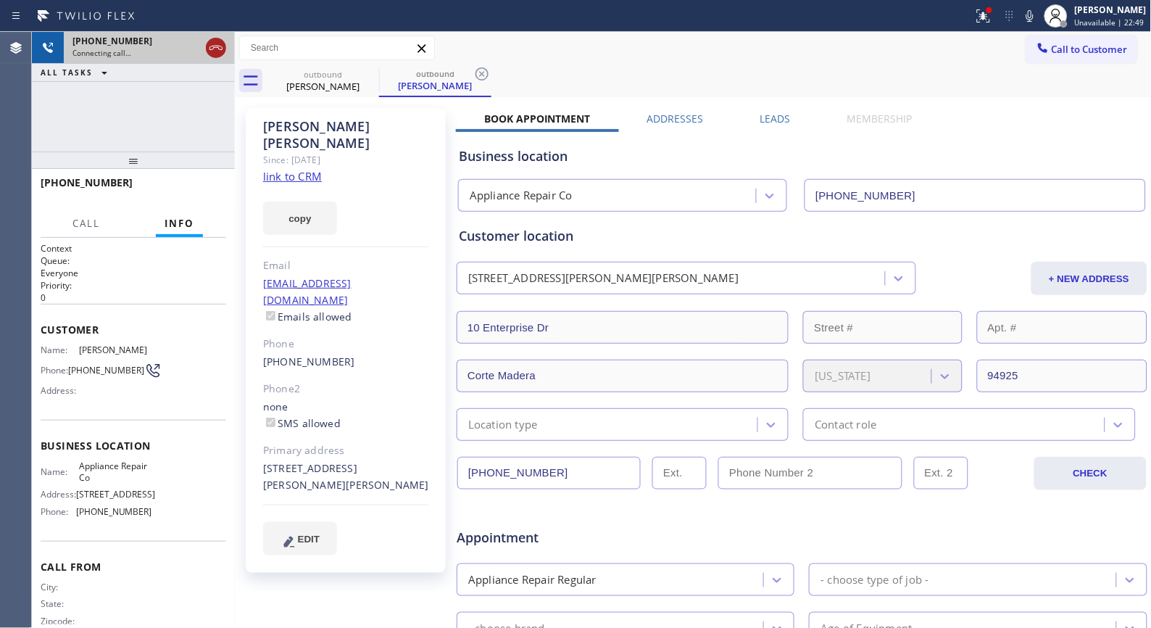
click at [213, 42] on icon at bounding box center [215, 47] width 17 height 17
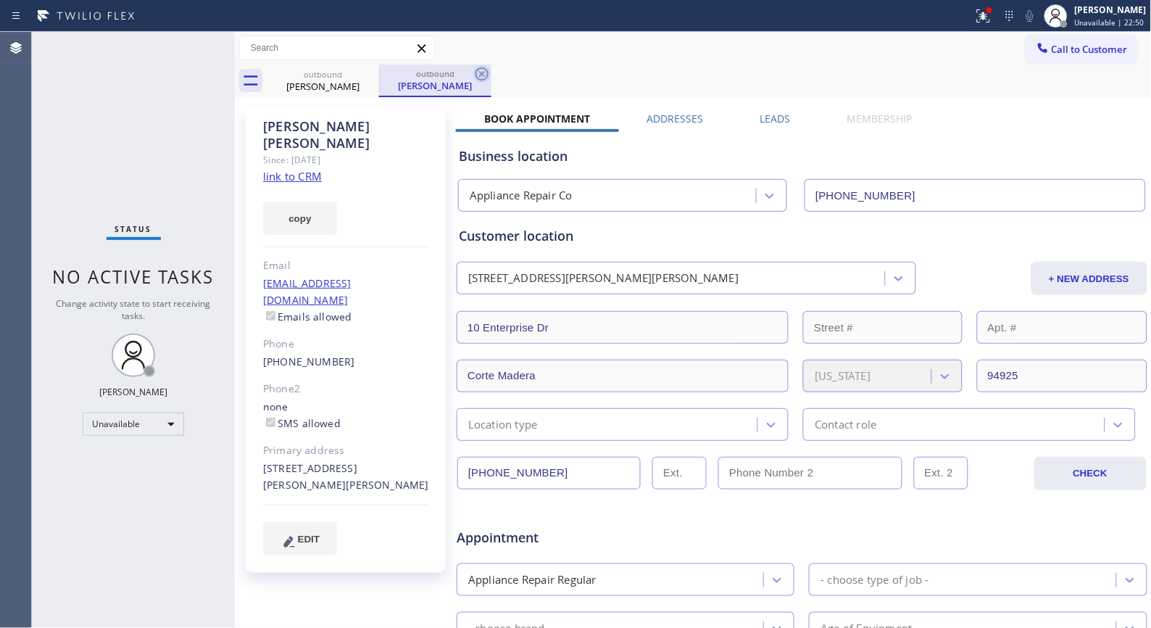
click at [484, 78] on icon at bounding box center [481, 73] width 17 height 17
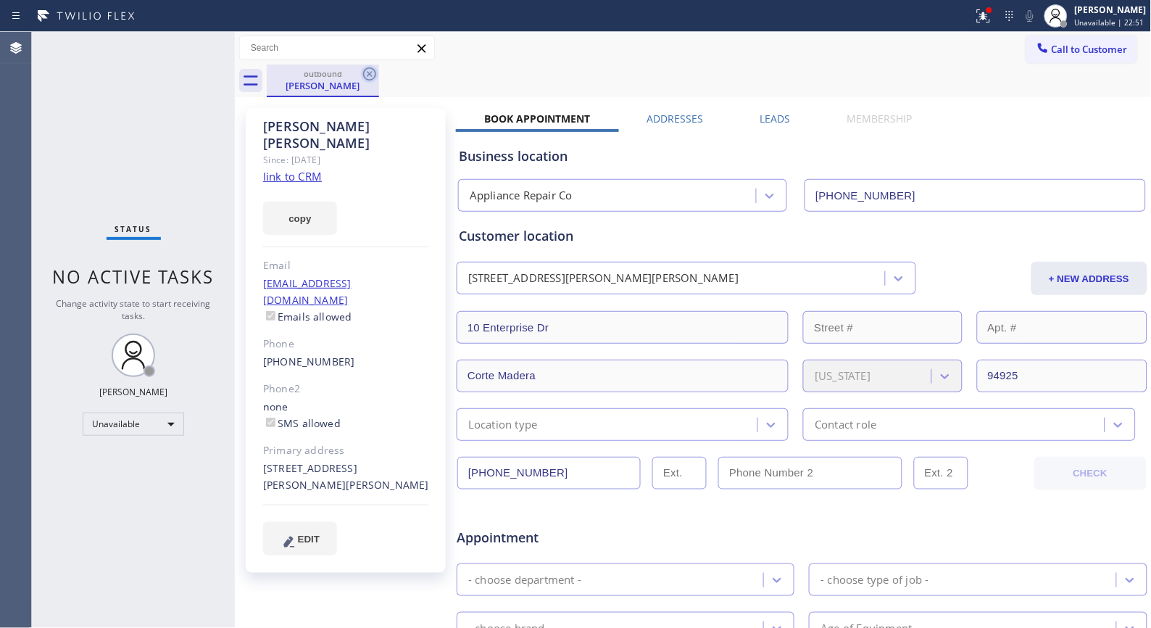
click at [373, 74] on icon at bounding box center [369, 73] width 17 height 17
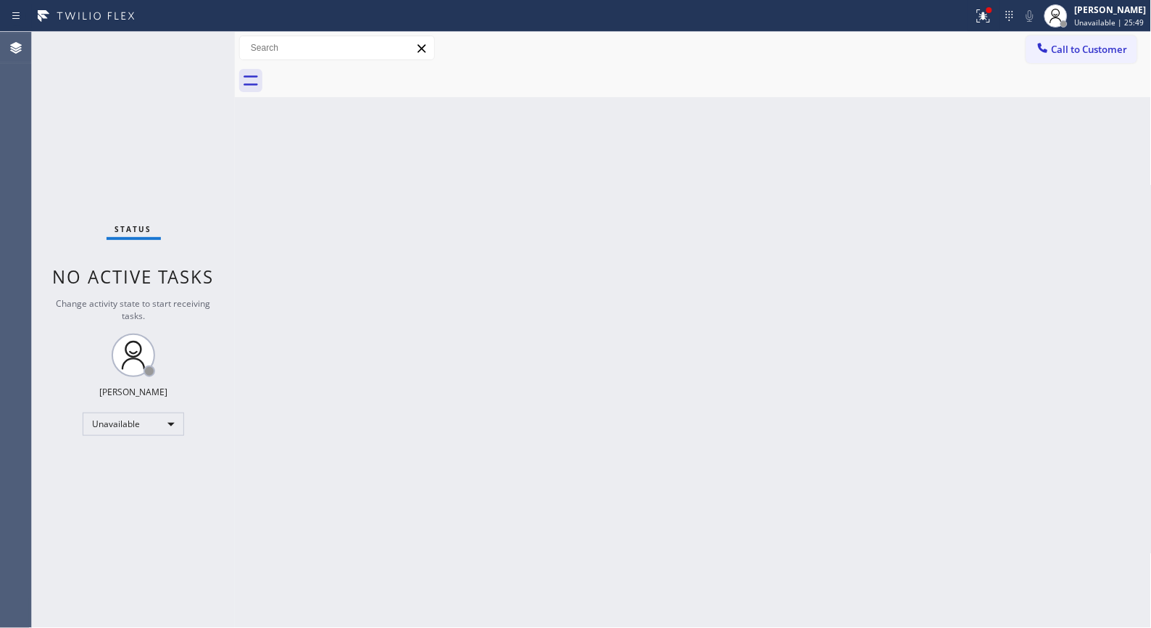
drag, startPoint x: 1077, startPoint y: 59, endPoint x: 1048, endPoint y: 49, distance: 31.2
click at [1070, 56] on button "Call to Customer" at bounding box center [1082, 50] width 111 height 28
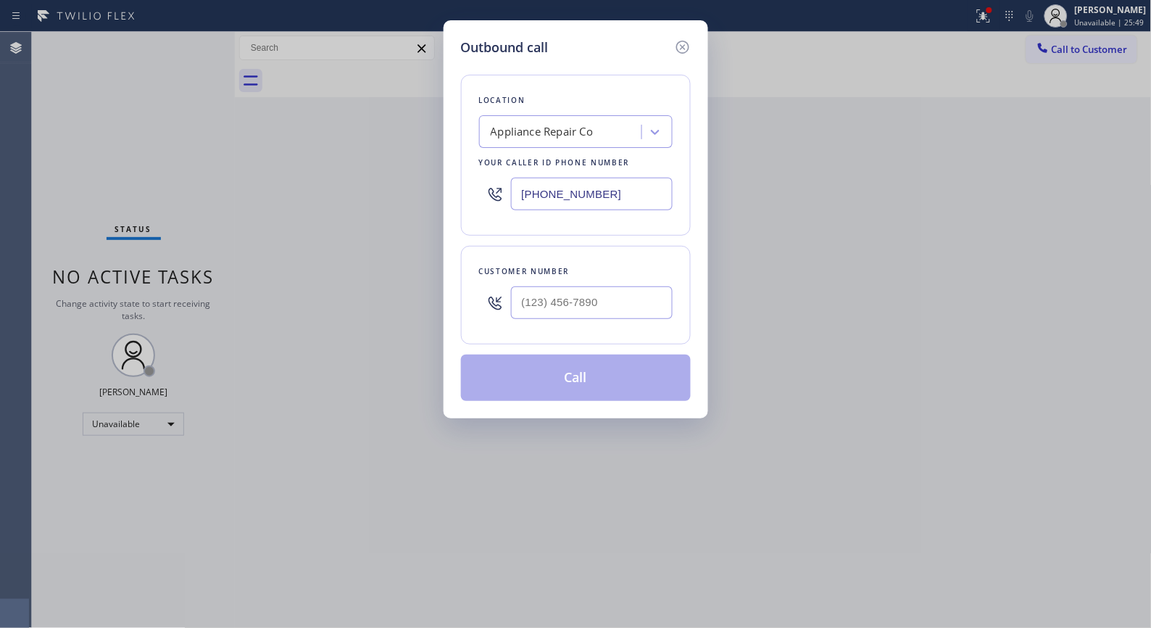
drag, startPoint x: 621, startPoint y: 186, endPoint x: 447, endPoint y: 115, distance: 187.9
click at [449, 118] on div "Outbound call Location Appliance Repair Co Your caller id phone number [PHONE_N…" at bounding box center [576, 219] width 265 height 398
paste input "833) 692-2271"
type input "[PHONE_NUMBER]"
click at [551, 318] on input "(___) ___-____" at bounding box center [592, 302] width 162 height 33
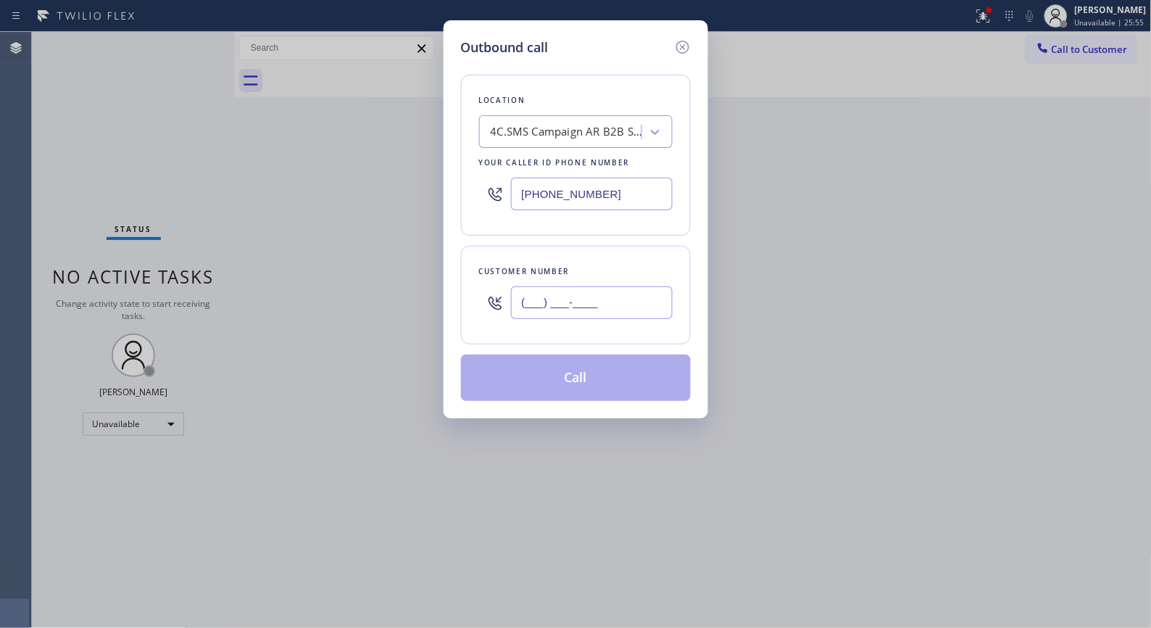
paste input "424) 303-2624"
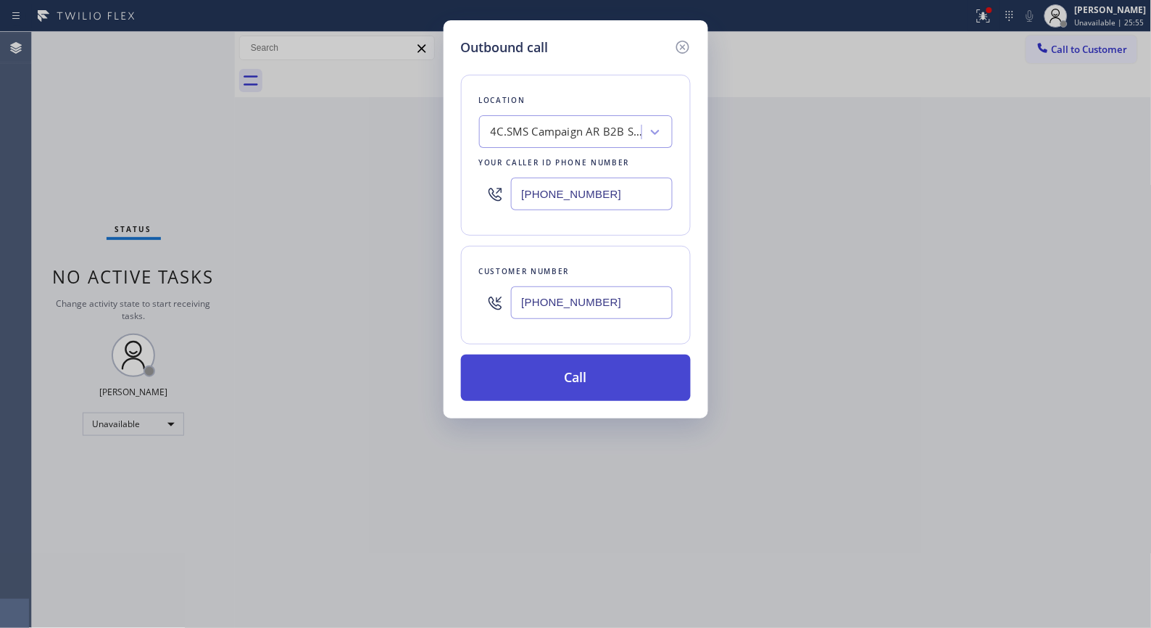
type input "[PHONE_NUMBER]"
click at [600, 383] on button "Call" at bounding box center [576, 377] width 230 height 46
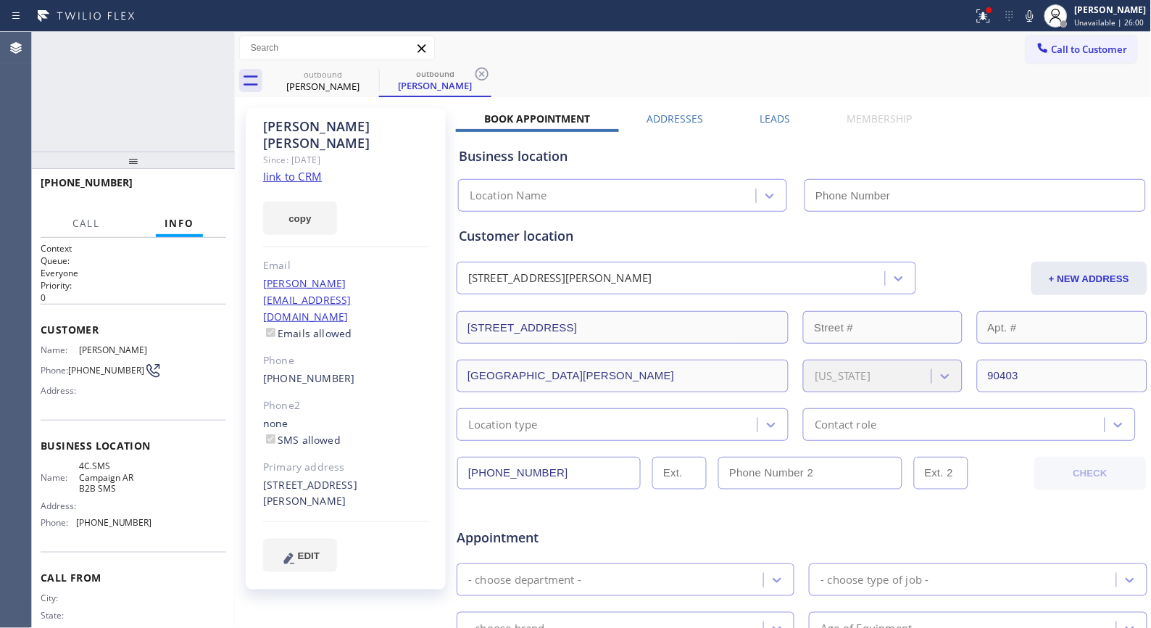
type input "[PHONE_NUMBER]"
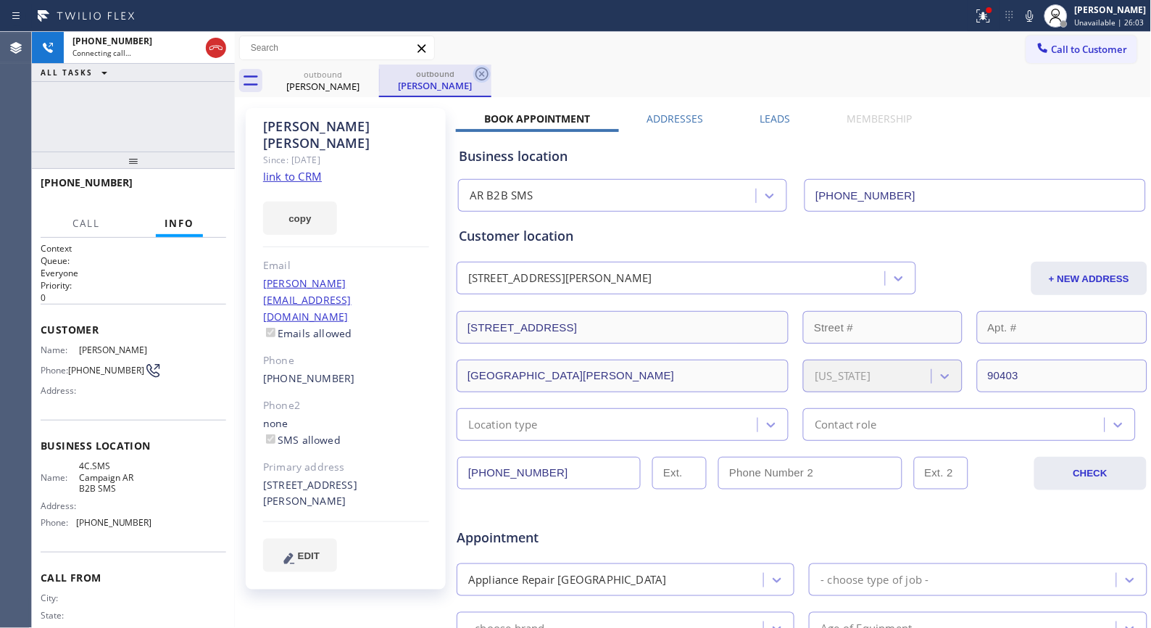
click at [487, 76] on icon at bounding box center [482, 73] width 13 height 13
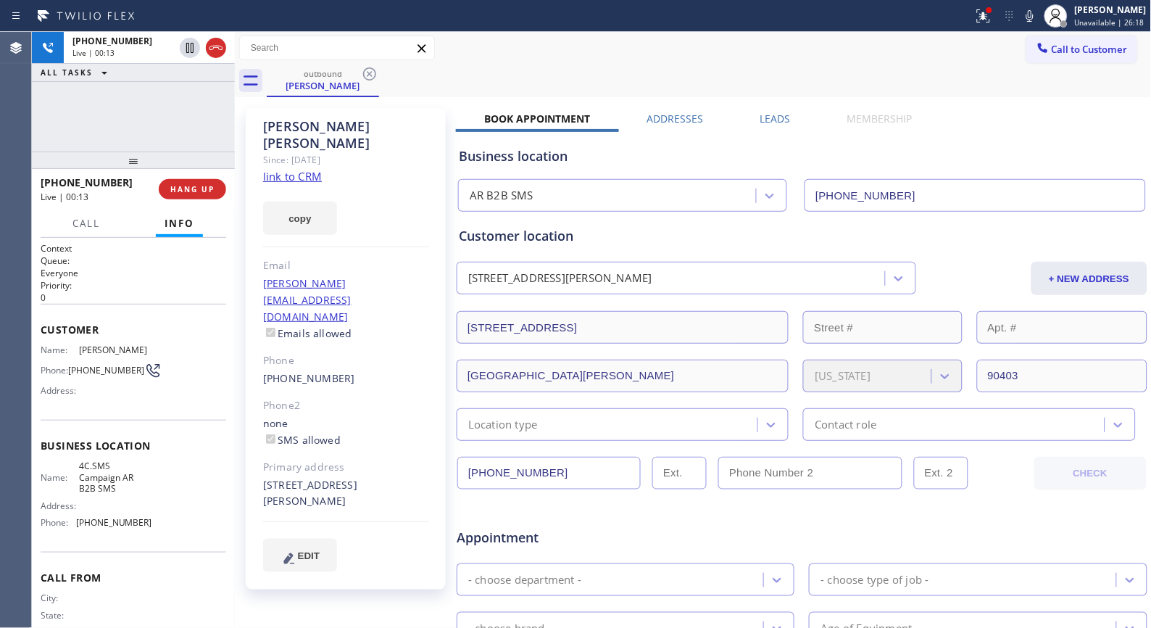
click at [1030, 27] on div "Status report Issues detected These issues could affect your workflow. Please c…" at bounding box center [1059, 16] width 183 height 32
click at [1039, 16] on icon at bounding box center [1029, 15] width 17 height 17
click at [211, 185] on span "HANG UP" at bounding box center [192, 189] width 44 height 10
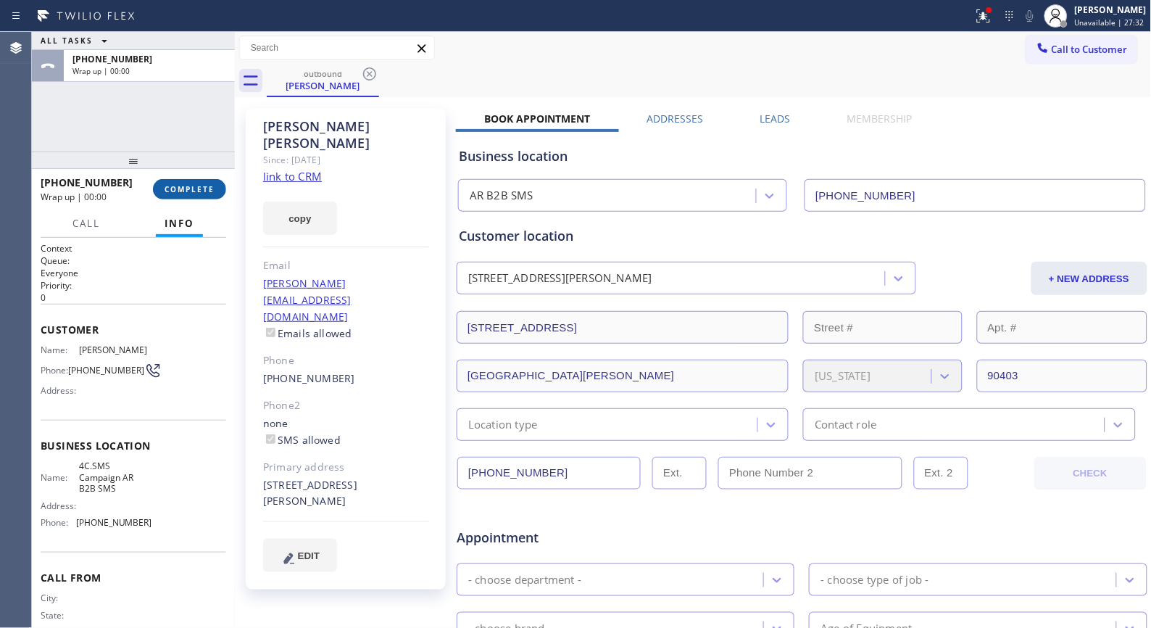
click at [200, 190] on span "COMPLETE" at bounding box center [190, 189] width 50 height 10
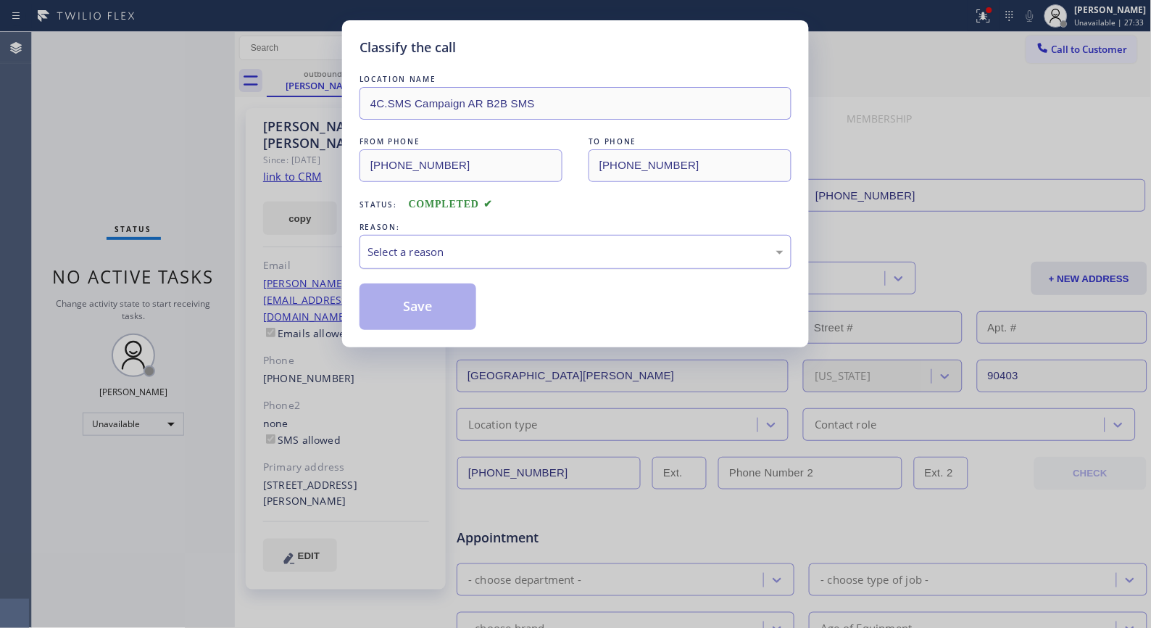
click at [585, 257] on div "Select a reason" at bounding box center [576, 252] width 416 height 17
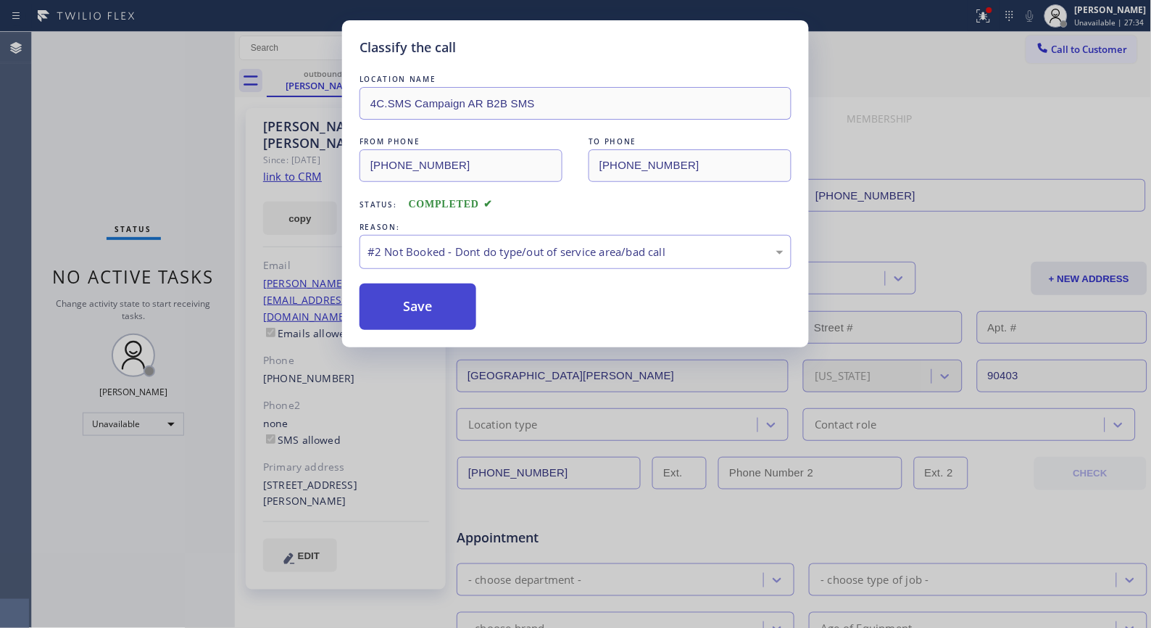
click at [419, 305] on button "Save" at bounding box center [418, 306] width 117 height 46
